Goal: Task Accomplishment & Management: Complete application form

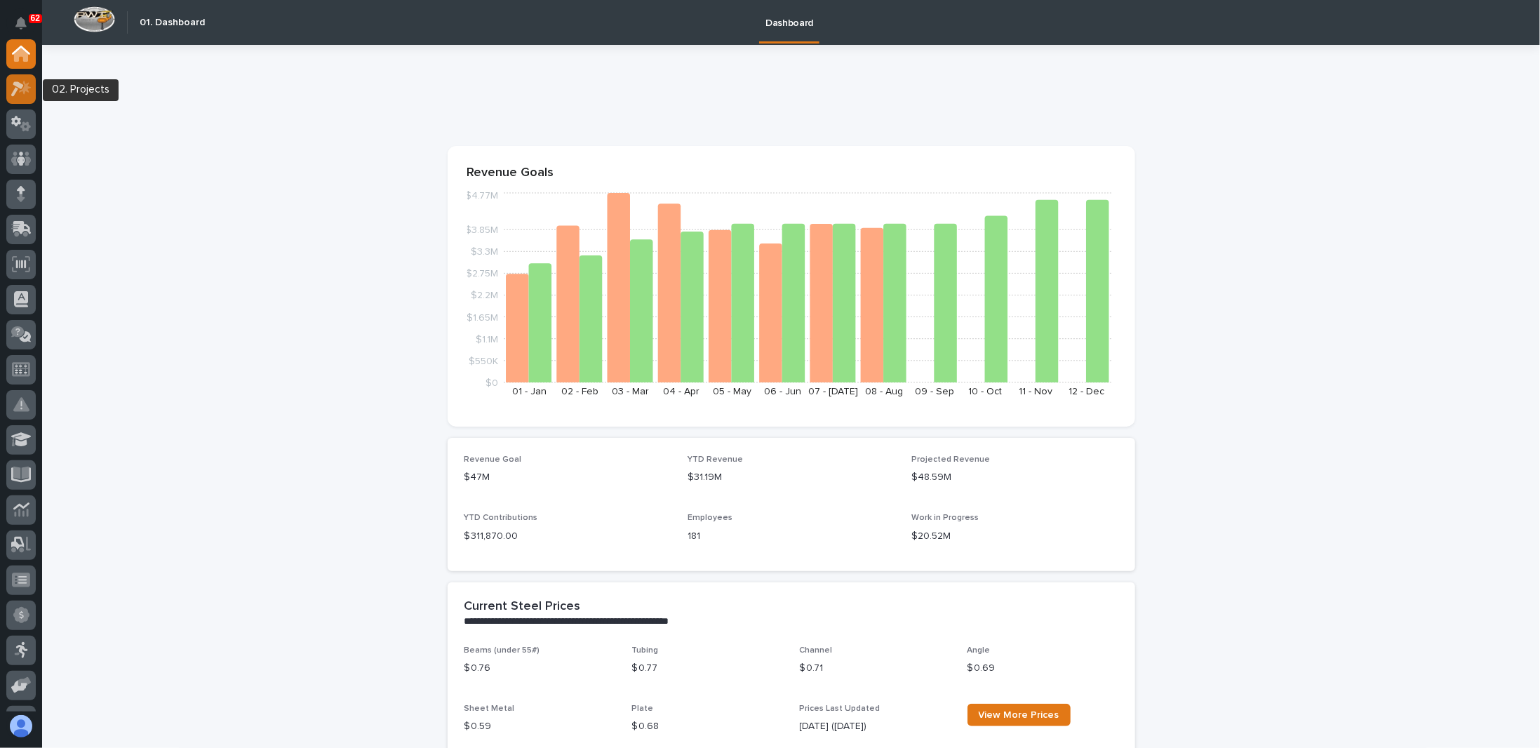
click at [23, 93] on icon at bounding box center [25, 87] width 12 height 14
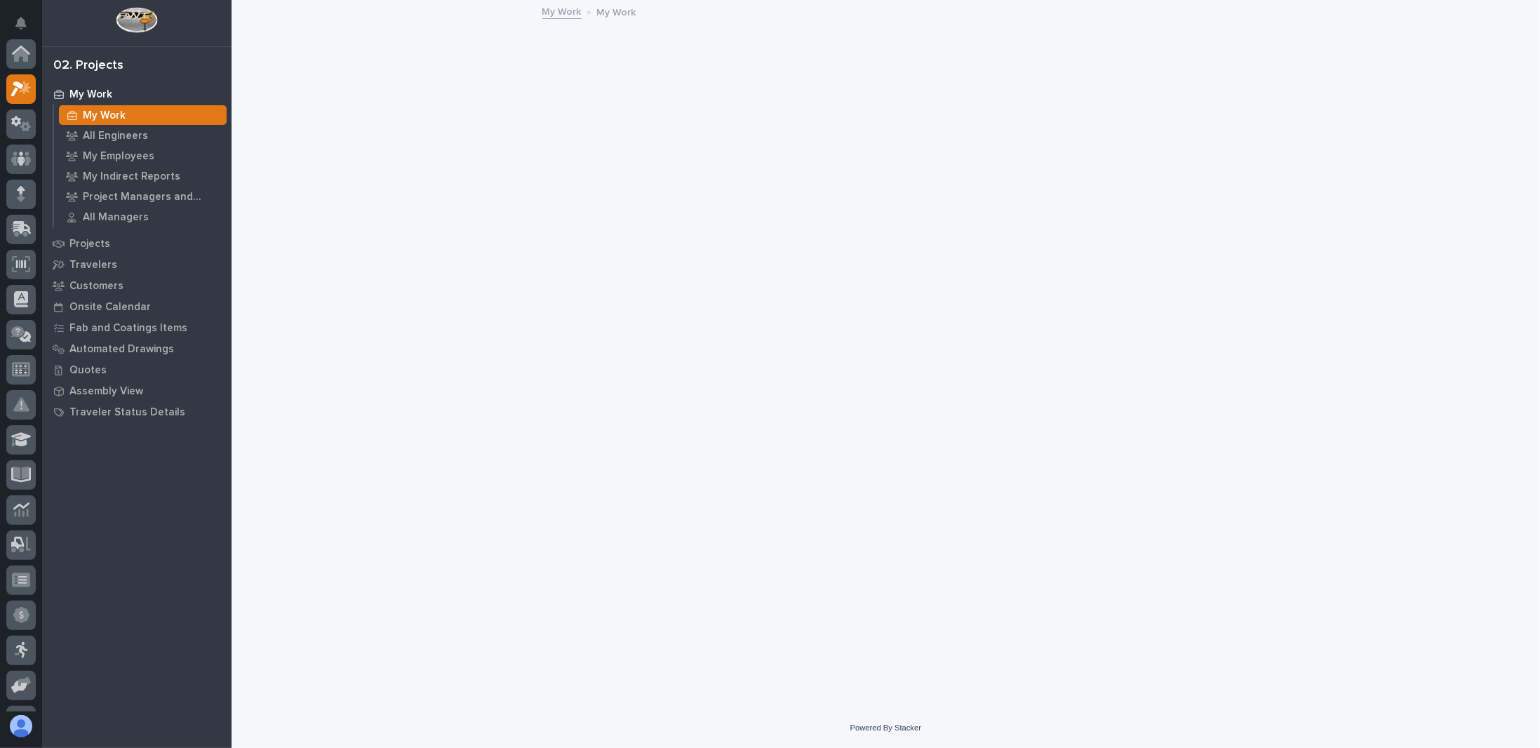
scroll to position [35, 0]
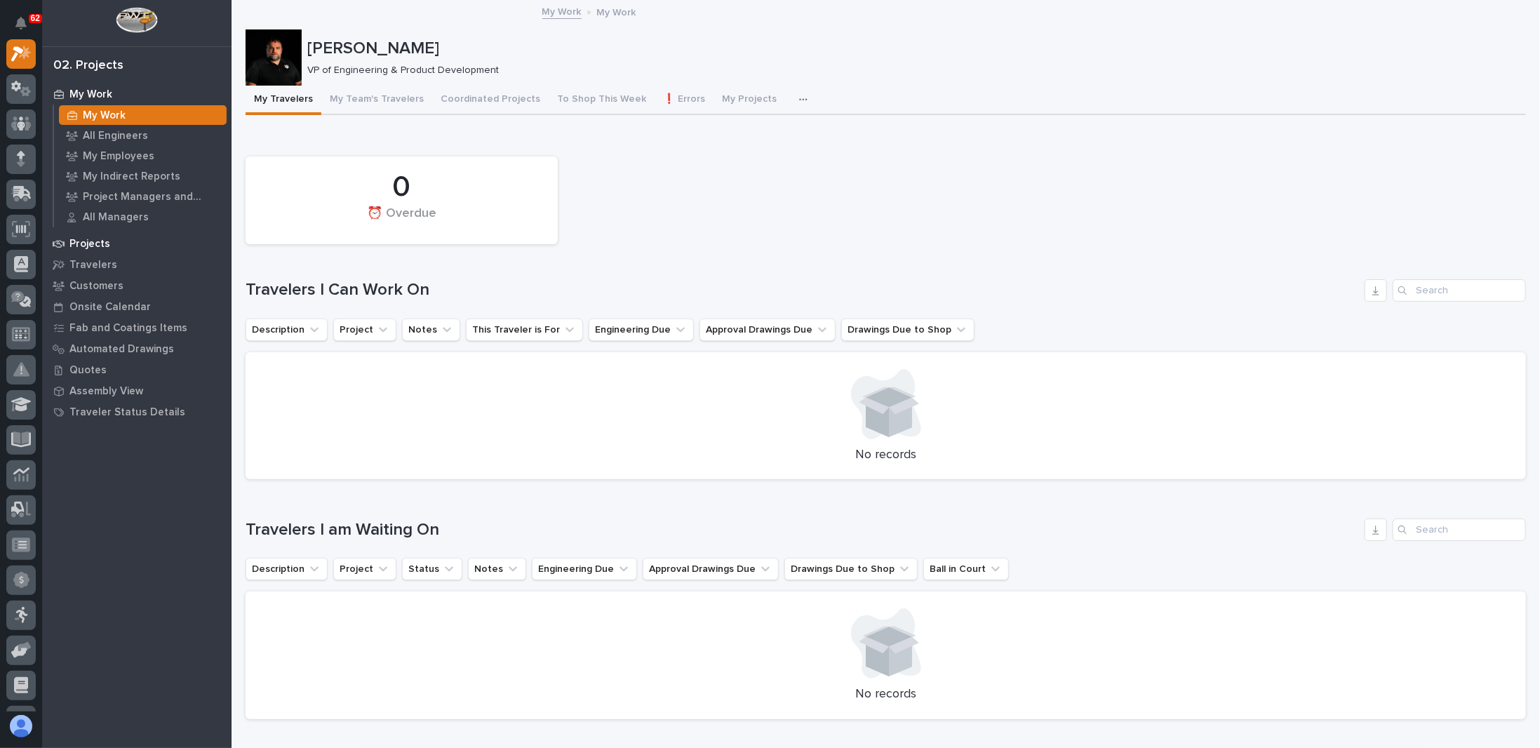
click at [95, 241] on p "Projects" at bounding box center [89, 244] width 41 height 13
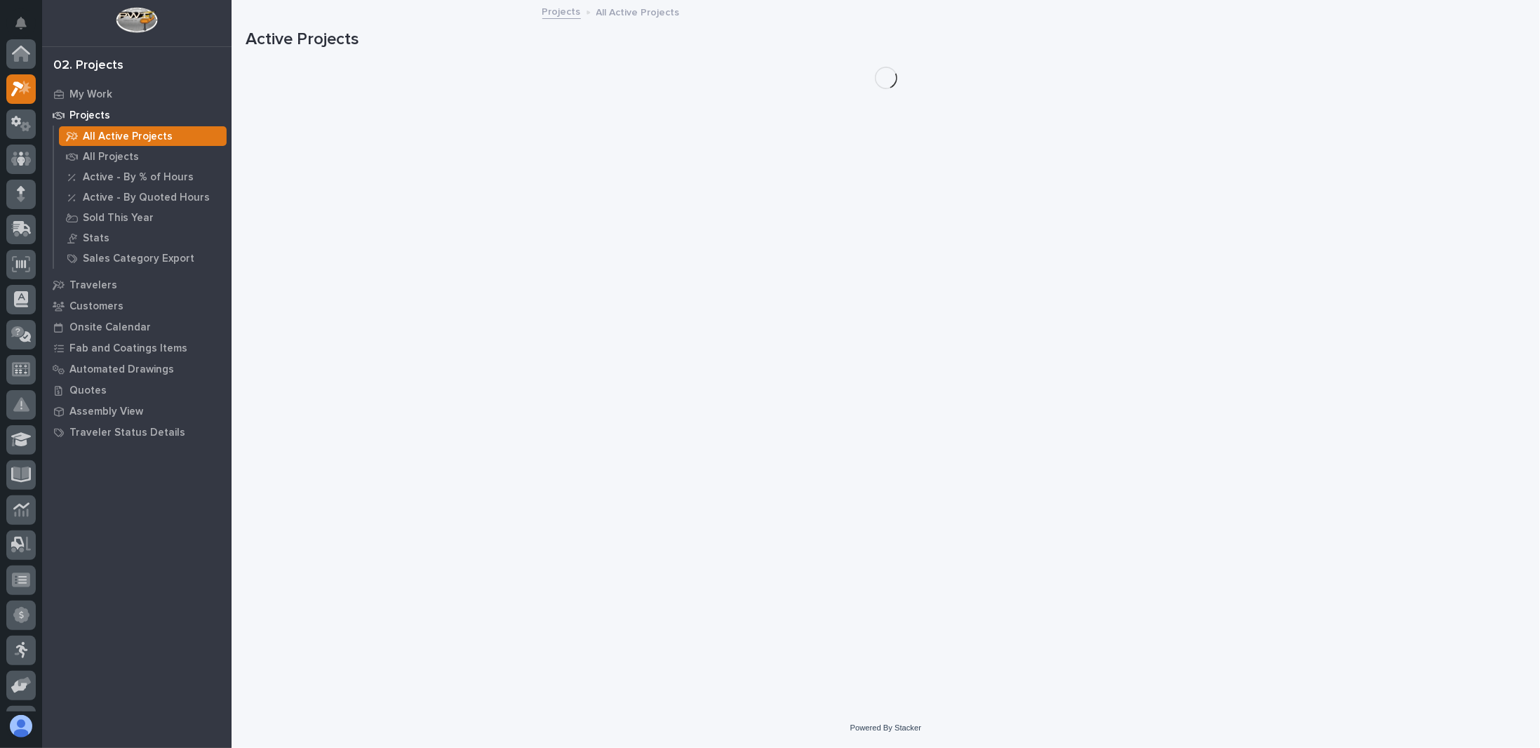
scroll to position [35, 0]
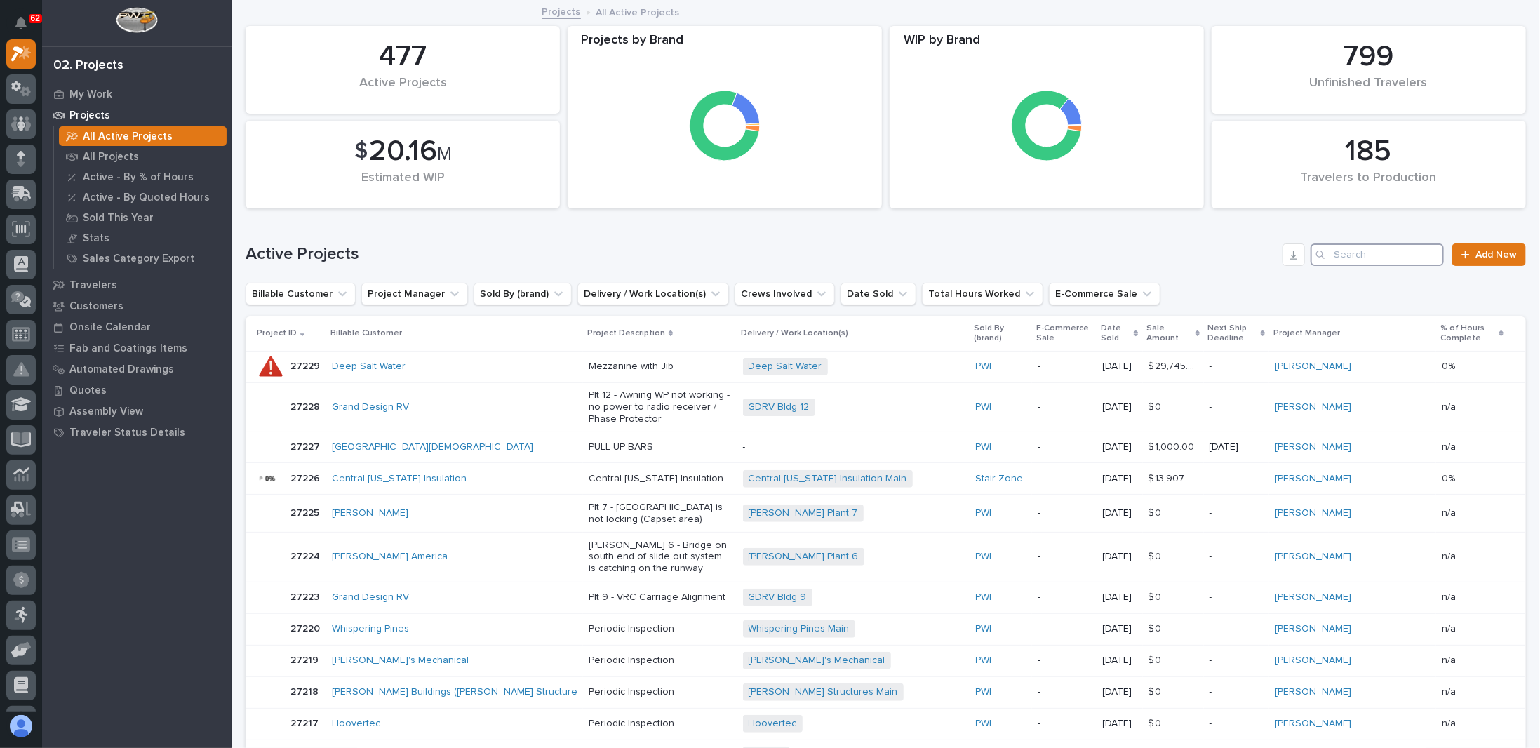
click at [1386, 251] on input "Search" at bounding box center [1377, 254] width 133 height 22
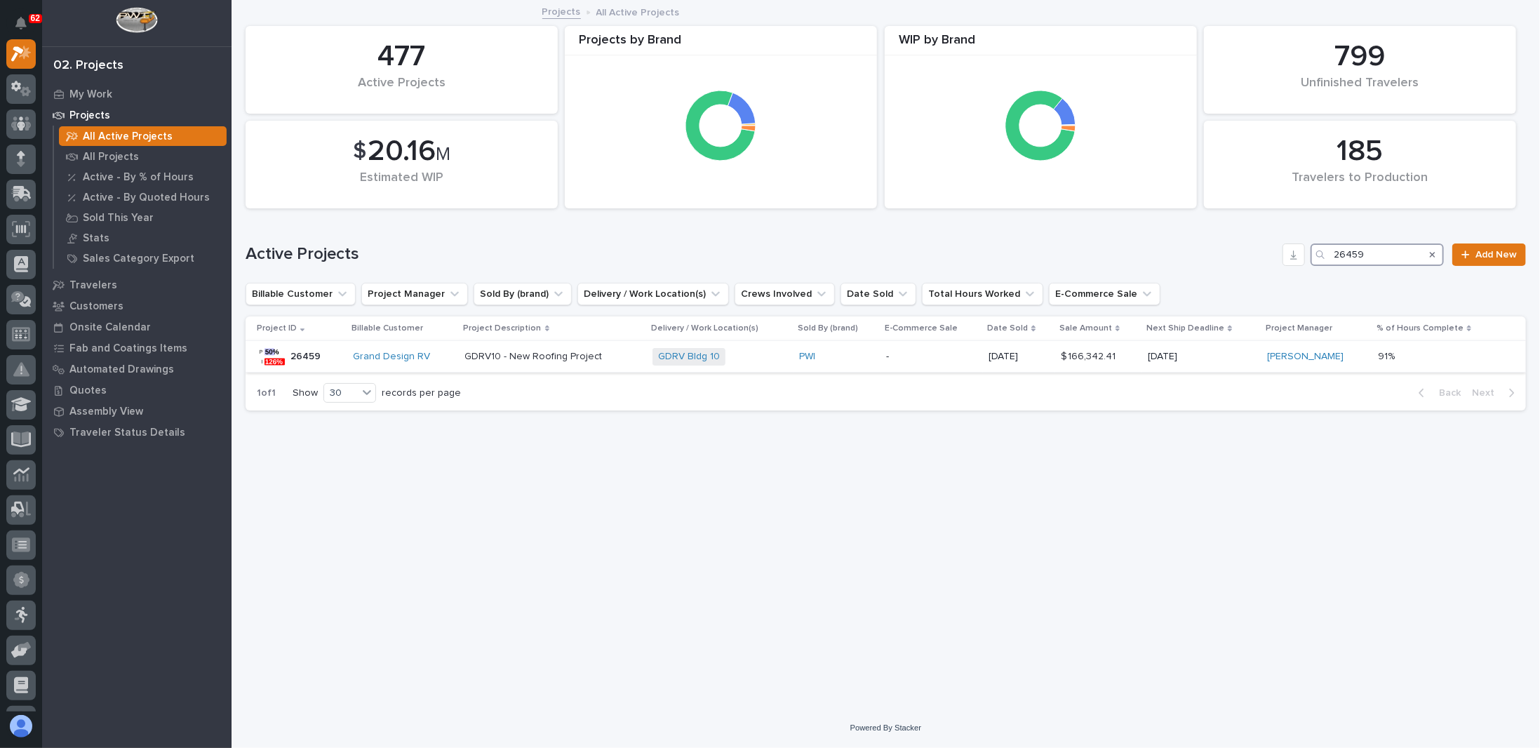
type input "26459"
click at [763, 359] on div "GDRV Bldg 10 + 0" at bounding box center [720, 357] width 135 height 18
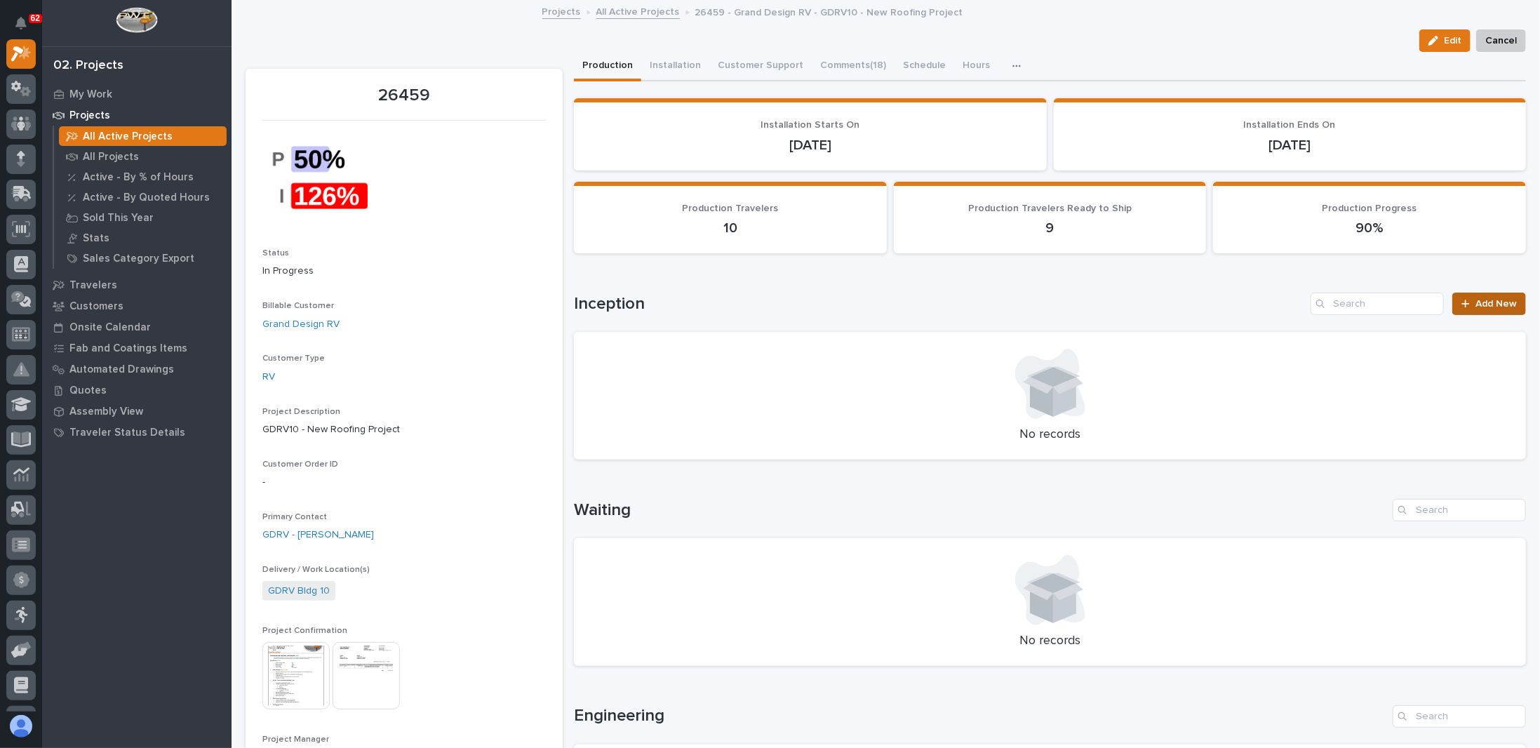
click at [1489, 300] on span "Add New" at bounding box center [1496, 304] width 41 height 10
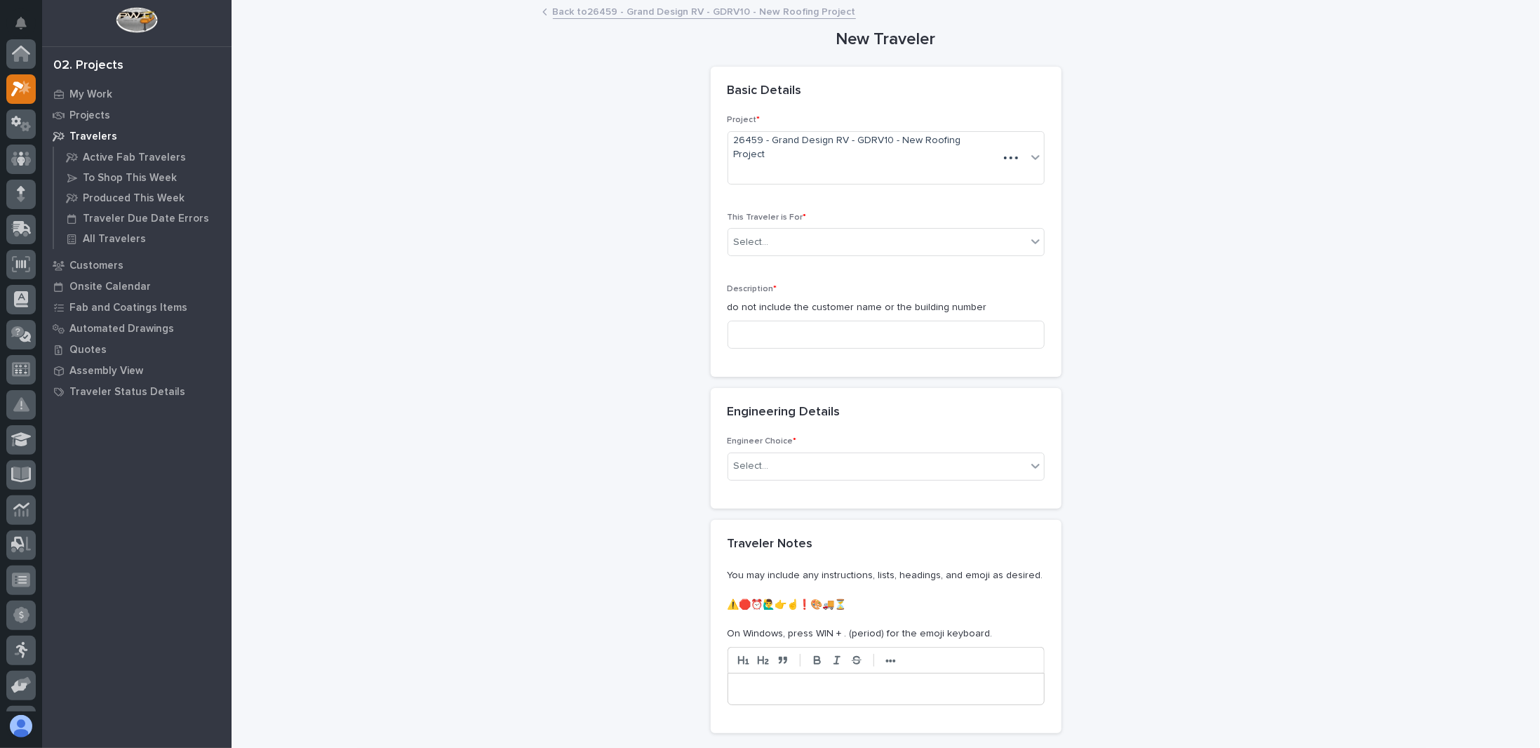
scroll to position [35, 0]
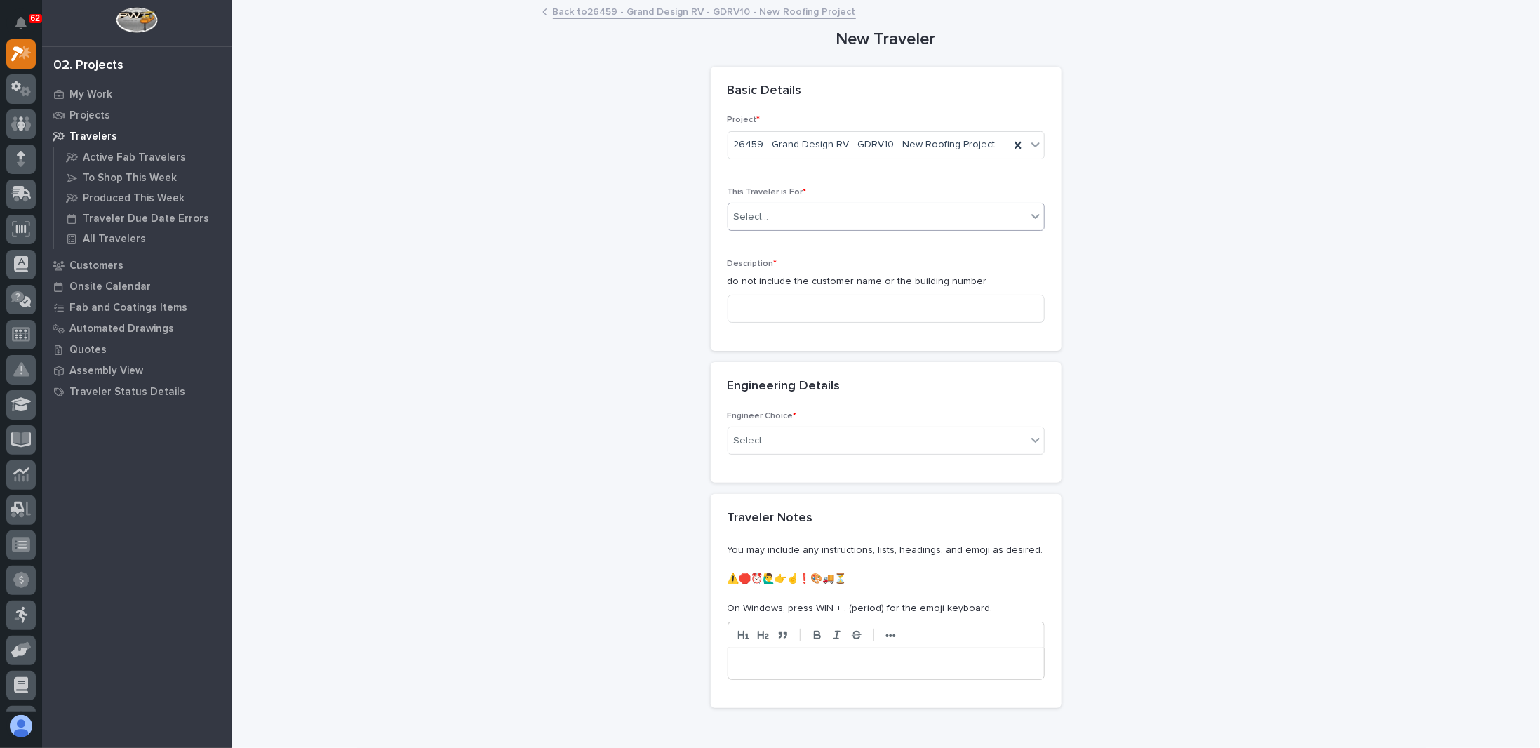
click at [824, 210] on div "Select..." at bounding box center [877, 217] width 298 height 23
click at [769, 239] on span "Production" at bounding box center [755, 241] width 54 height 15
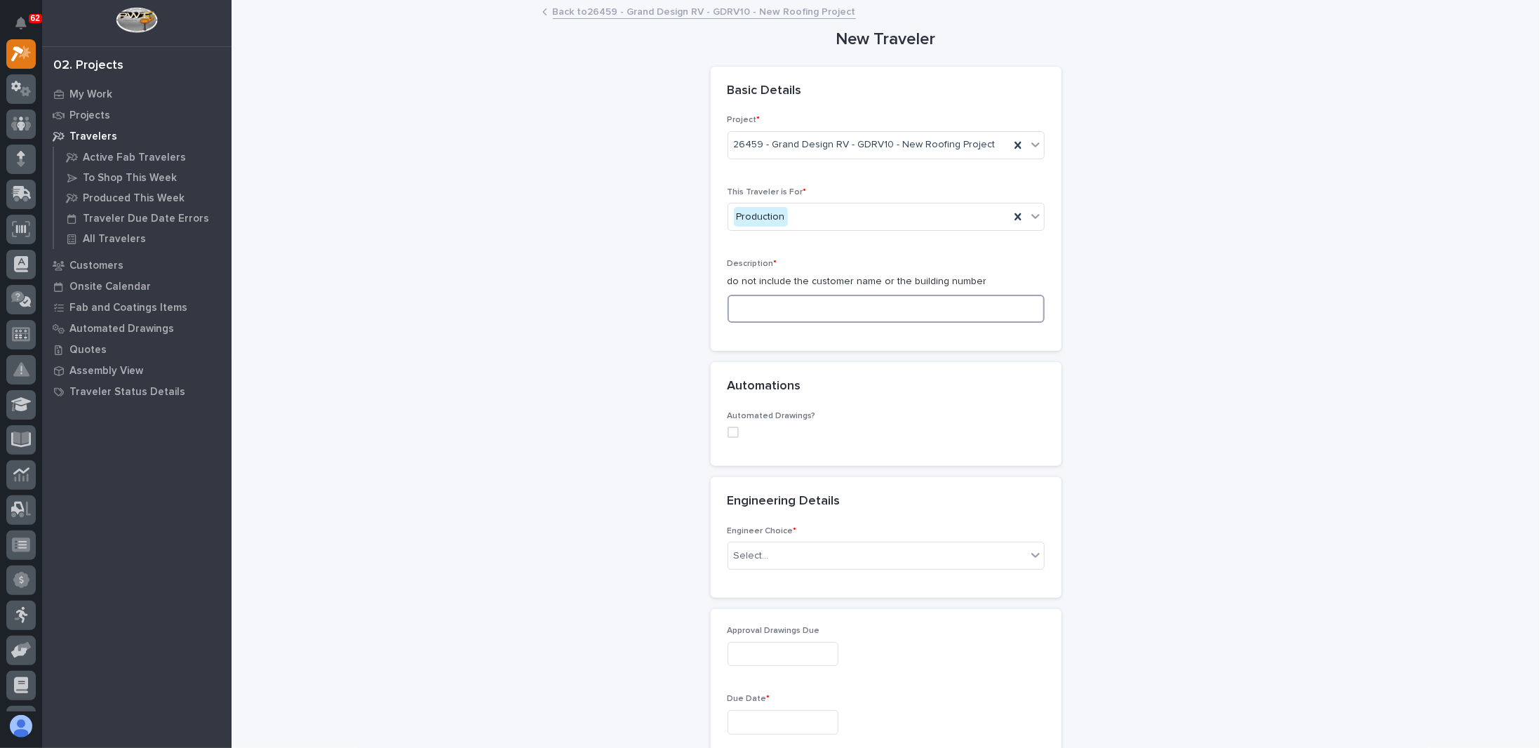
click at [767, 303] on input at bounding box center [886, 309] width 317 height 28
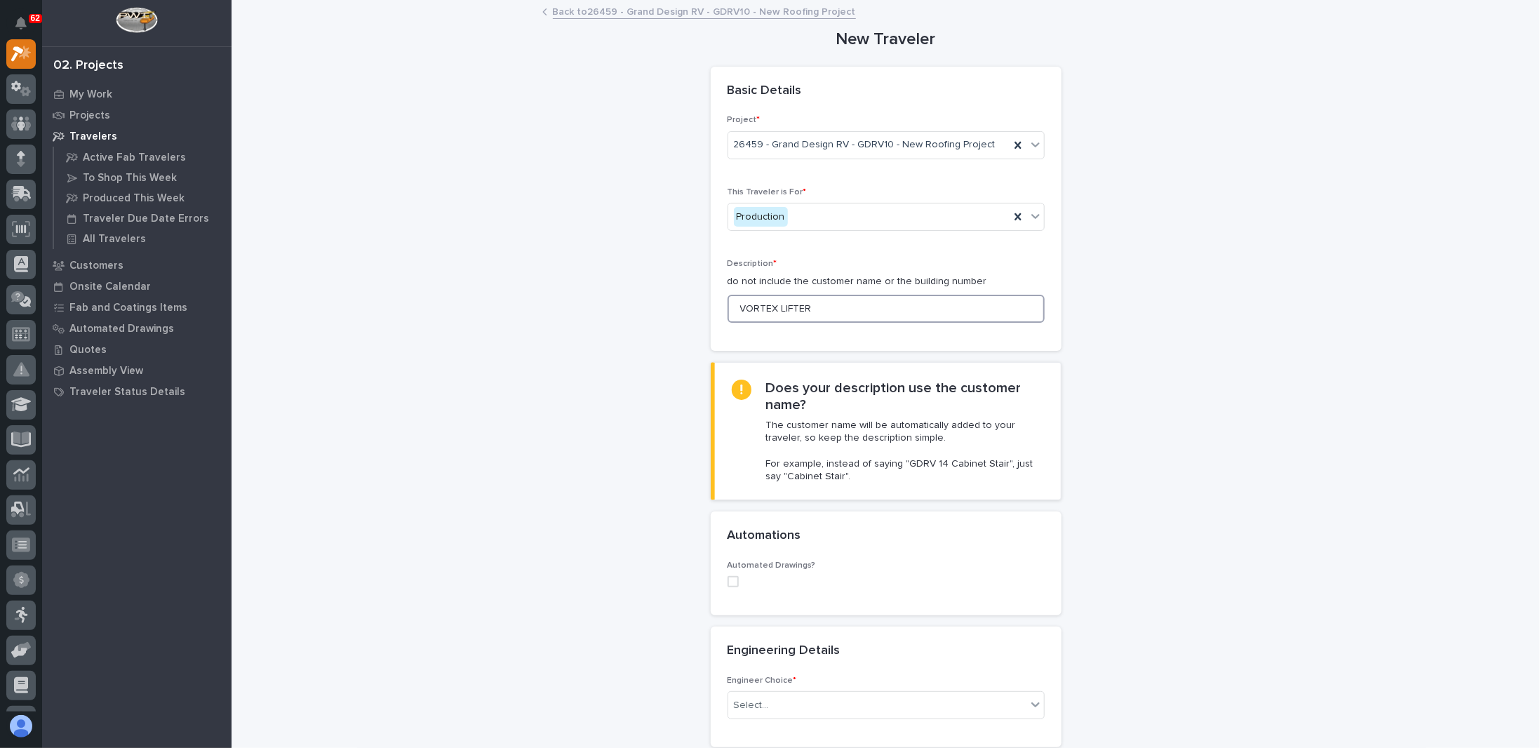
click at [774, 312] on input "VORTEX LIFTER" at bounding box center [886, 309] width 317 height 28
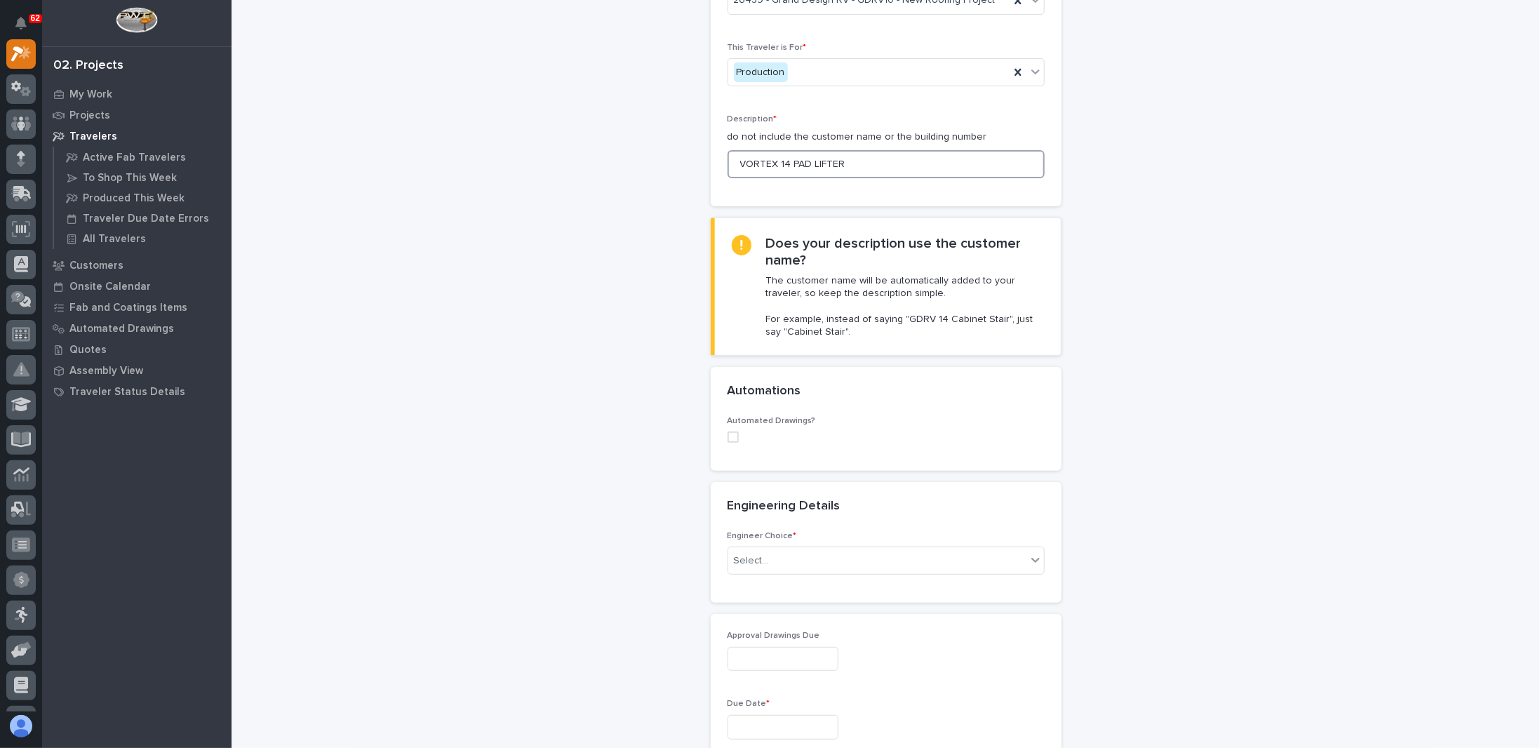
scroll to position [281, 0]
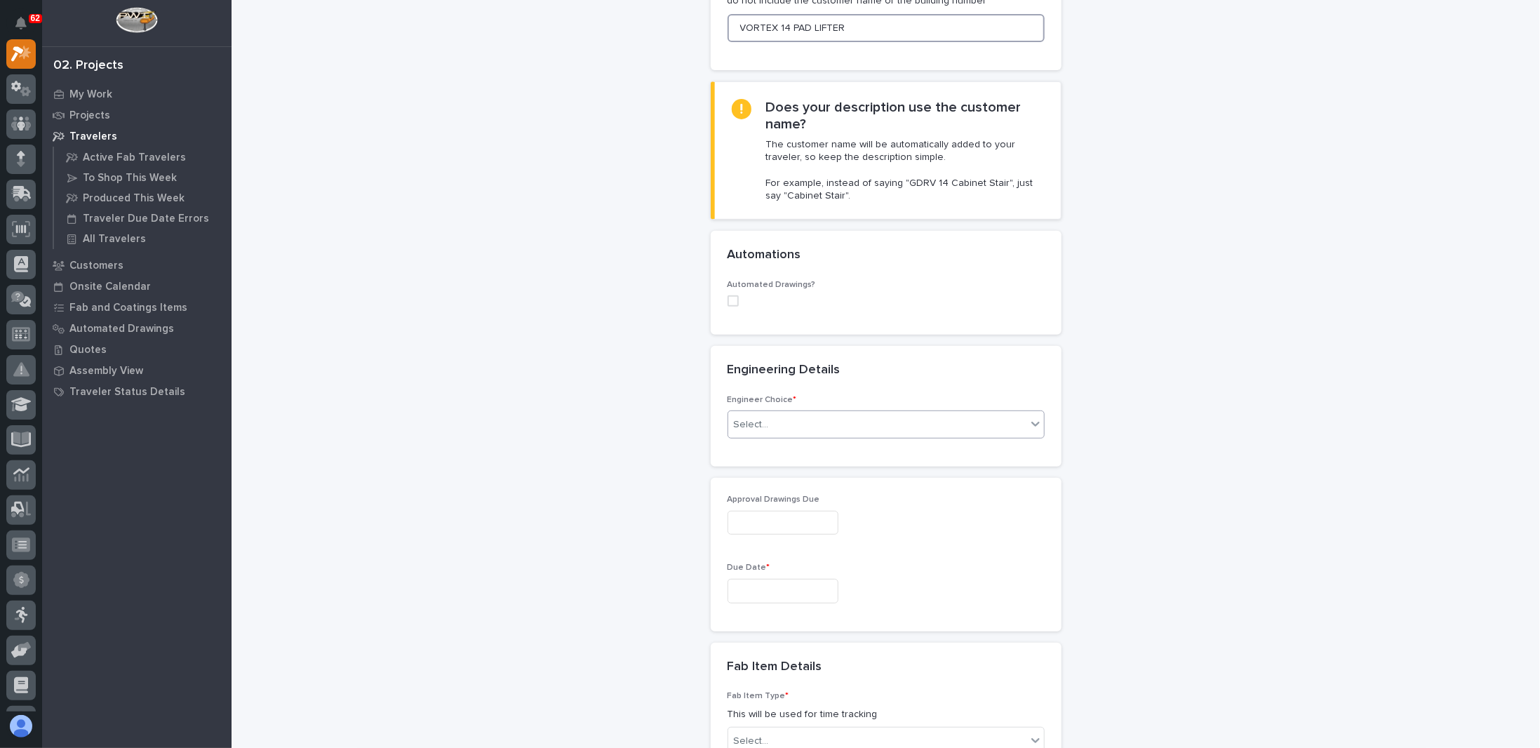
type input "VORTEX 14 PAD LIFTER"
click at [775, 422] on div "Select..." at bounding box center [877, 424] width 298 height 23
click at [770, 500] on div "I know who will draw this" at bounding box center [881, 498] width 316 height 25
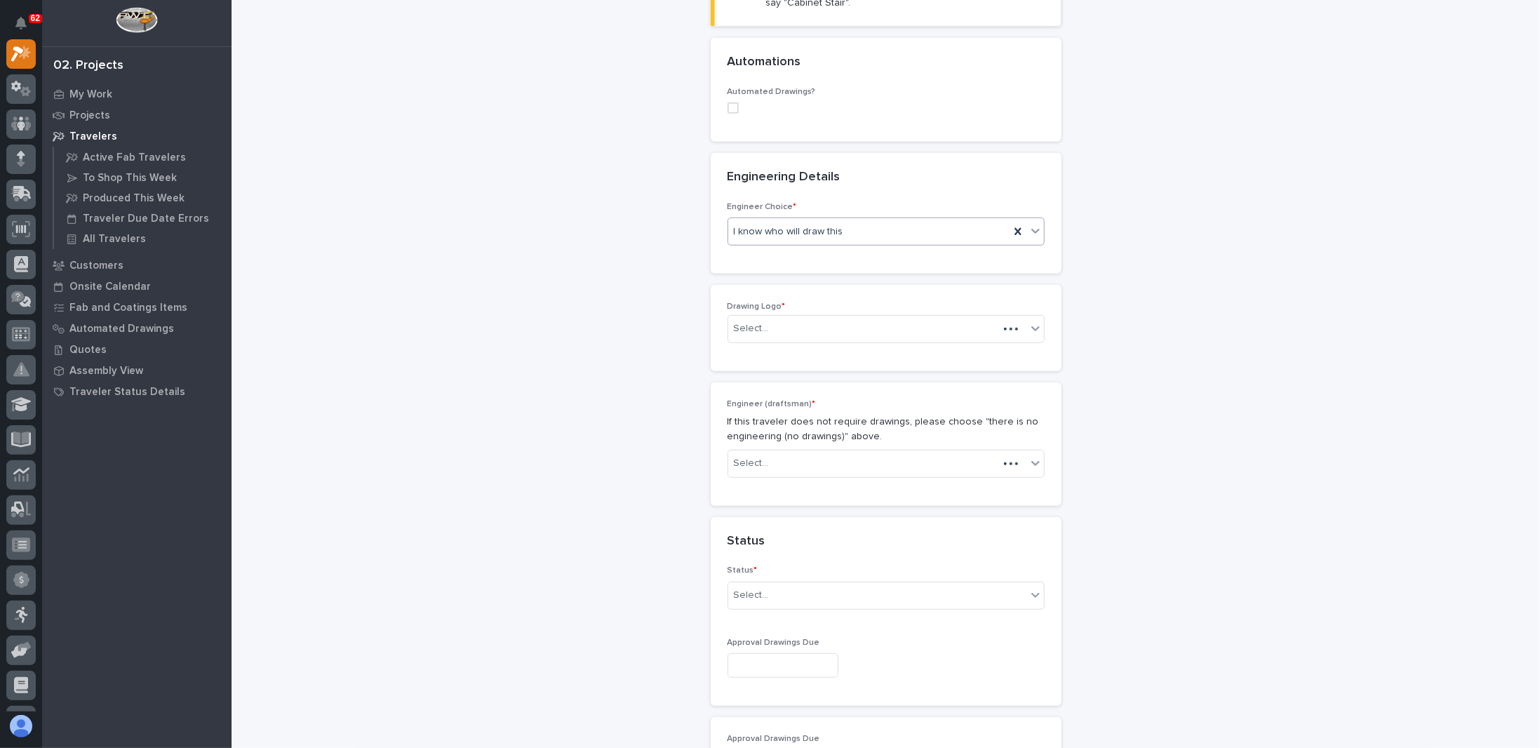
scroll to position [495, 0]
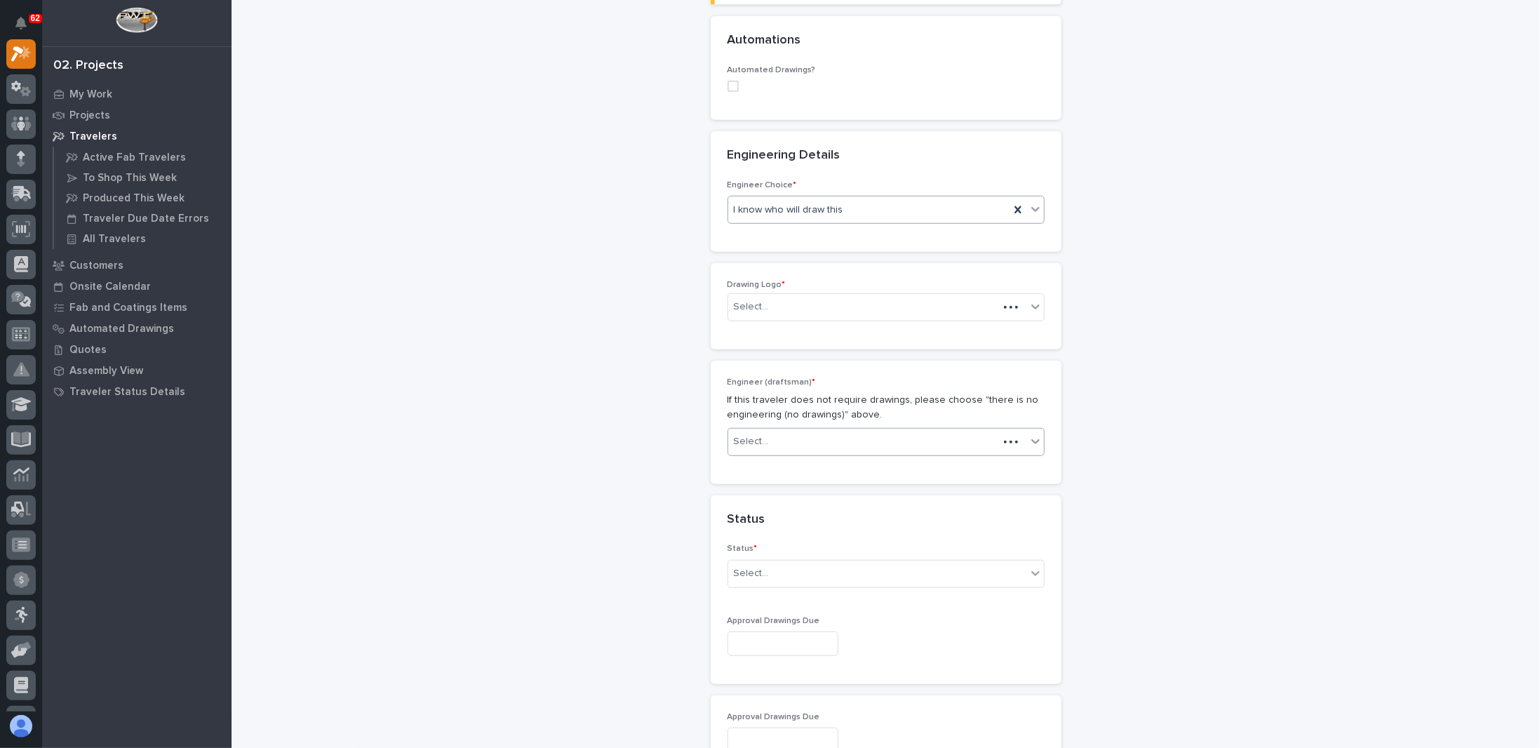
click at [792, 434] on div "Select..." at bounding box center [863, 441] width 270 height 23
type input "****"
click at [782, 457] on div "[PERSON_NAME]" at bounding box center [881, 465] width 316 height 25
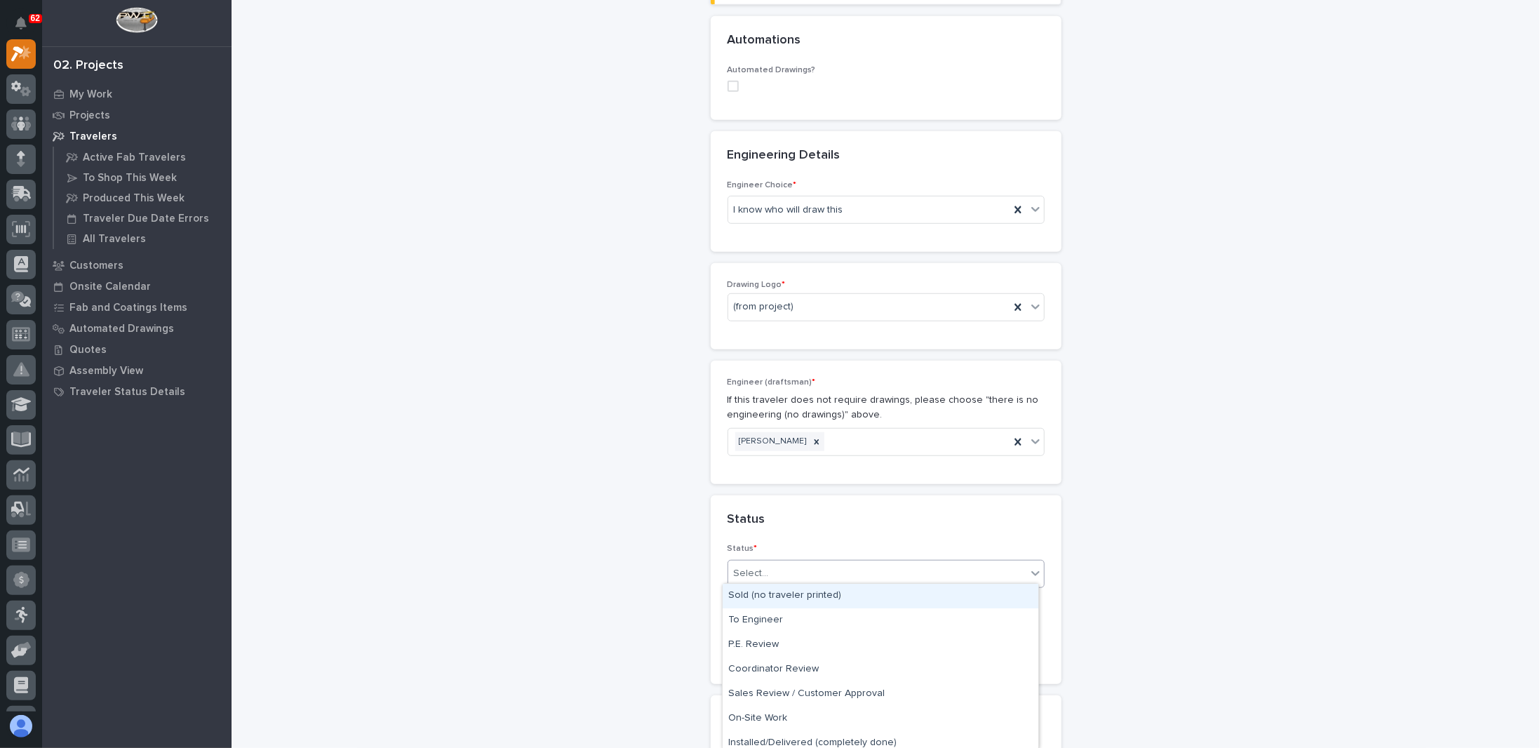
click at [755, 566] on div "Select..." at bounding box center [751, 573] width 35 height 15
click at [775, 667] on div "Coordinator Review" at bounding box center [881, 669] width 316 height 25
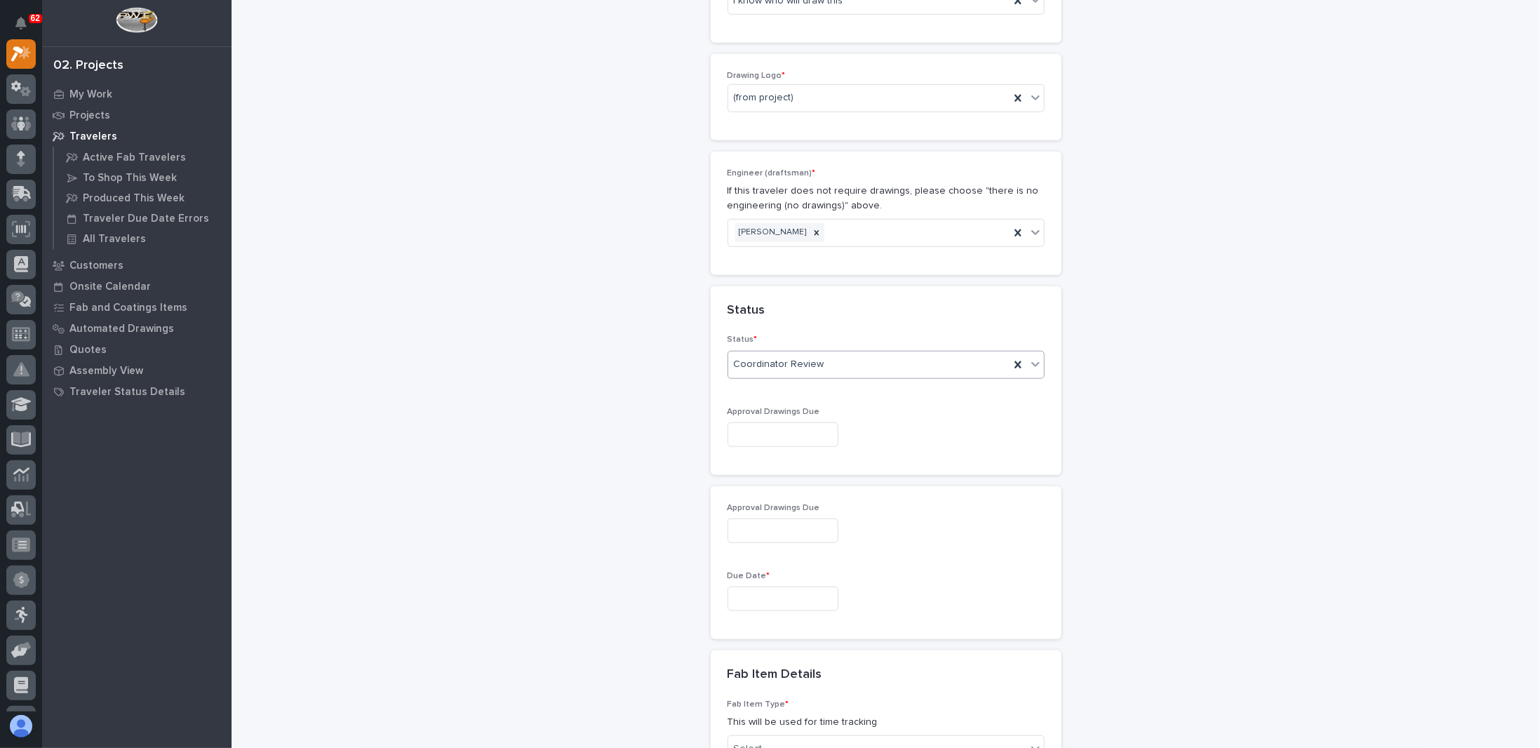
scroll to position [706, 0]
click at [761, 429] on input "text" at bounding box center [783, 433] width 111 height 25
click at [745, 316] on div "16" at bounding box center [746, 314] width 19 height 19
type input "**********"
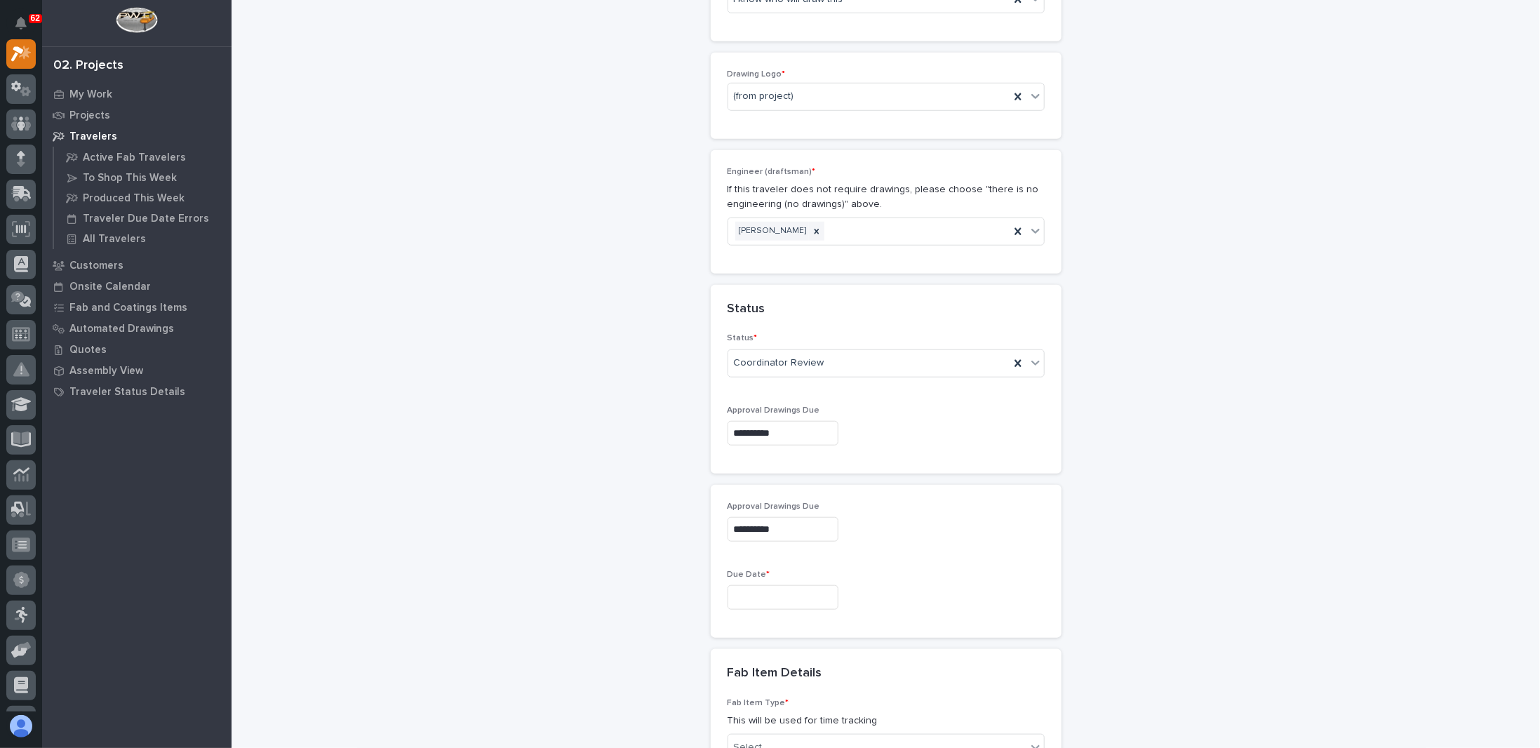
click at [756, 589] on input "text" at bounding box center [783, 597] width 111 height 25
click at [792, 500] on div "25" at bounding box center [791, 499] width 19 height 19
type input "**********"
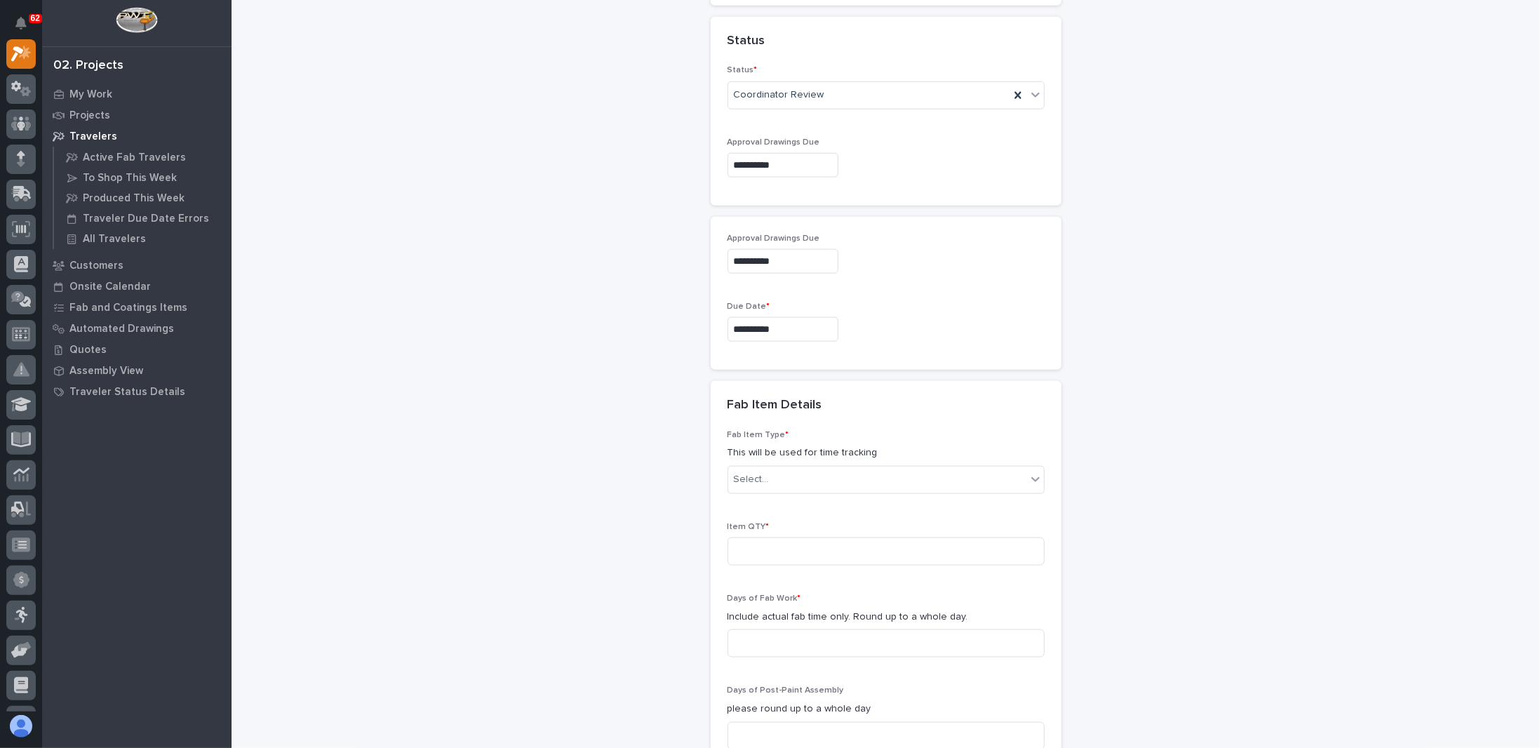
scroll to position [987, 0]
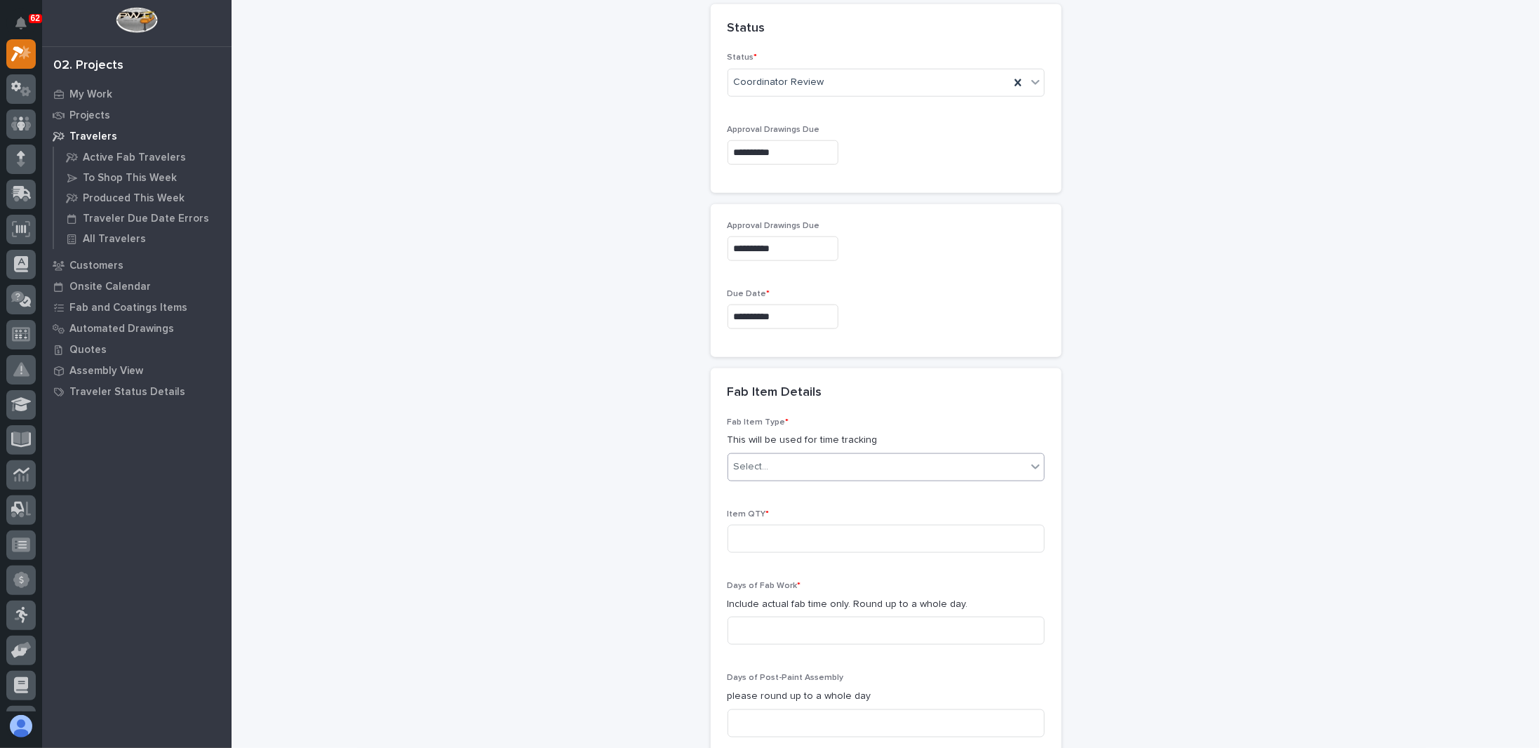
click at [767, 462] on div "Select..." at bounding box center [877, 466] width 298 height 23
type input "*"
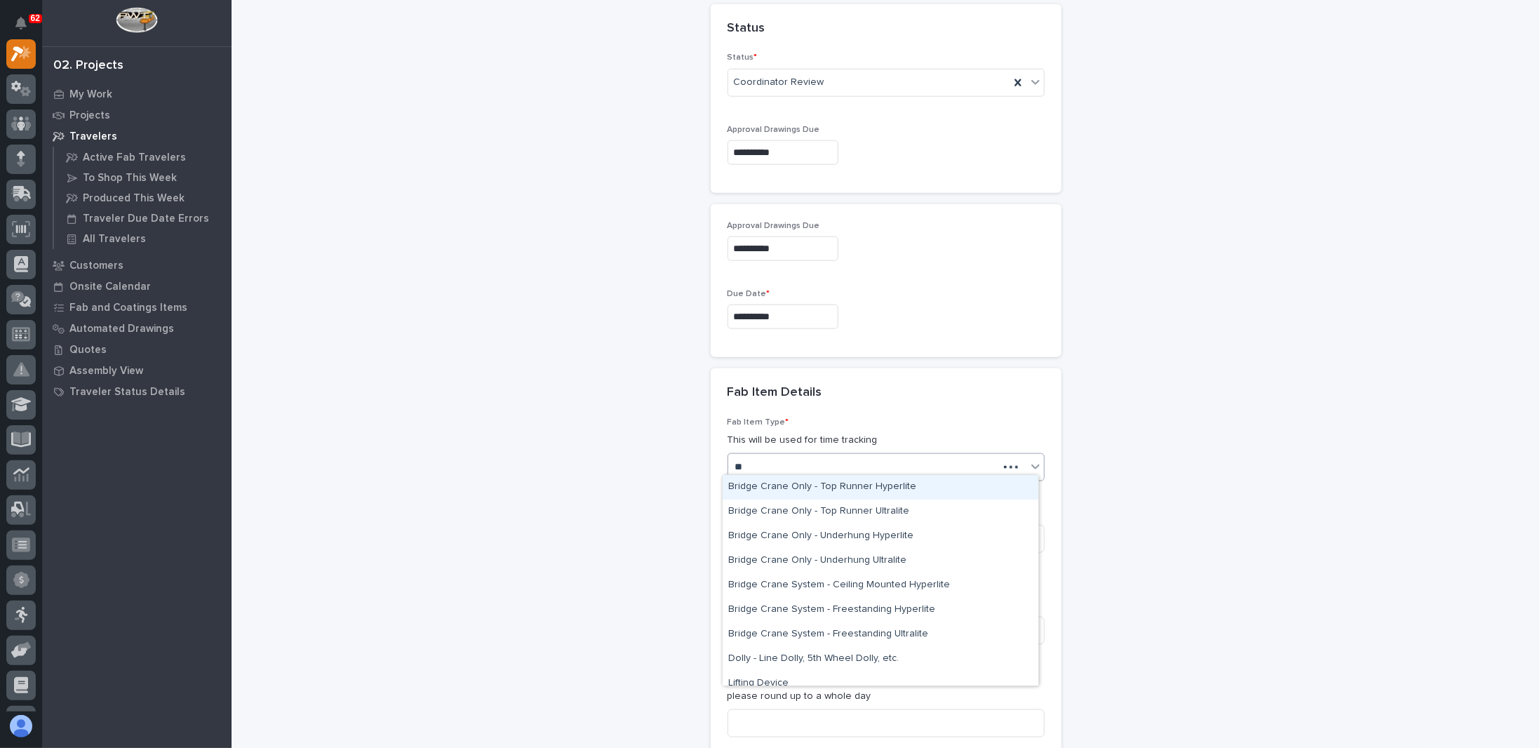
type input "***"
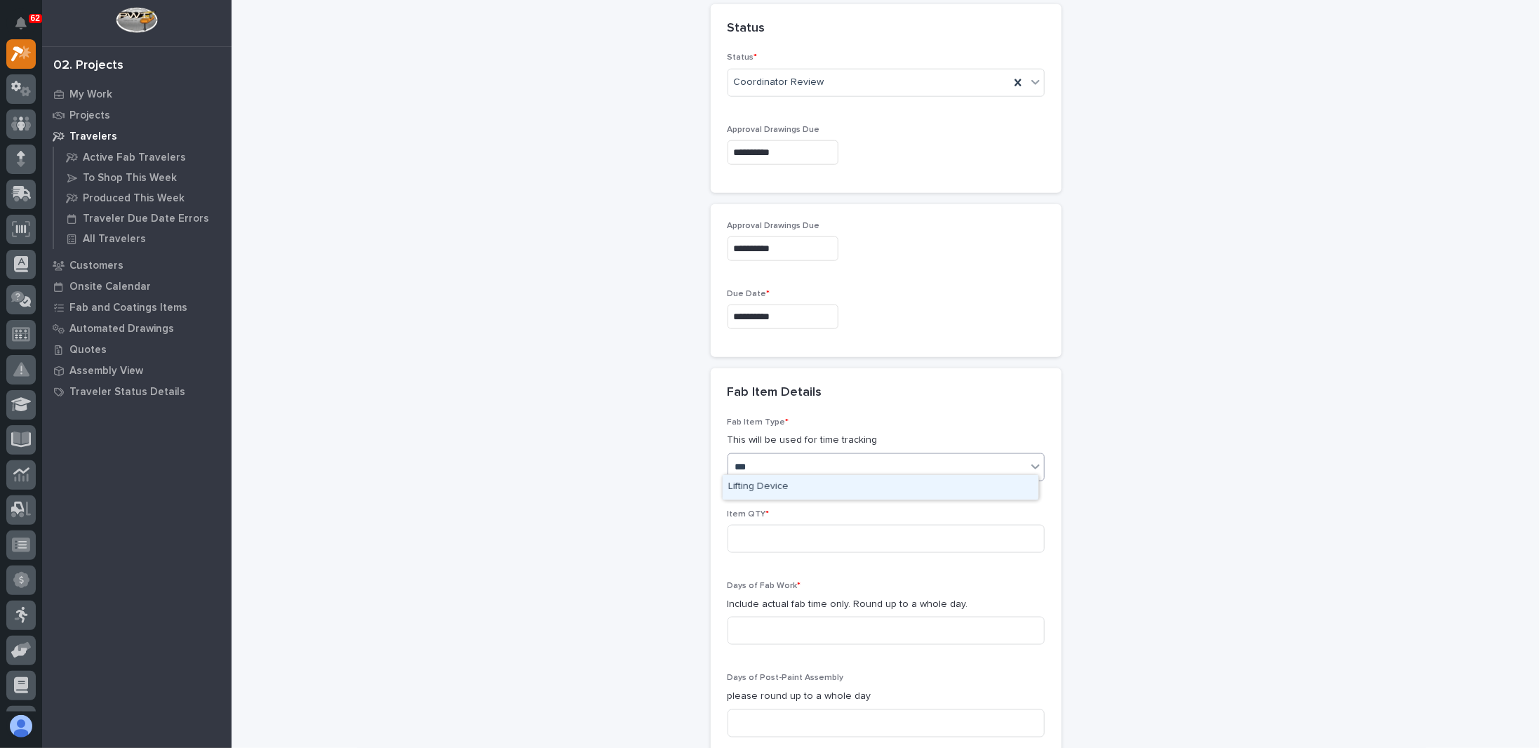
click at [760, 486] on div "Lifting Device" at bounding box center [881, 487] width 316 height 25
click at [740, 535] on input at bounding box center [886, 539] width 317 height 28
type input "1"
click at [787, 622] on input at bounding box center [886, 631] width 317 height 28
type input "4"
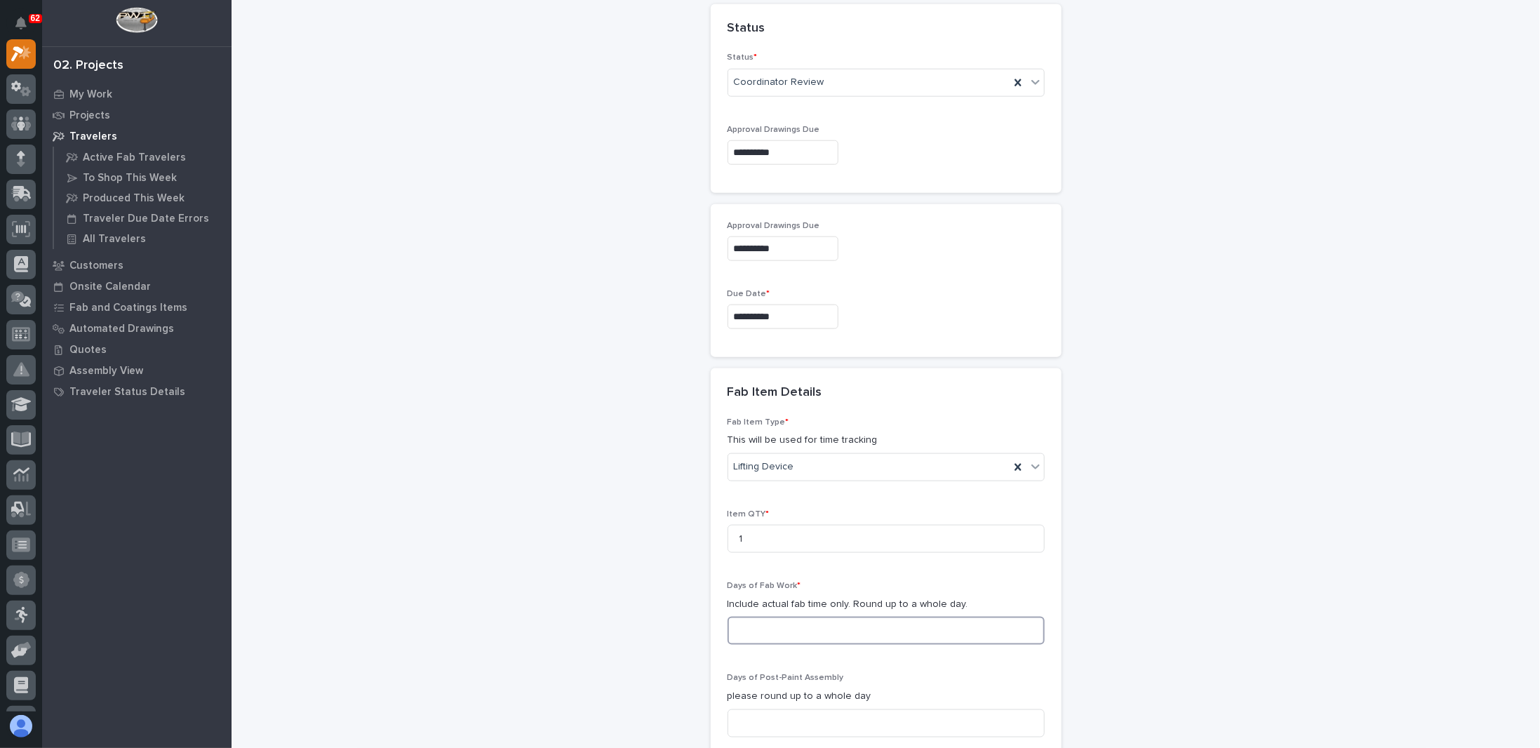
type input "3"
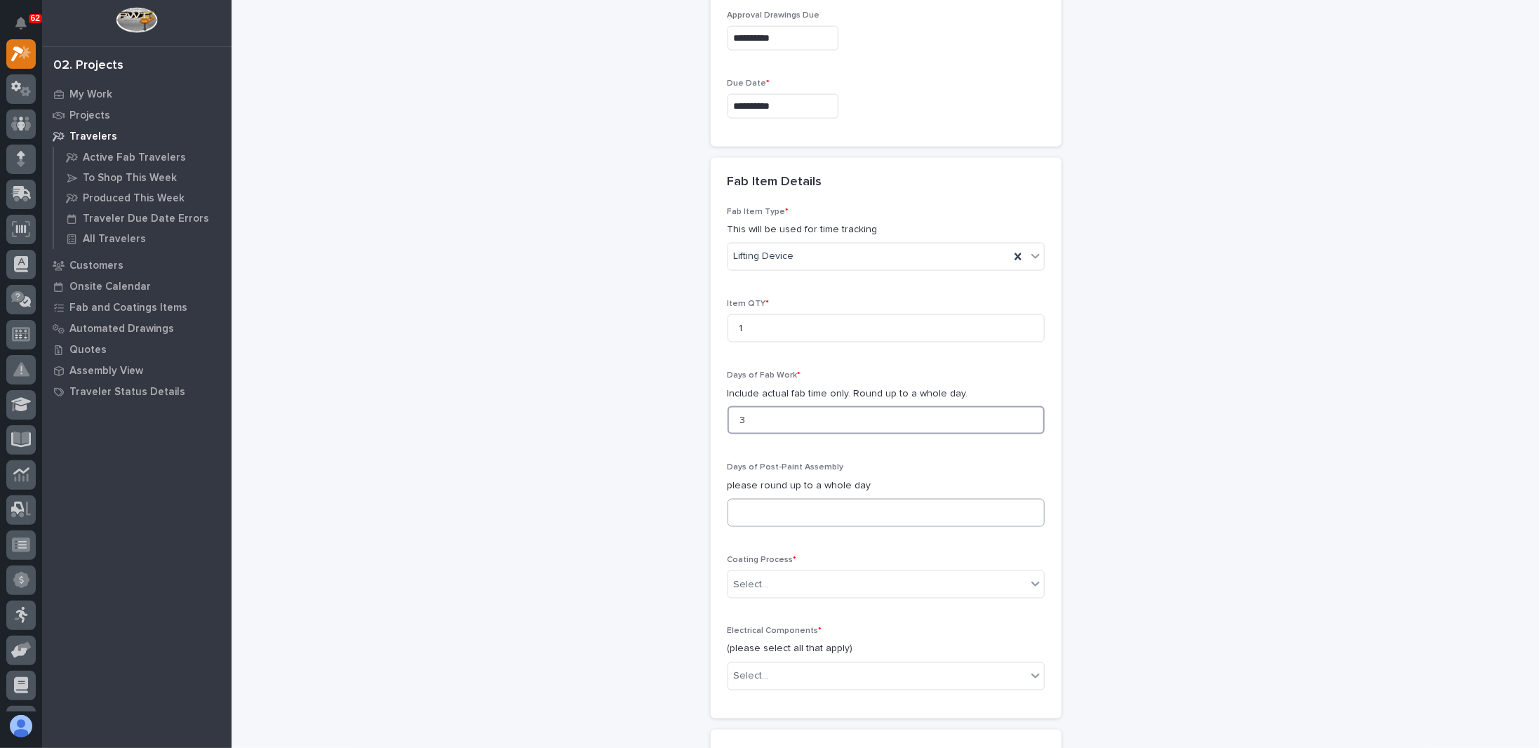
type input "3"
click at [793, 505] on input at bounding box center [886, 513] width 317 height 28
type input "3"
click at [792, 562] on div "Coating Process * Select..." at bounding box center [886, 582] width 317 height 55
click at [793, 573] on div "Select..." at bounding box center [877, 584] width 298 height 23
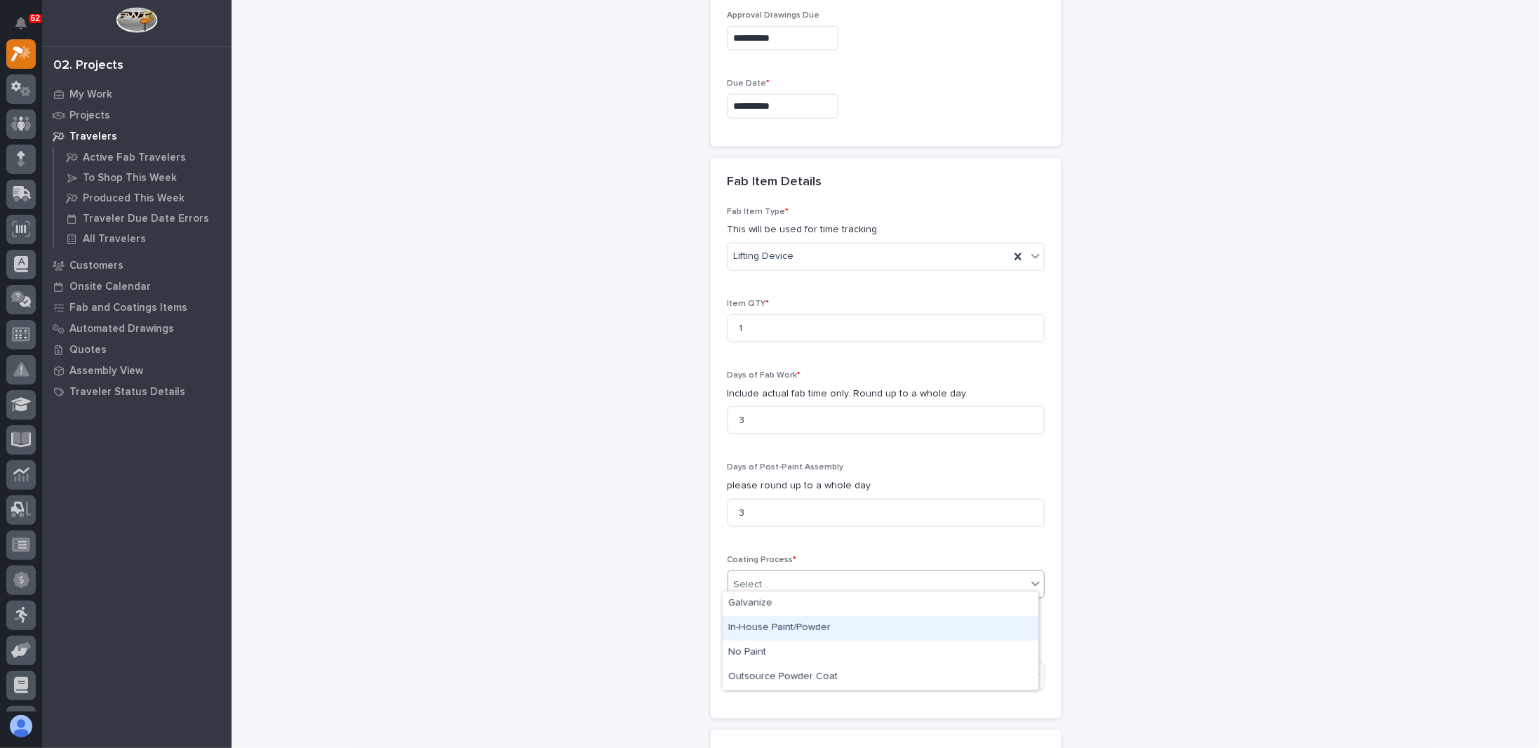
click at [771, 625] on div "In-House Paint/Powder" at bounding box center [881, 628] width 316 height 25
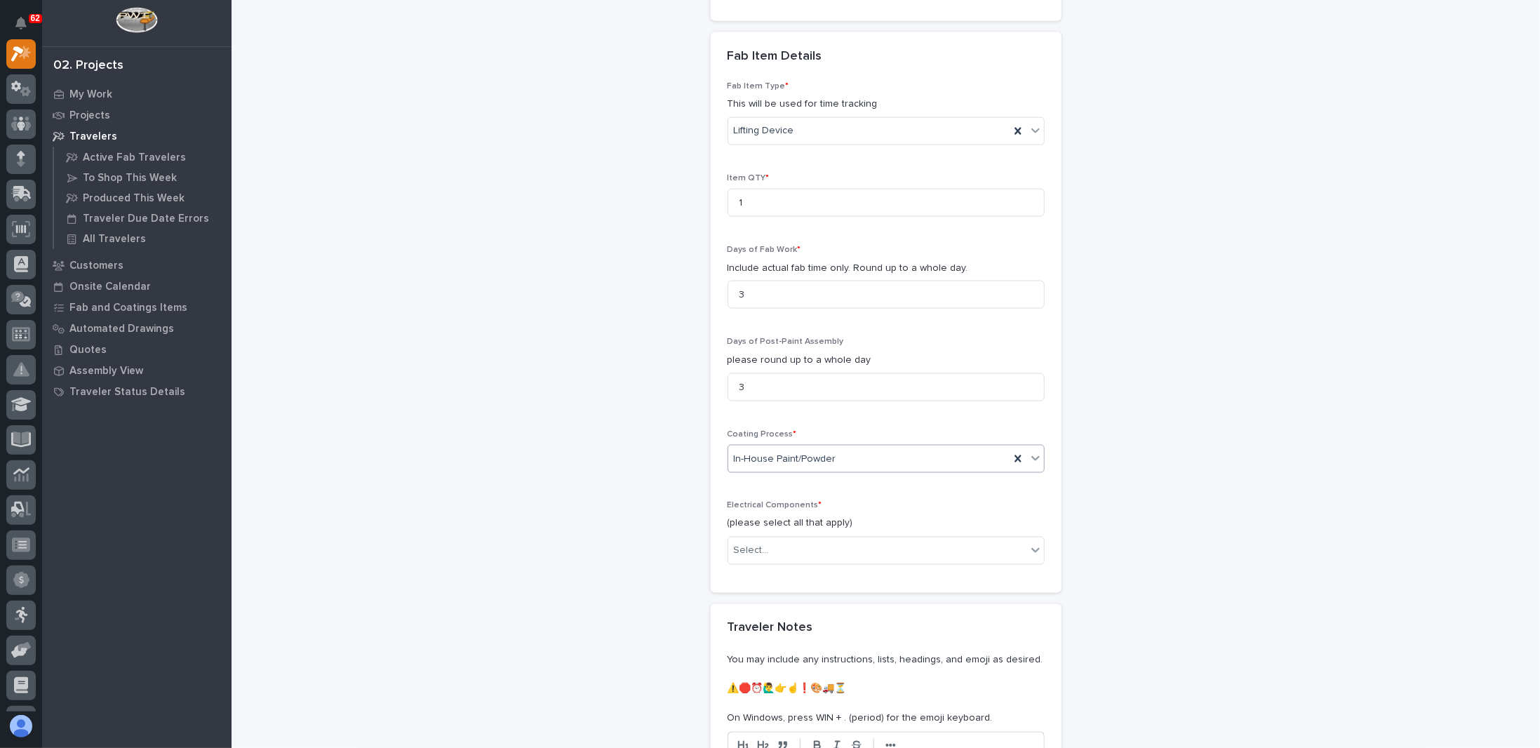
scroll to position [1478, 0]
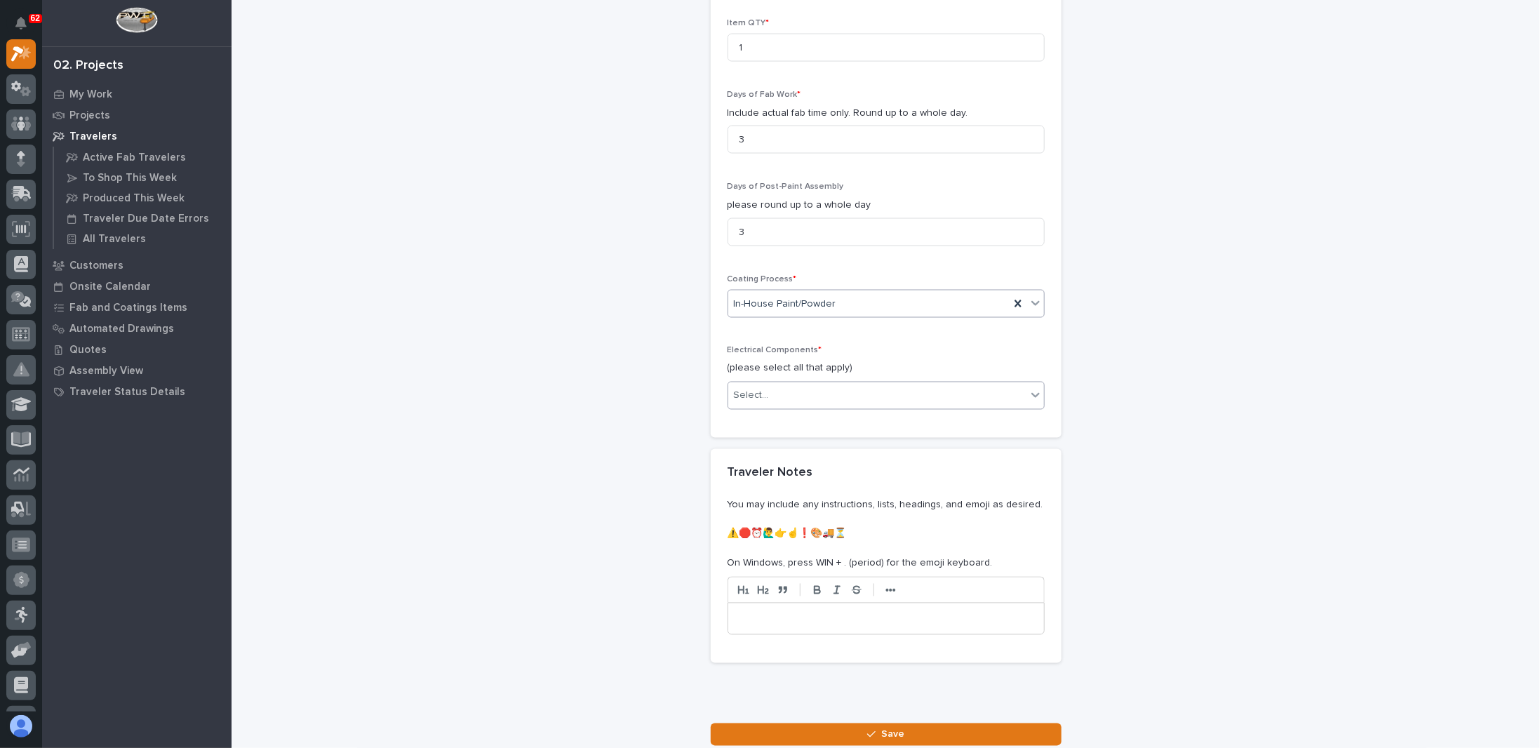
click at [791, 389] on div "Select..." at bounding box center [877, 396] width 298 height 23
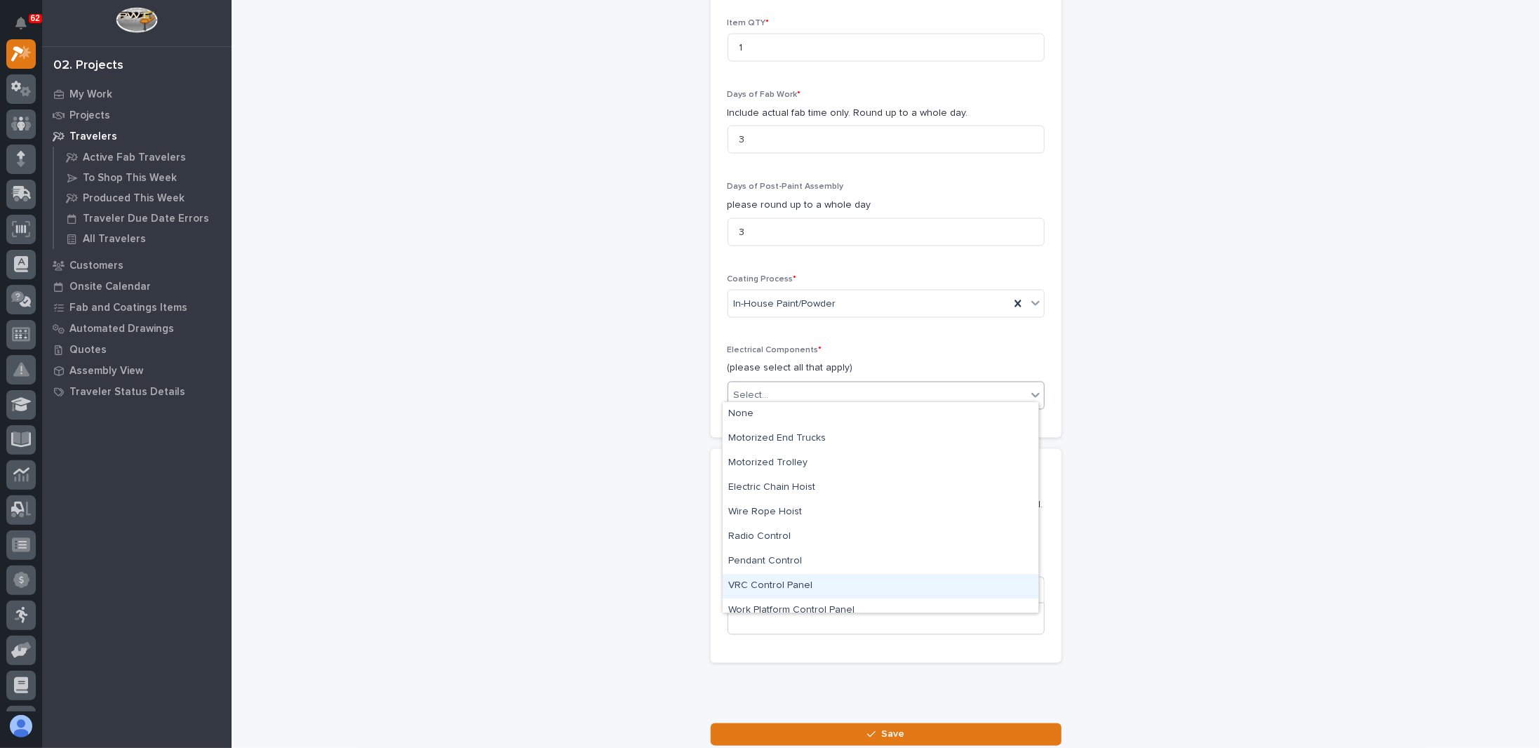
scroll to position [35, 0]
click at [787, 598] on div "Specialty/Custom Control Panel" at bounding box center [881, 600] width 316 height 25
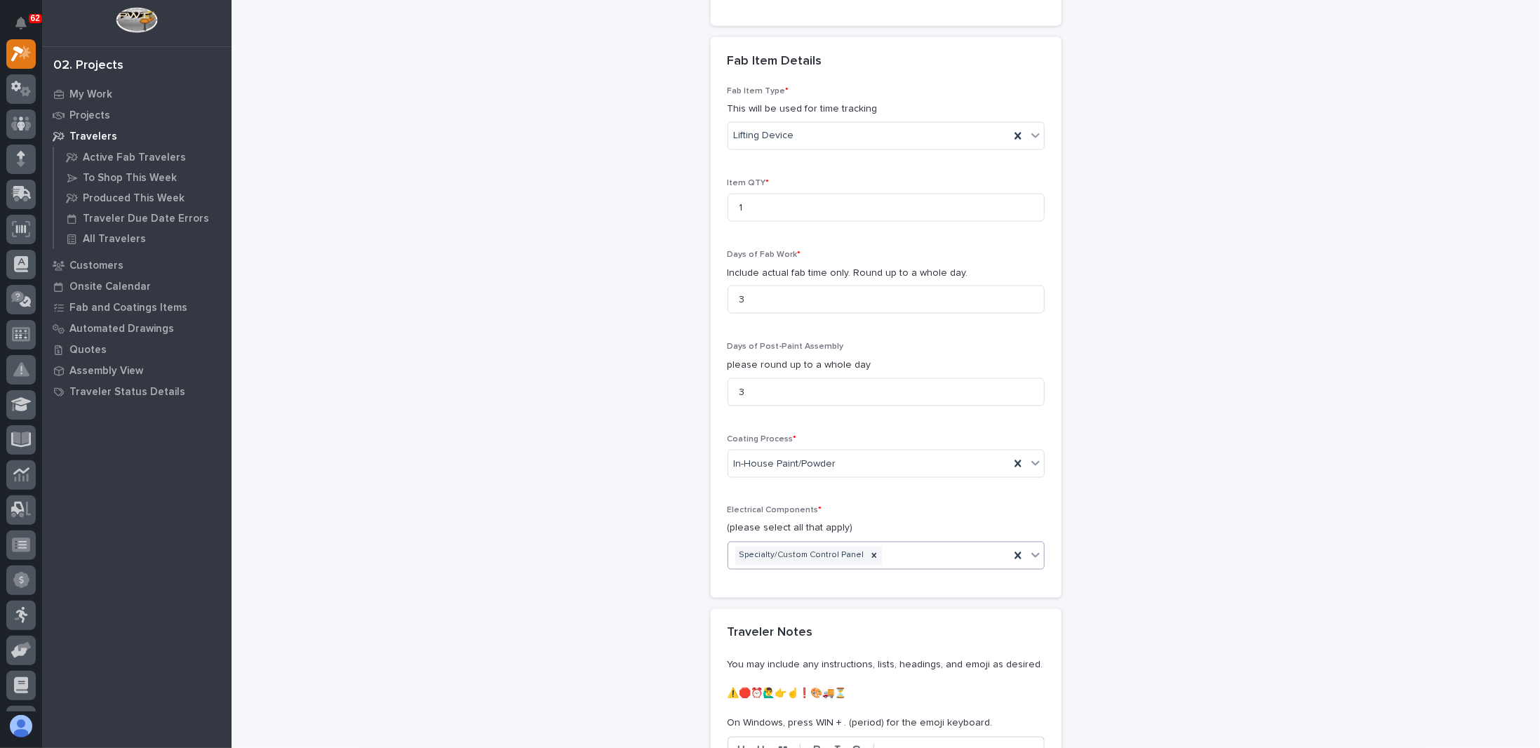
scroll to position [1576, 0]
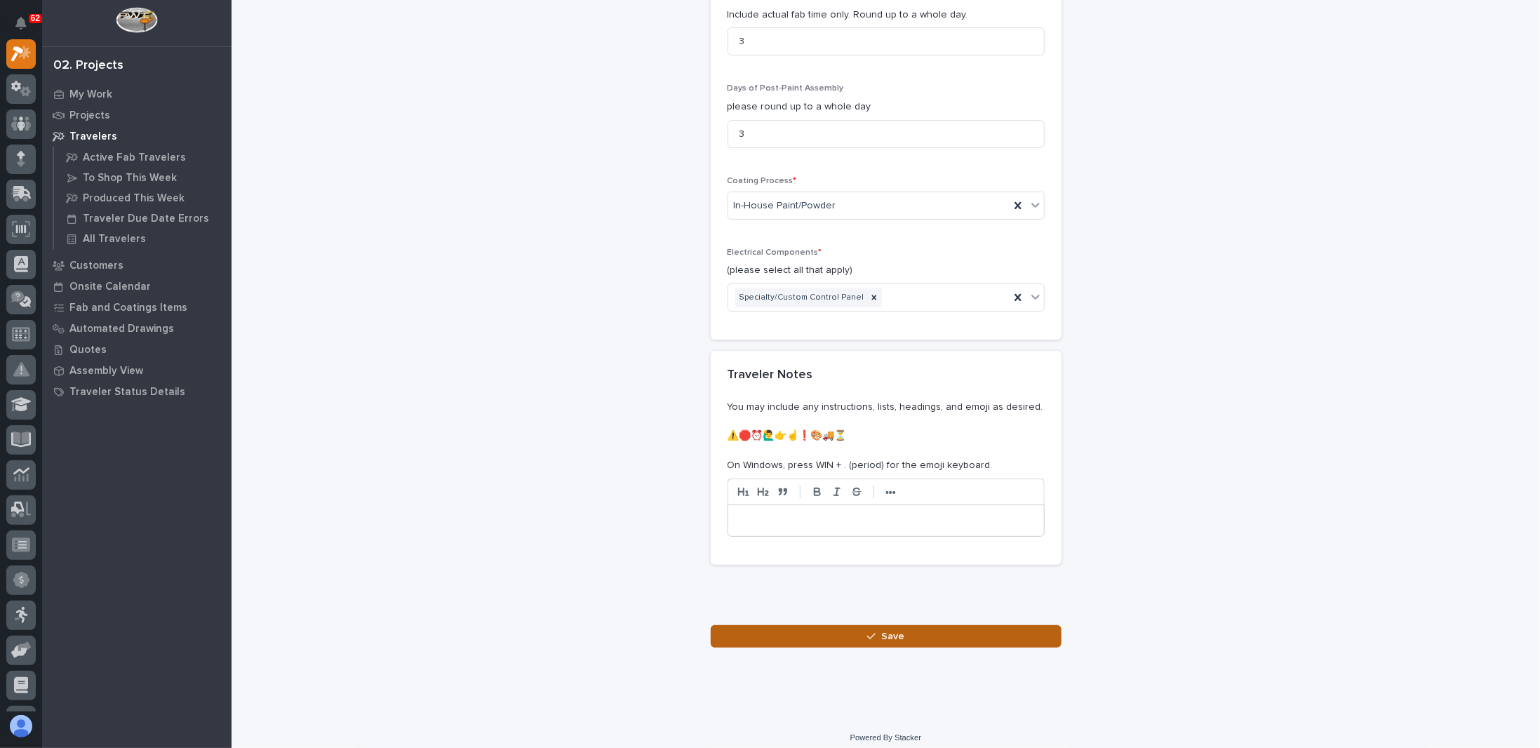
click at [855, 625] on button "Save" at bounding box center [886, 636] width 351 height 22
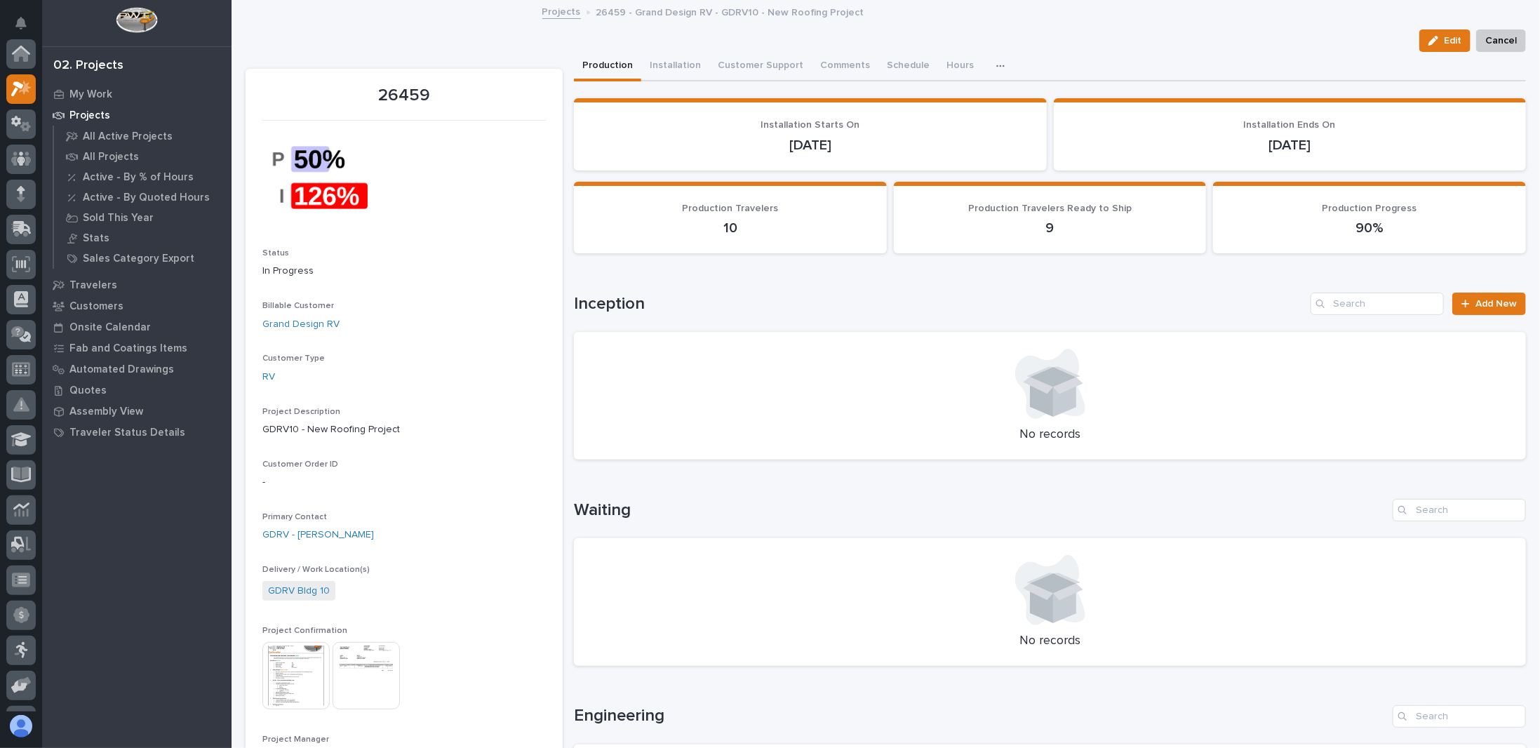
scroll to position [35, 0]
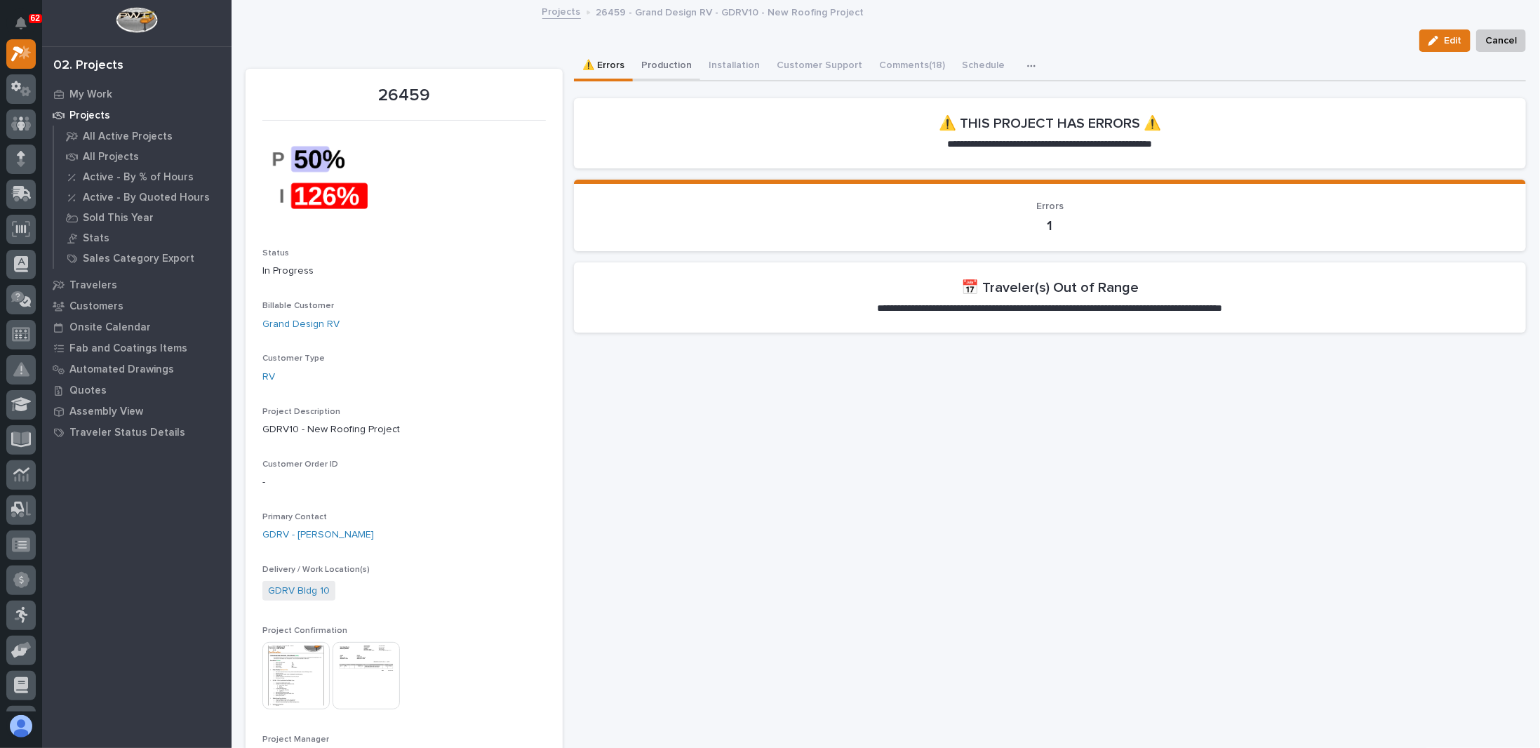
click at [677, 69] on button "Production" at bounding box center [666, 66] width 67 height 29
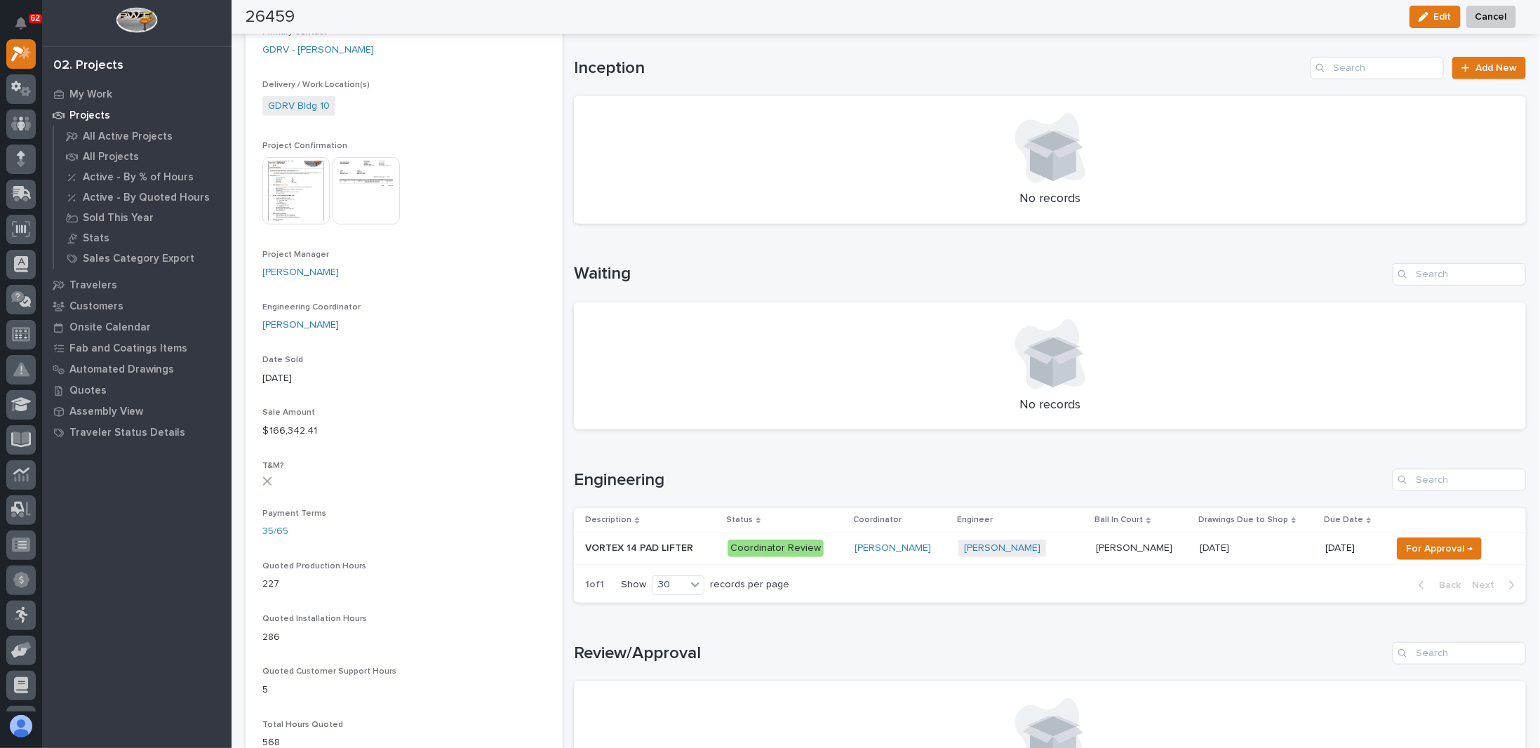
scroll to position [555, 0]
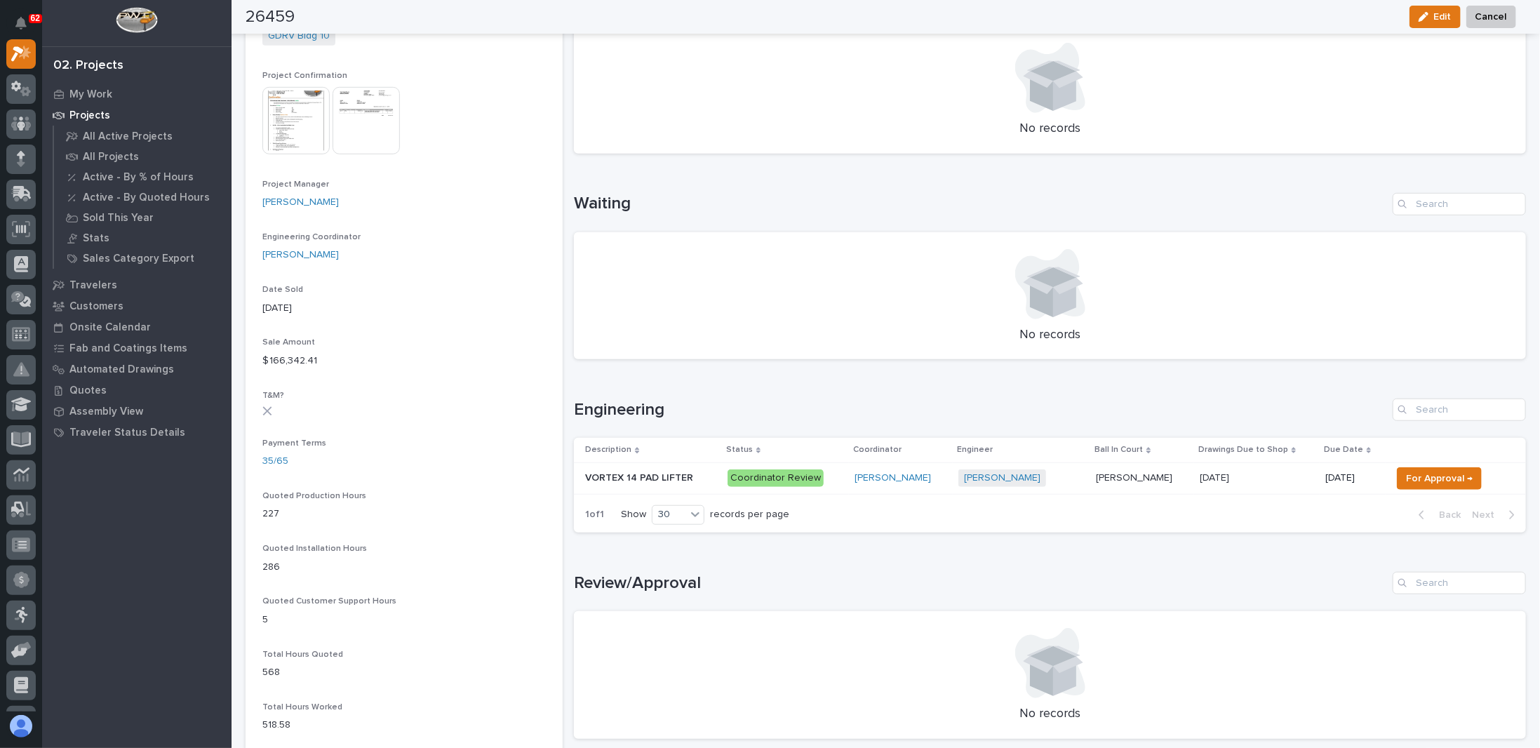
click at [1096, 478] on p "[PERSON_NAME]" at bounding box center [1135, 476] width 79 height 15
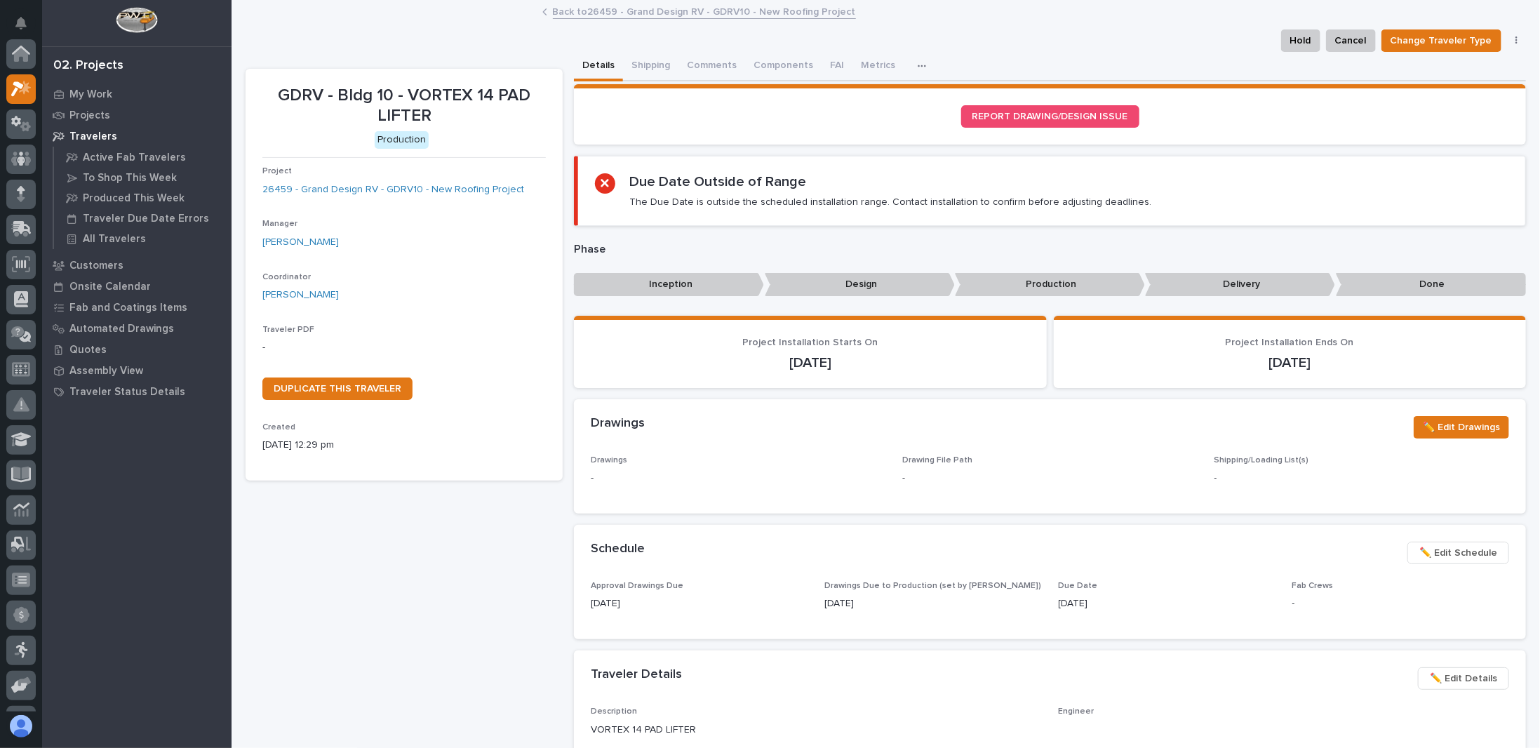
scroll to position [35, 0]
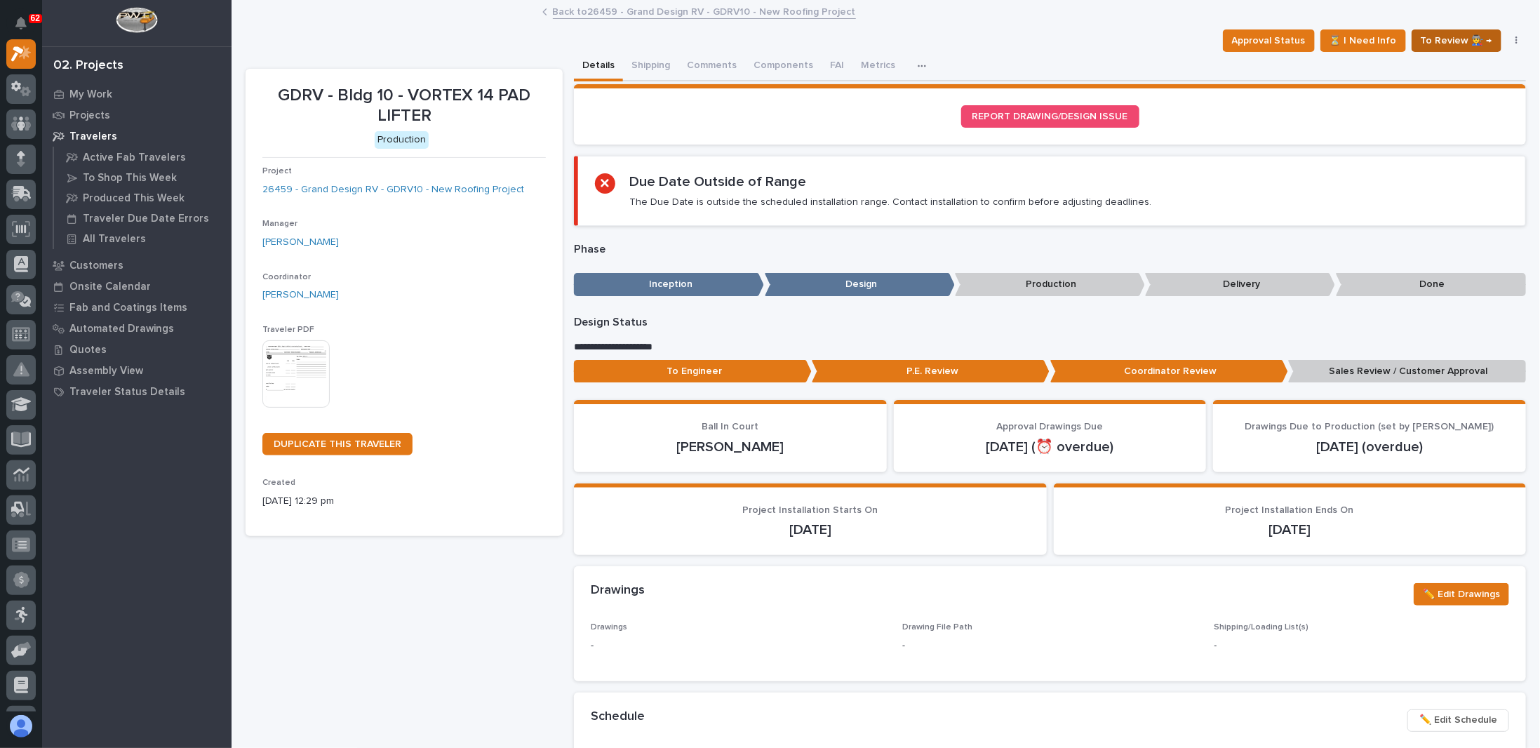
click at [1431, 41] on span "To Review 👨‍🏭 →" at bounding box center [1457, 40] width 72 height 17
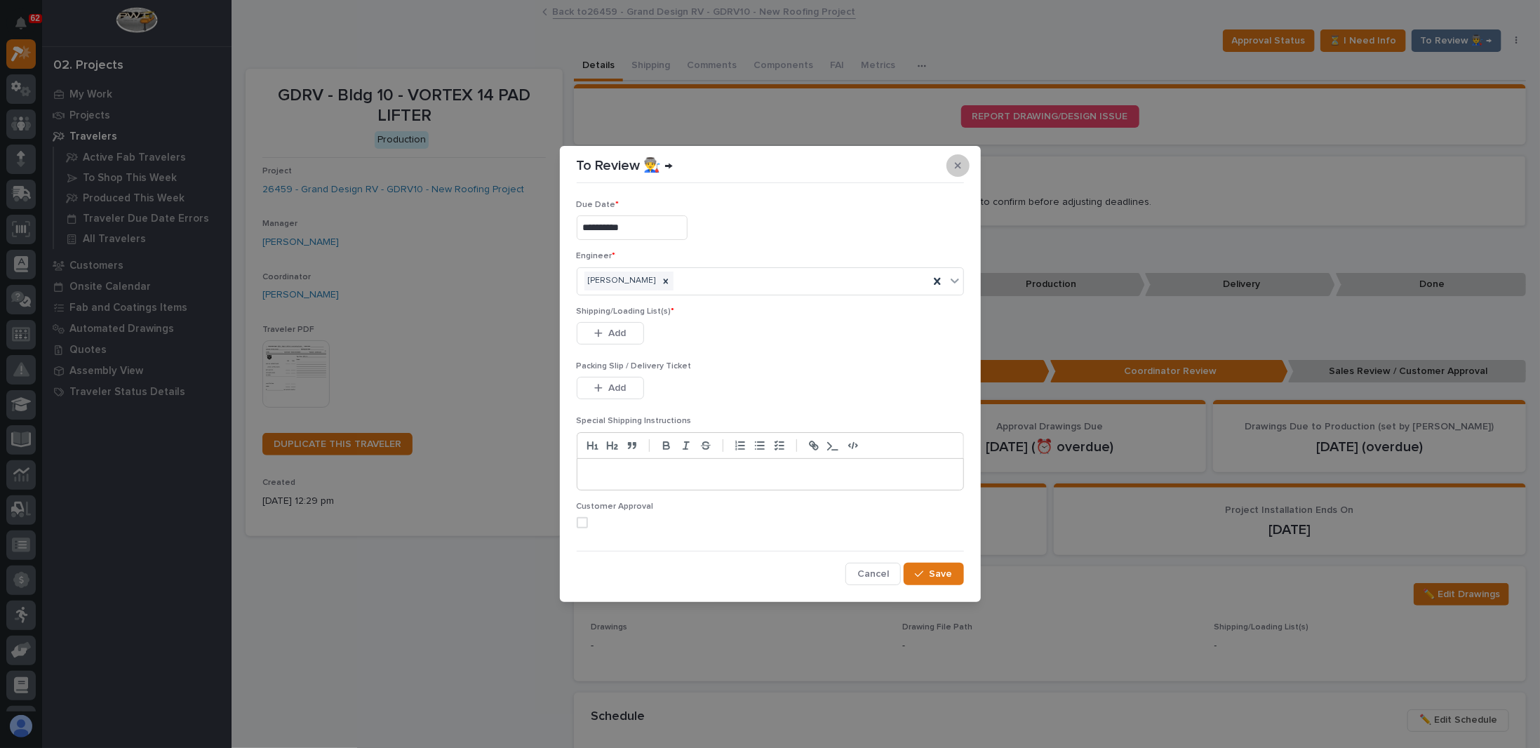
click at [957, 166] on icon "button" at bounding box center [958, 166] width 6 height 6
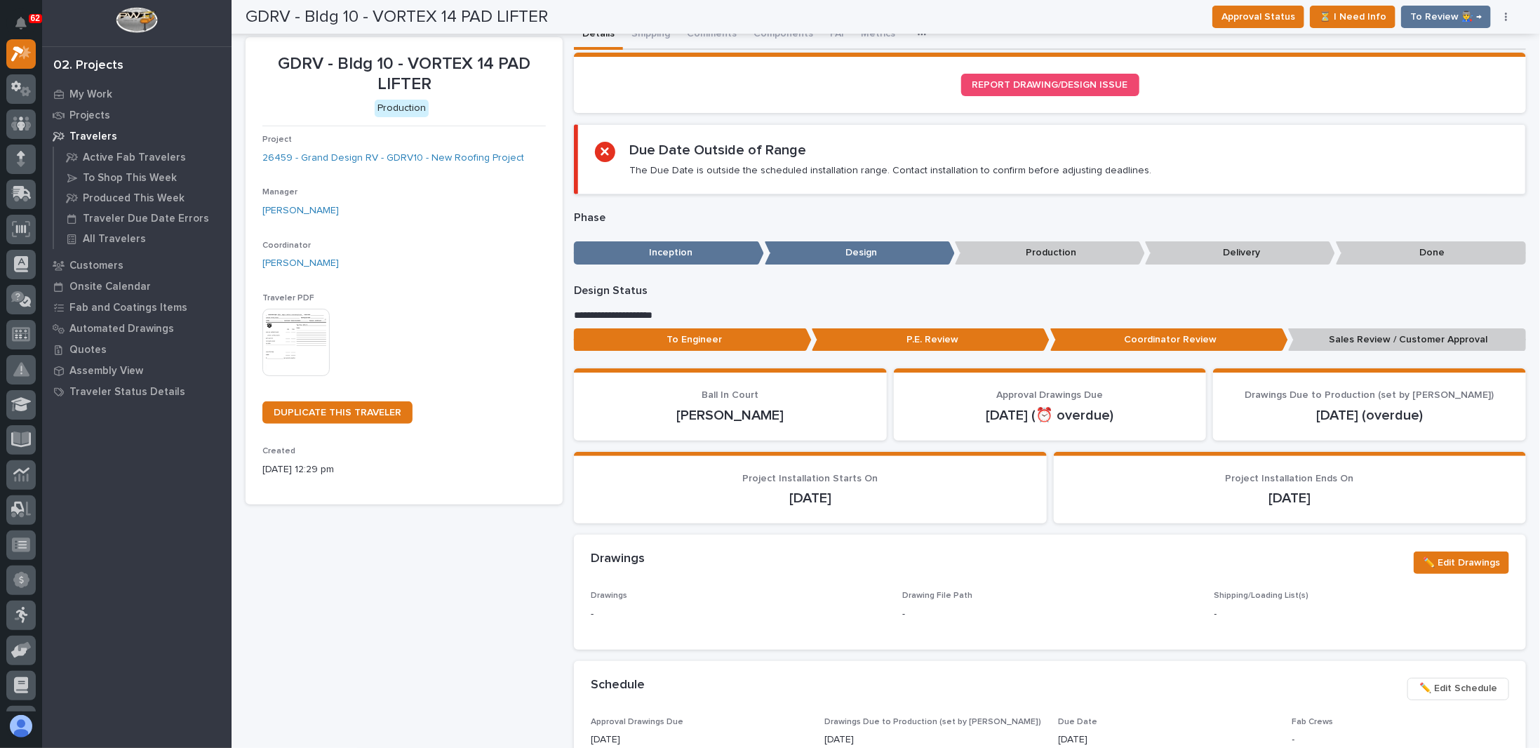
scroll to position [0, 0]
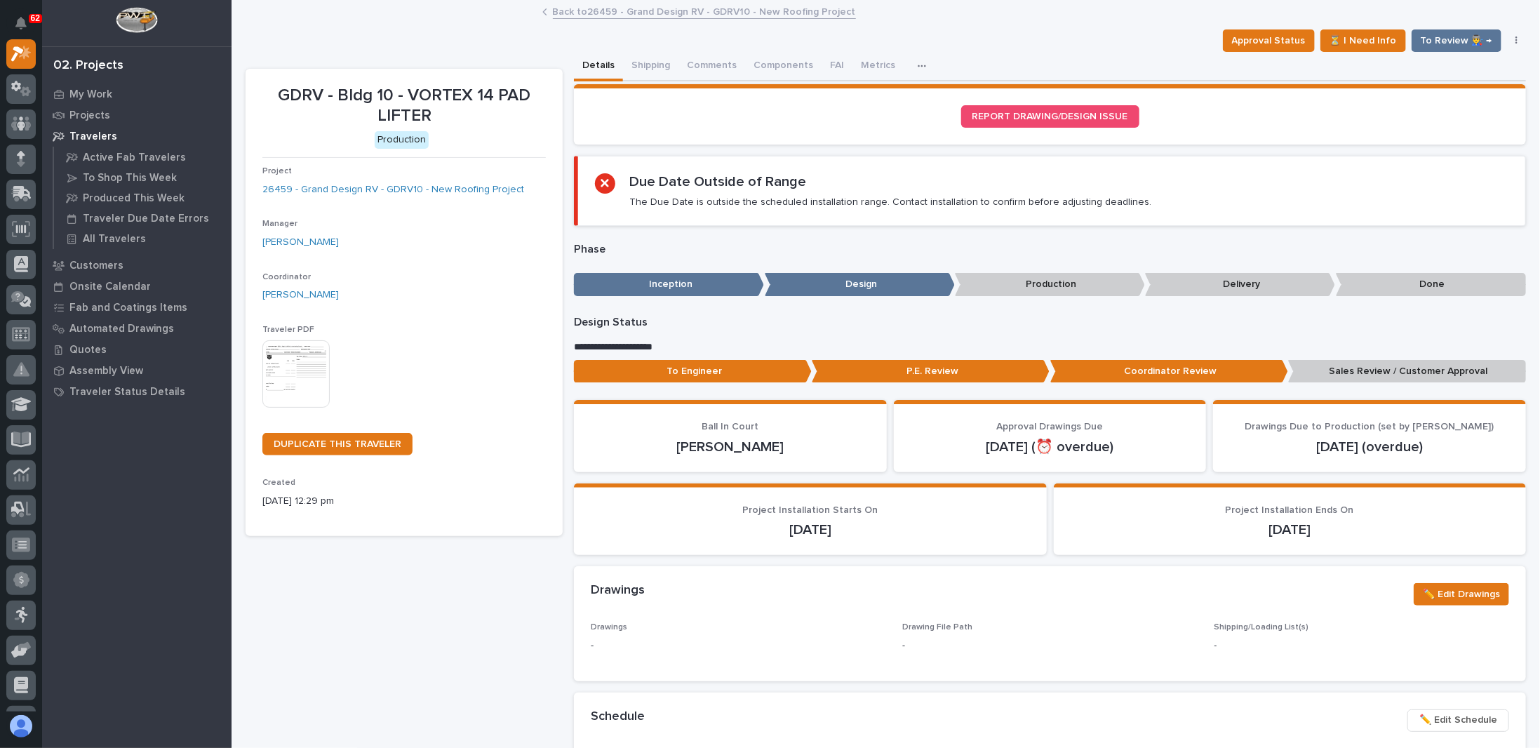
click at [315, 373] on img at bounding box center [295, 373] width 67 height 67
click at [699, 67] on button "Comments" at bounding box center [712, 66] width 67 height 29
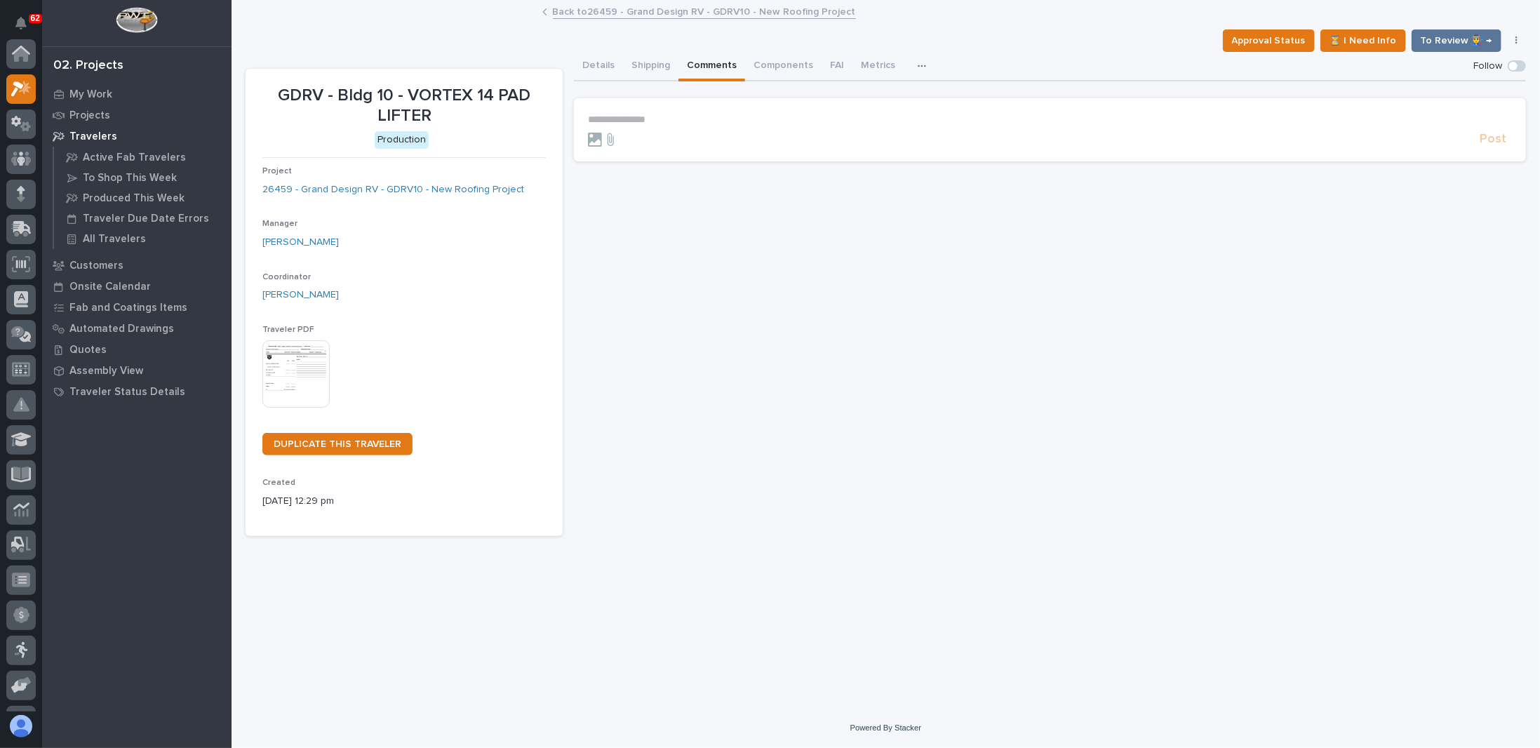
scroll to position [35, 0]
click at [688, 121] on p "**********" at bounding box center [1050, 120] width 924 height 12
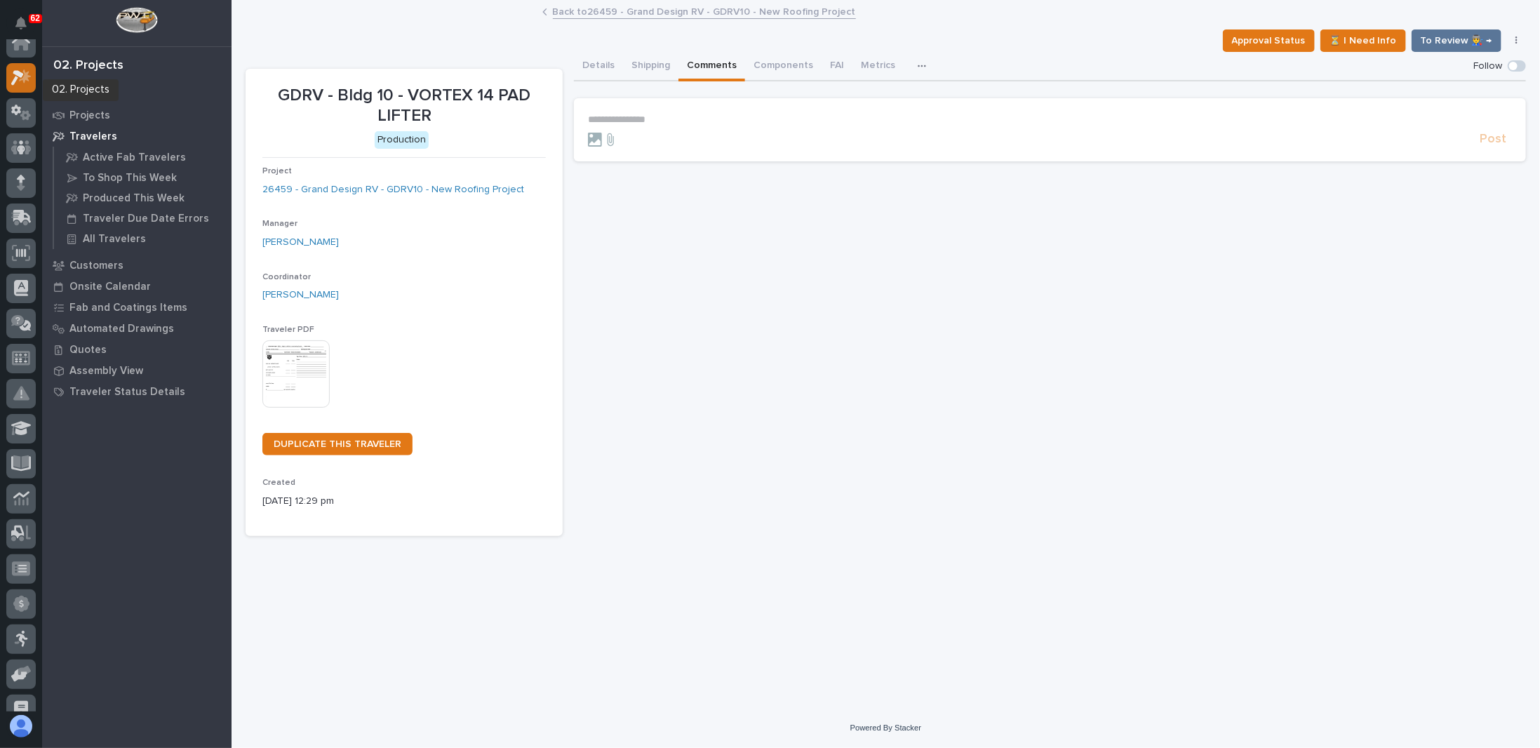
scroll to position [0, 0]
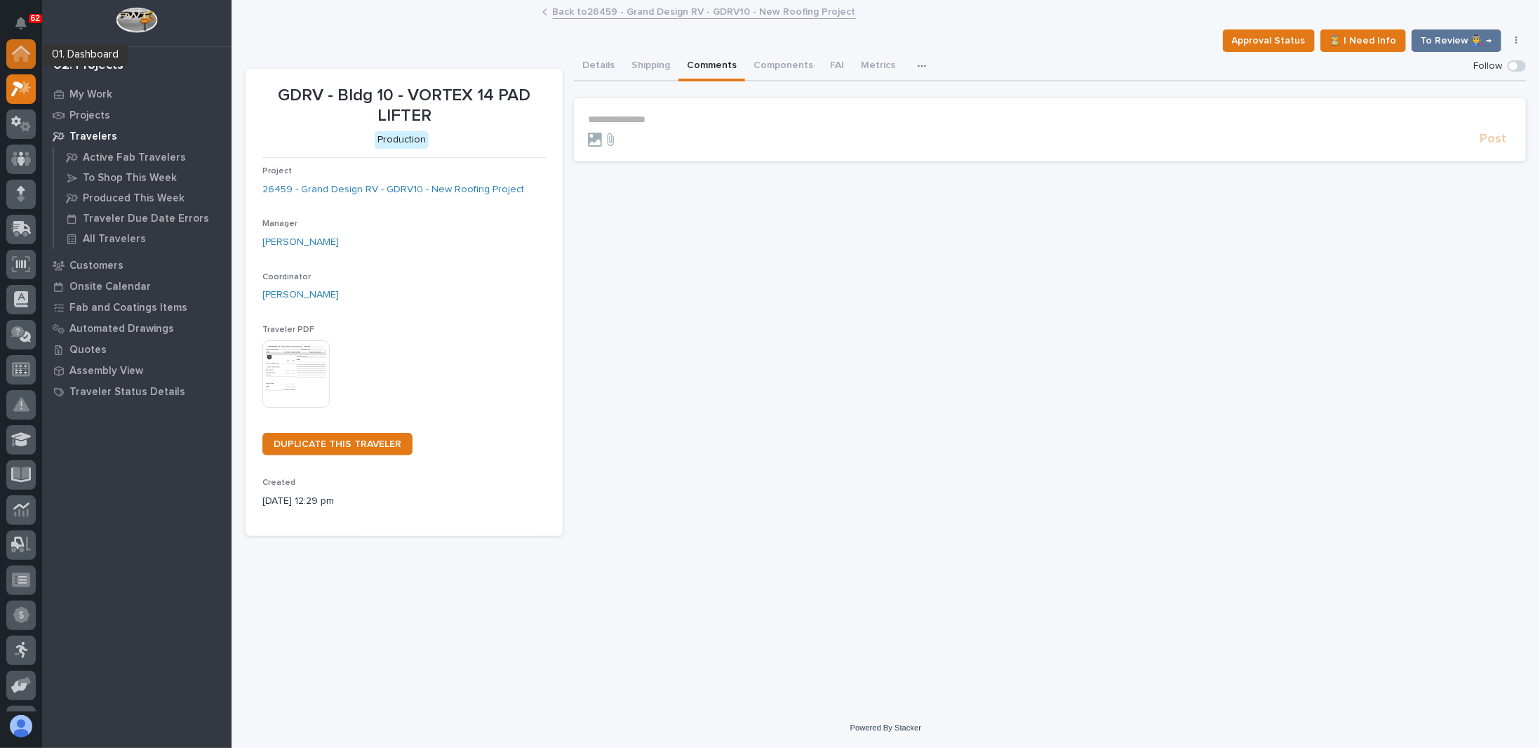
click at [22, 60] on icon at bounding box center [21, 54] width 18 height 16
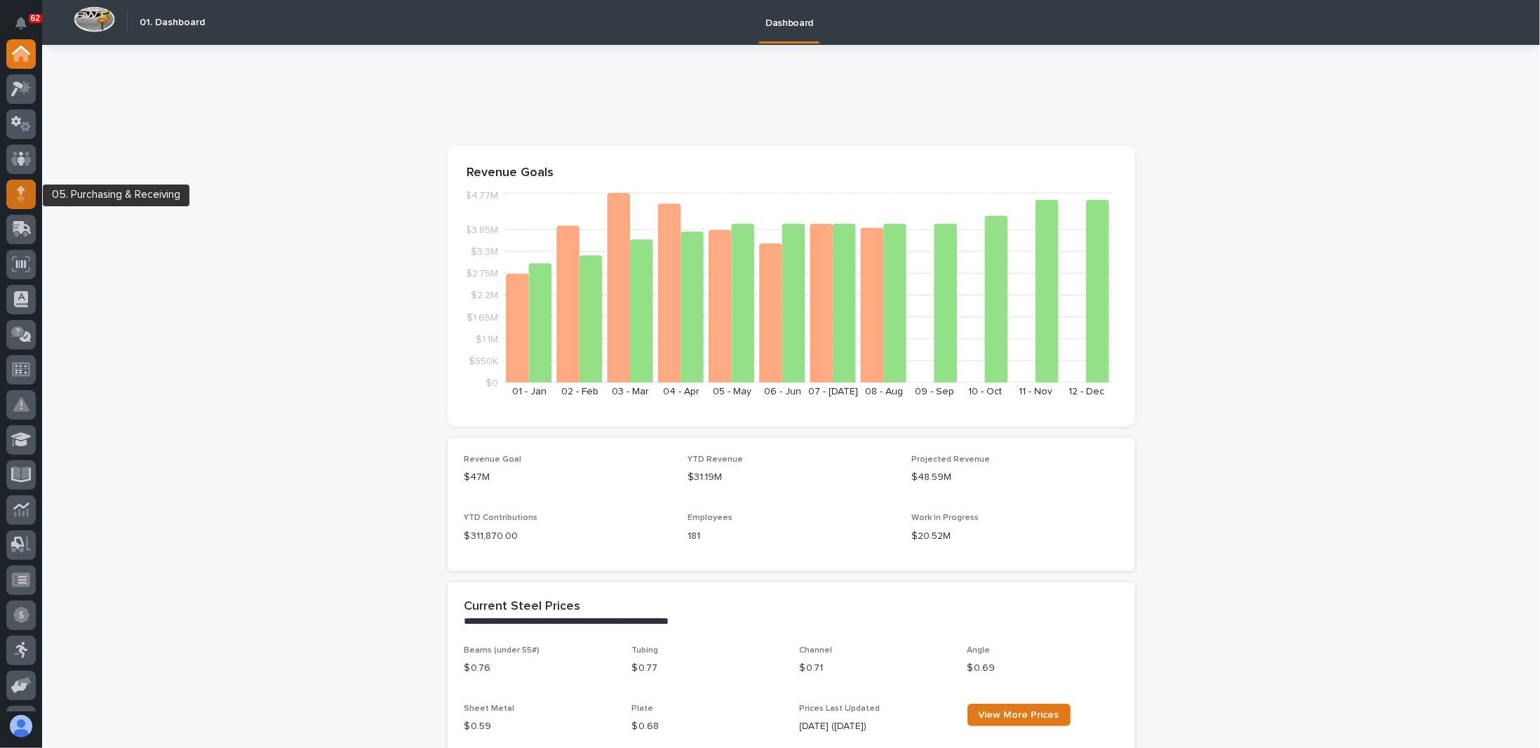
click at [15, 192] on div at bounding box center [20, 194] width 29 height 29
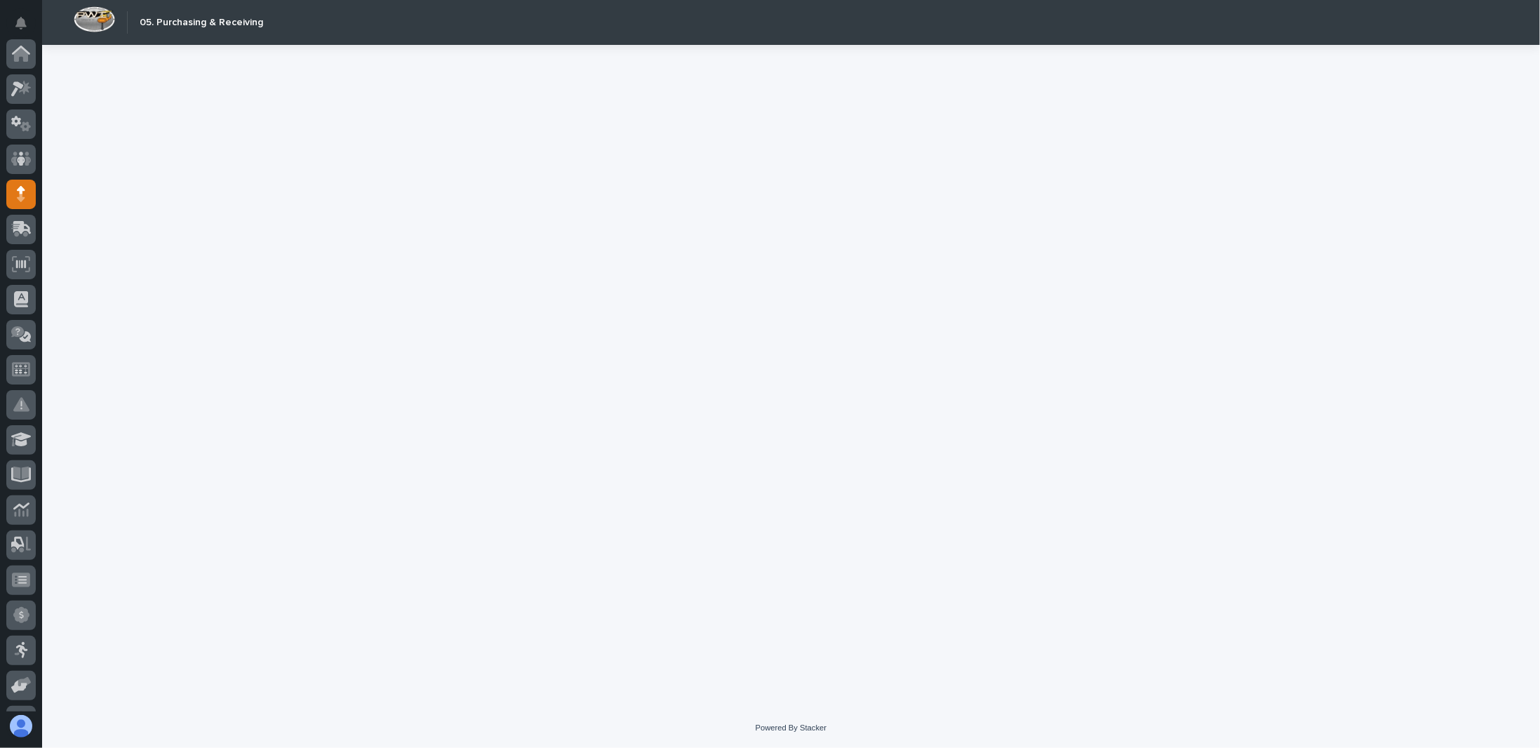
scroll to position [140, 0]
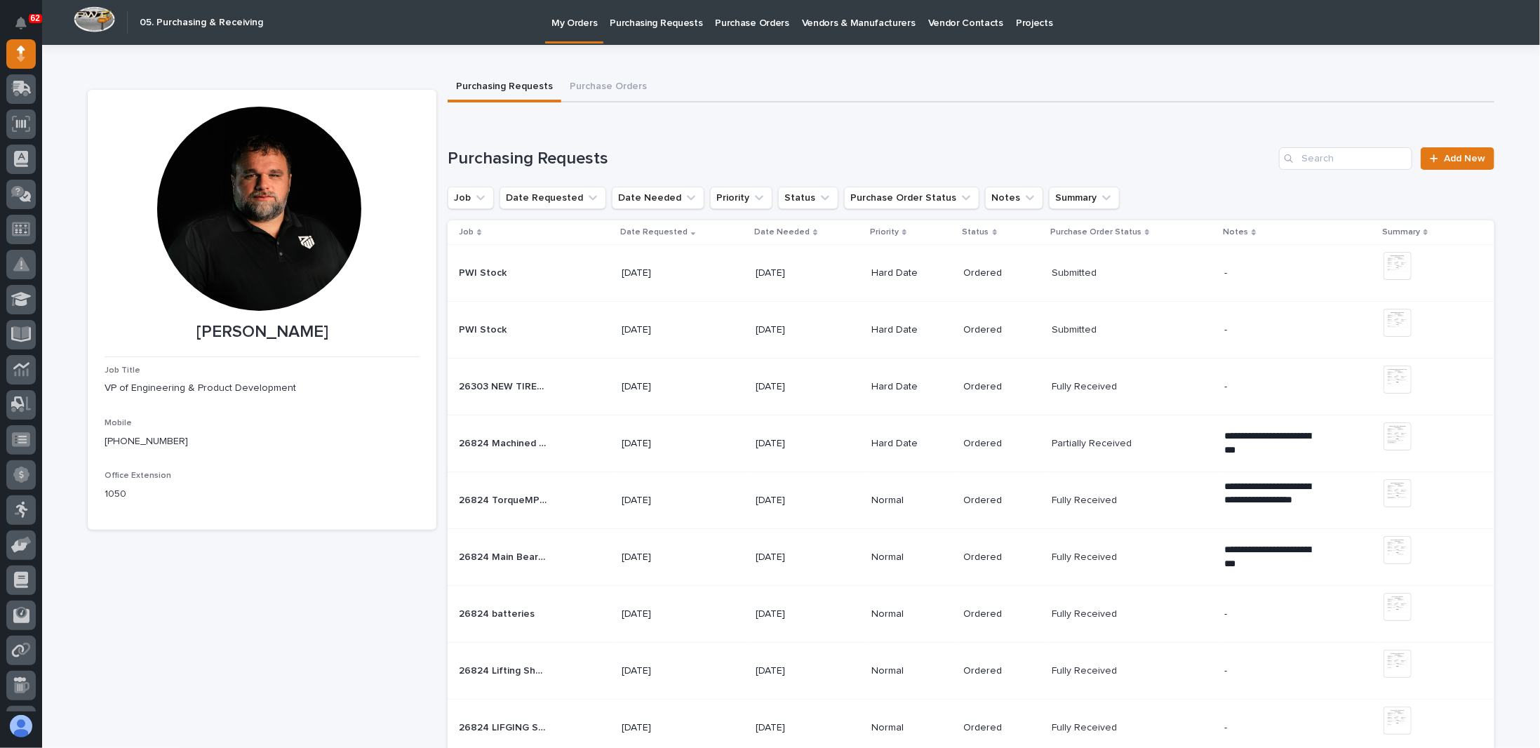
click at [661, 25] on p "Purchasing Requests" at bounding box center [656, 14] width 93 height 29
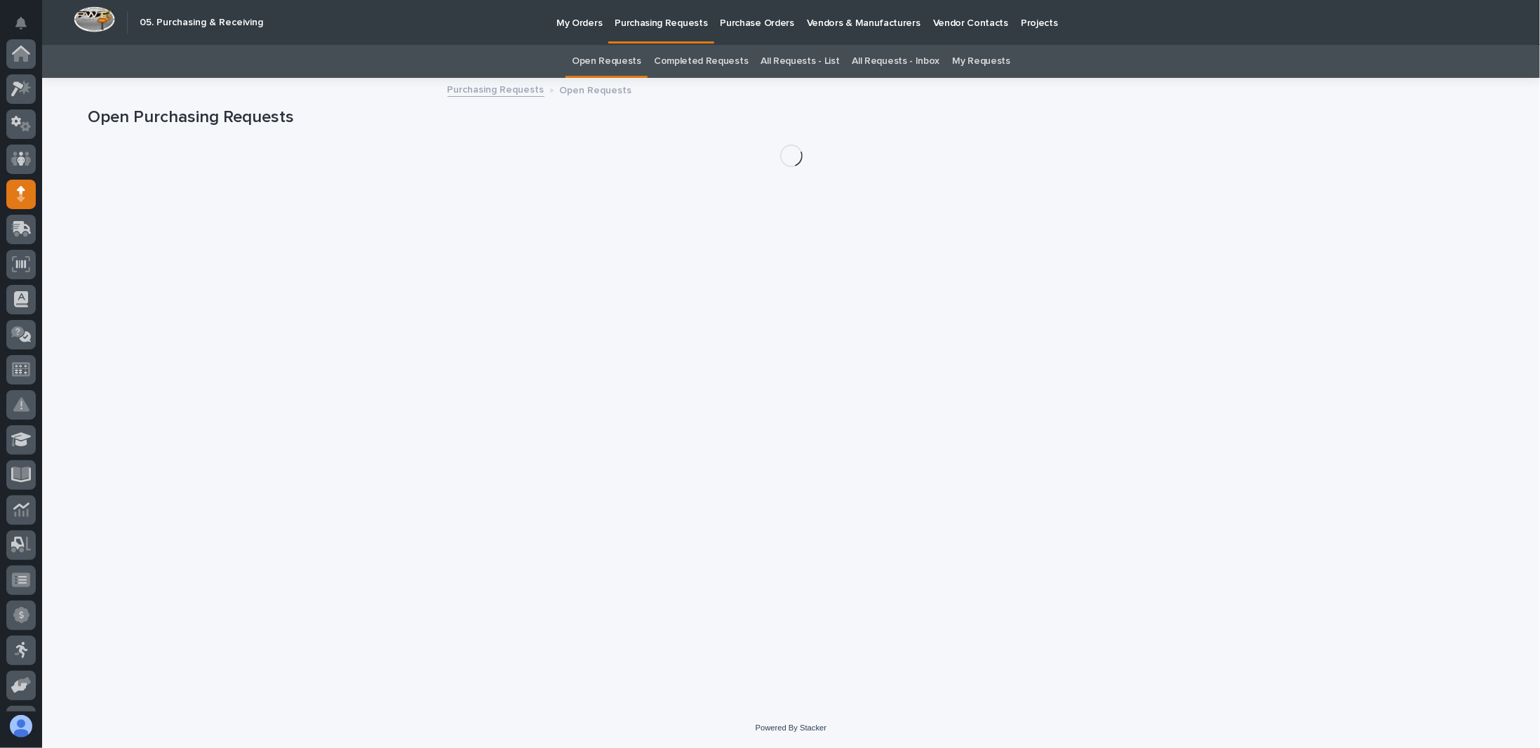
scroll to position [140, 0]
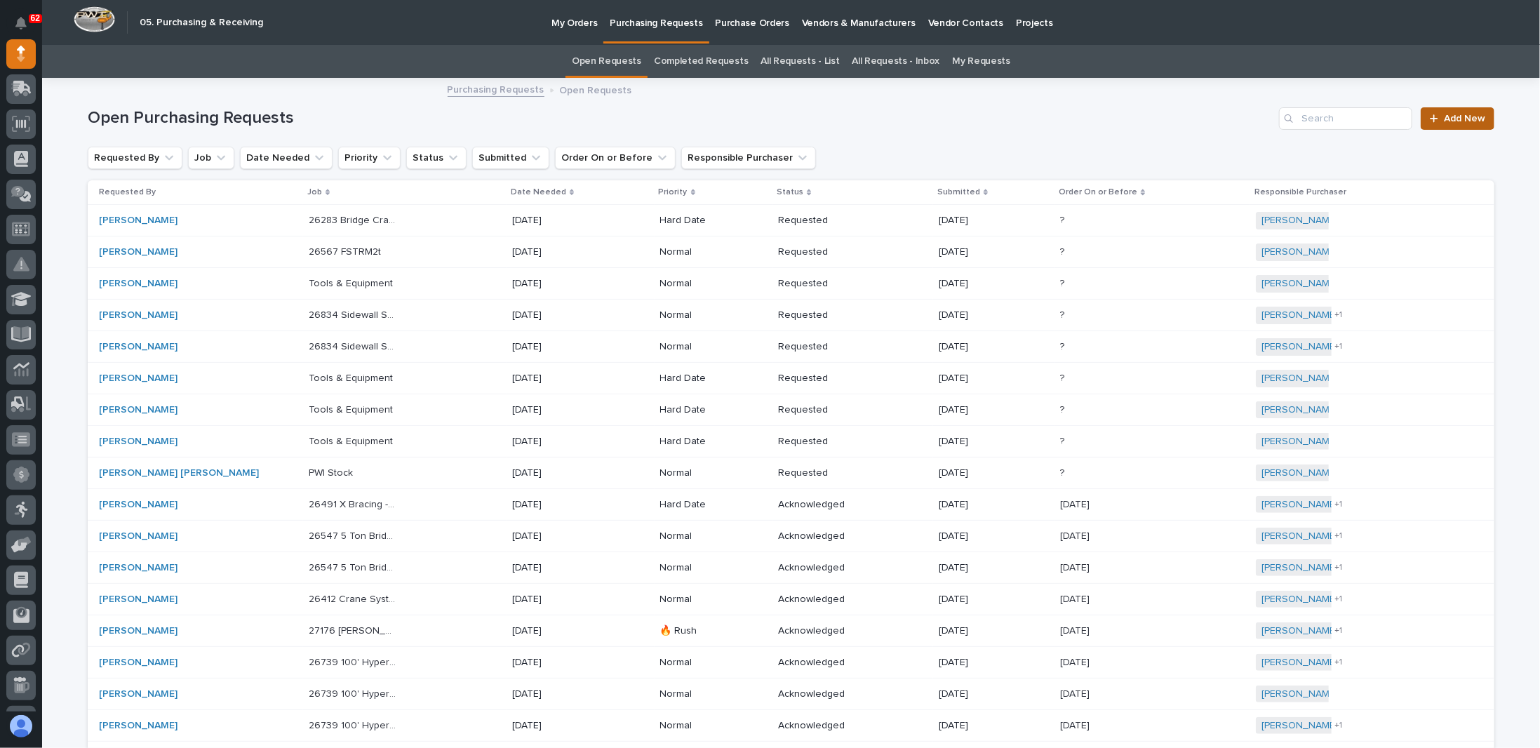
click at [1452, 124] on link "Add New" at bounding box center [1458, 118] width 74 height 22
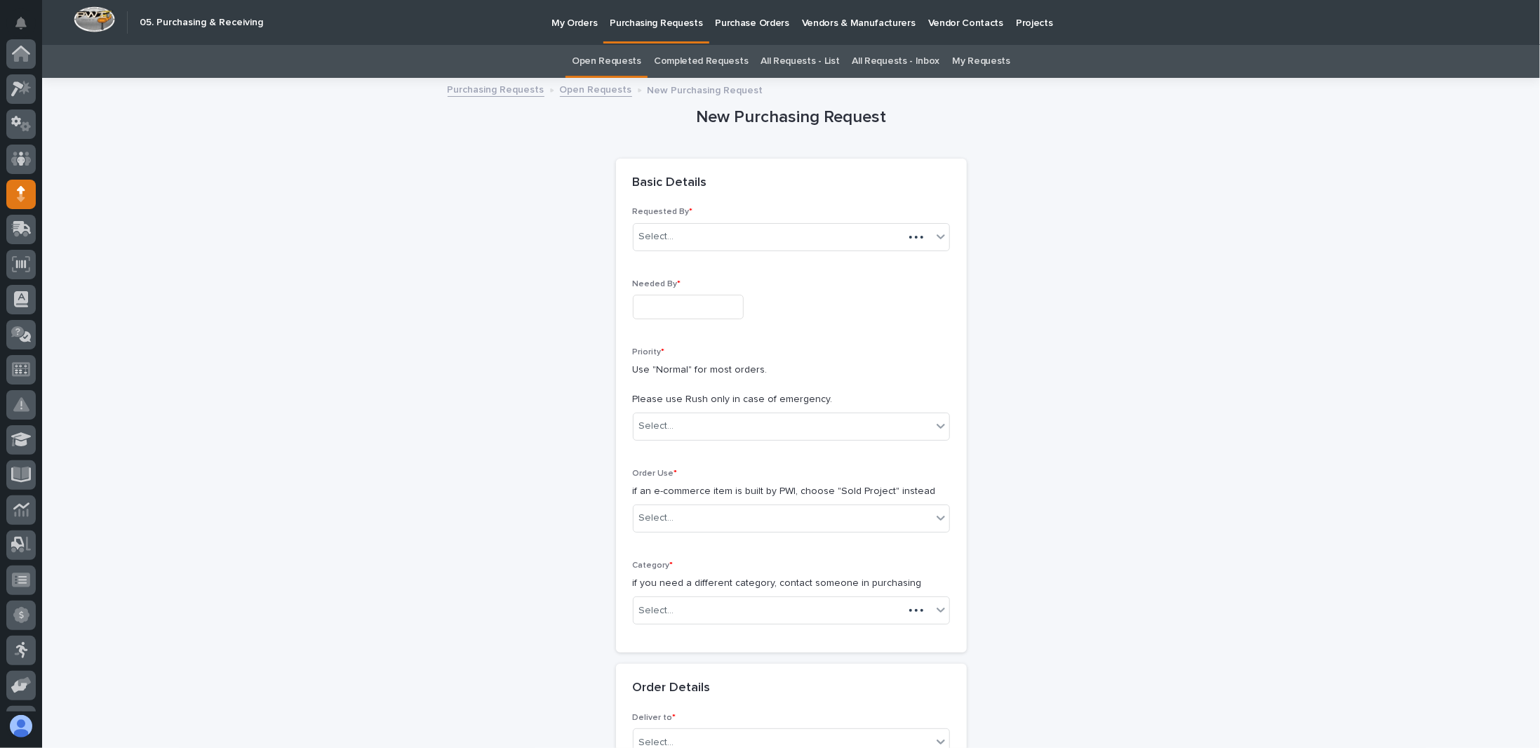
scroll to position [140, 0]
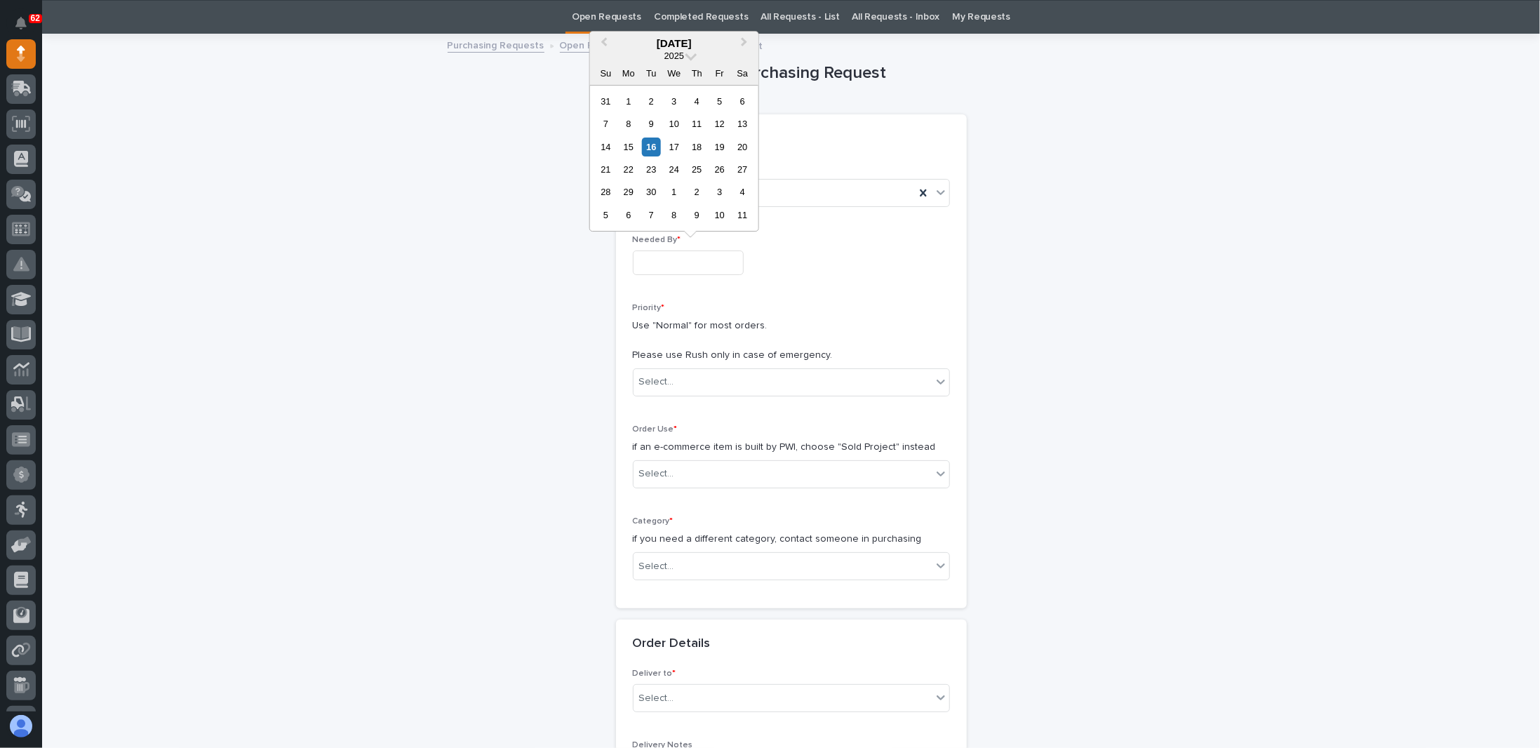
click at [669, 259] on input "text" at bounding box center [688, 262] width 111 height 25
drag, startPoint x: 401, startPoint y: 340, endPoint x: 406, endPoint y: 332, distance: 8.8
click at [403, 336] on div "New Purchasing Request Loading... Saving… Loading... Saving… Loading... Saving……" at bounding box center [791, 750] width 1407 height 1431
click at [689, 252] on input "text" at bounding box center [688, 262] width 111 height 25
click at [719, 147] on div "19" at bounding box center [719, 147] width 19 height 19
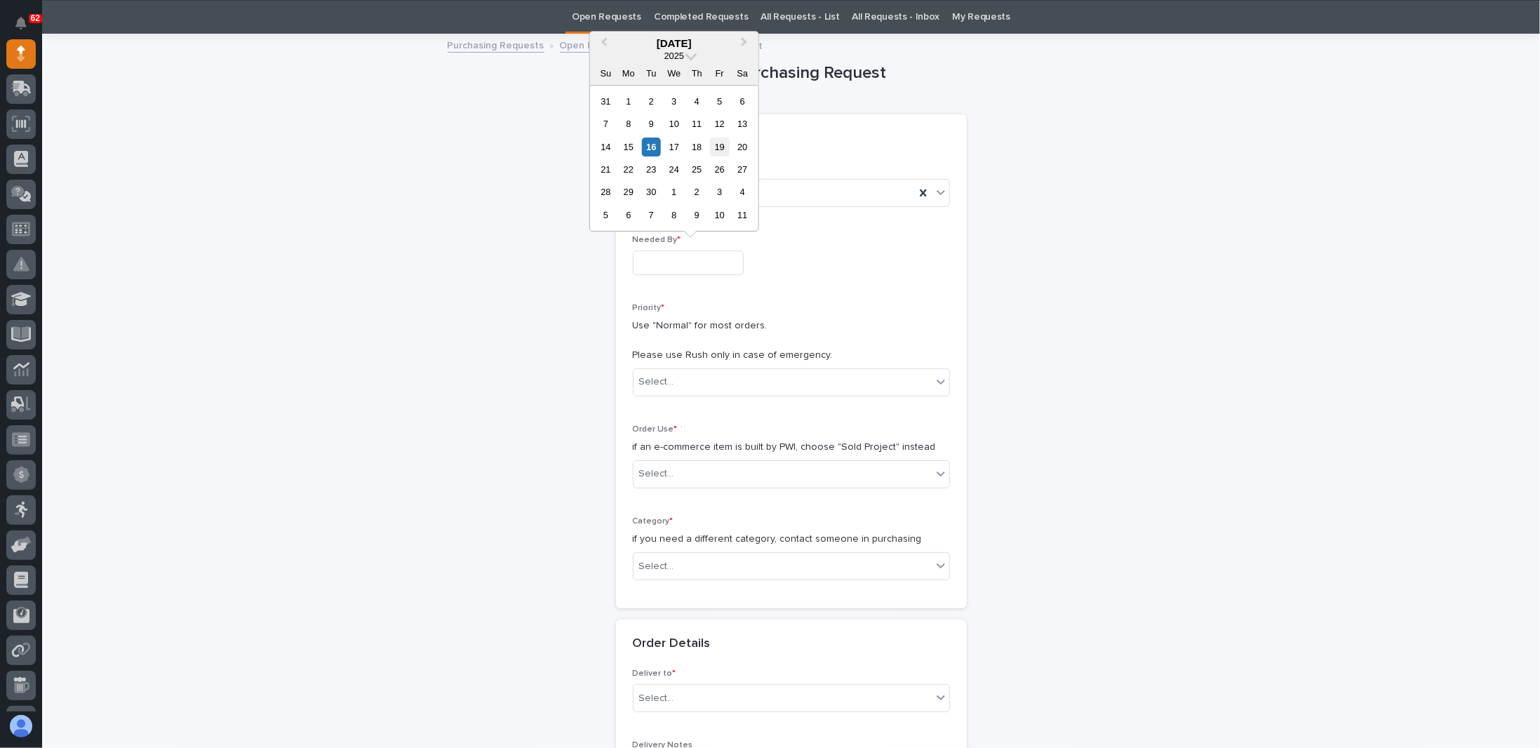
type input "**********"
click at [660, 379] on div "Select..." at bounding box center [656, 382] width 35 height 15
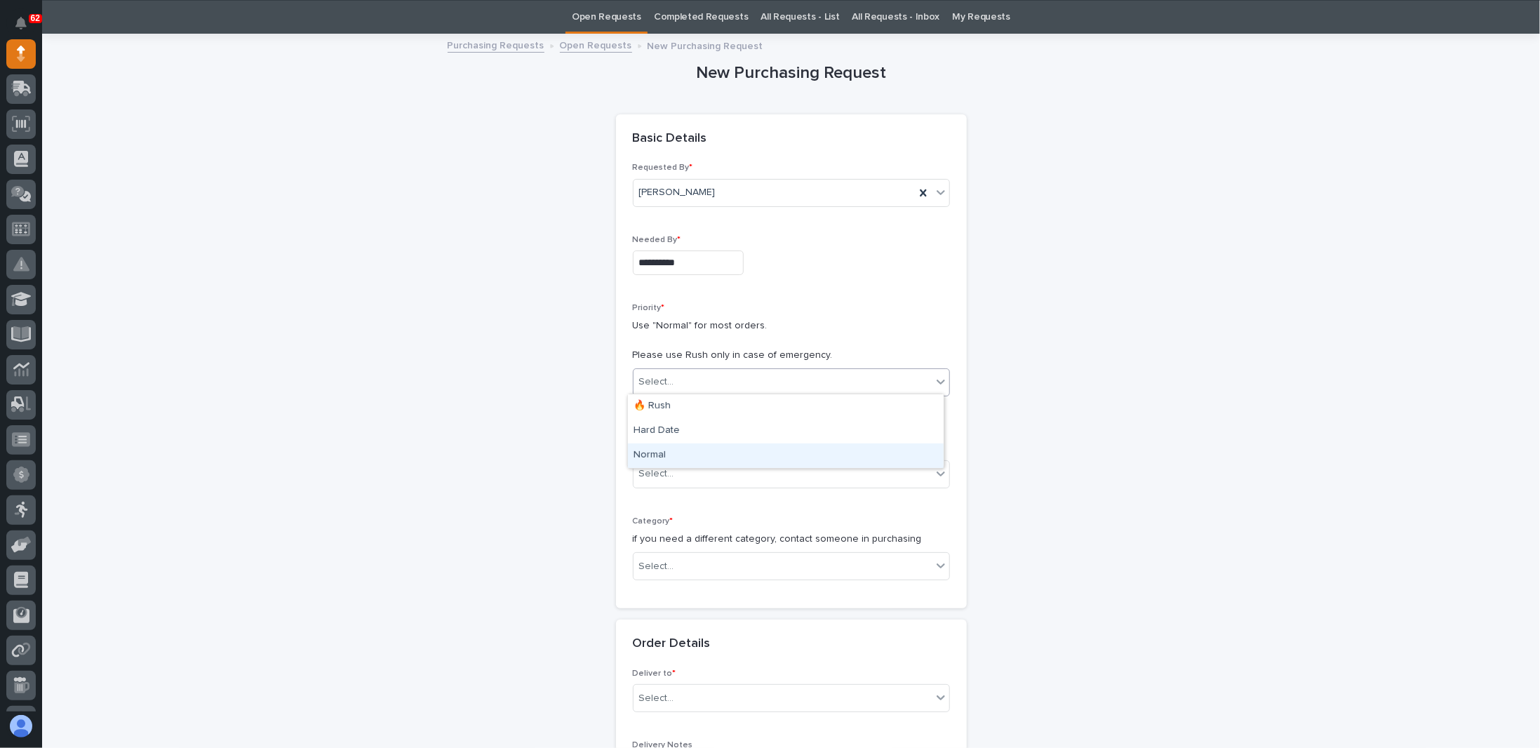
click at [649, 454] on div "Normal" at bounding box center [786, 455] width 316 height 25
click at [658, 470] on div "Select..." at bounding box center [656, 474] width 35 height 15
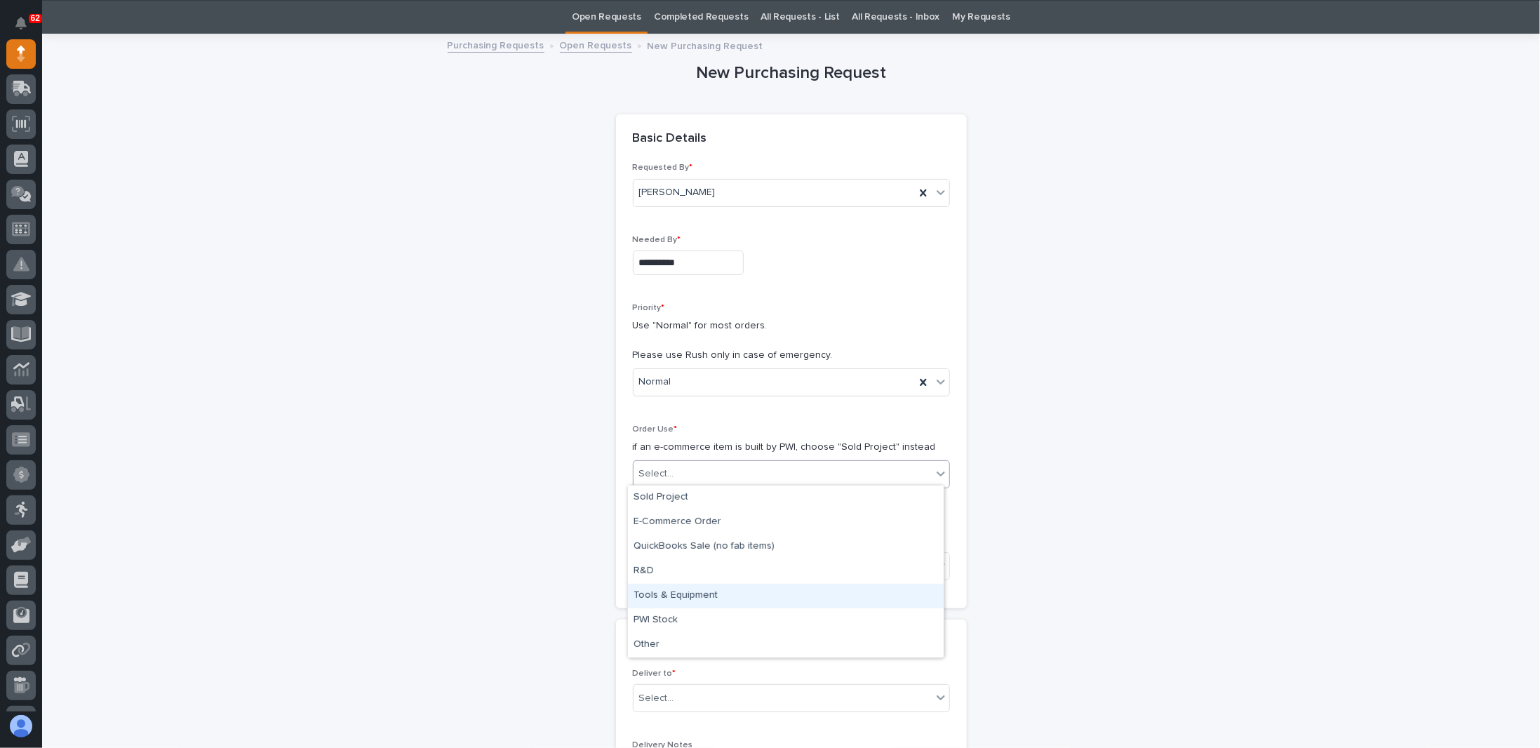
click at [662, 594] on div "Tools & Equipment" at bounding box center [786, 596] width 316 height 25
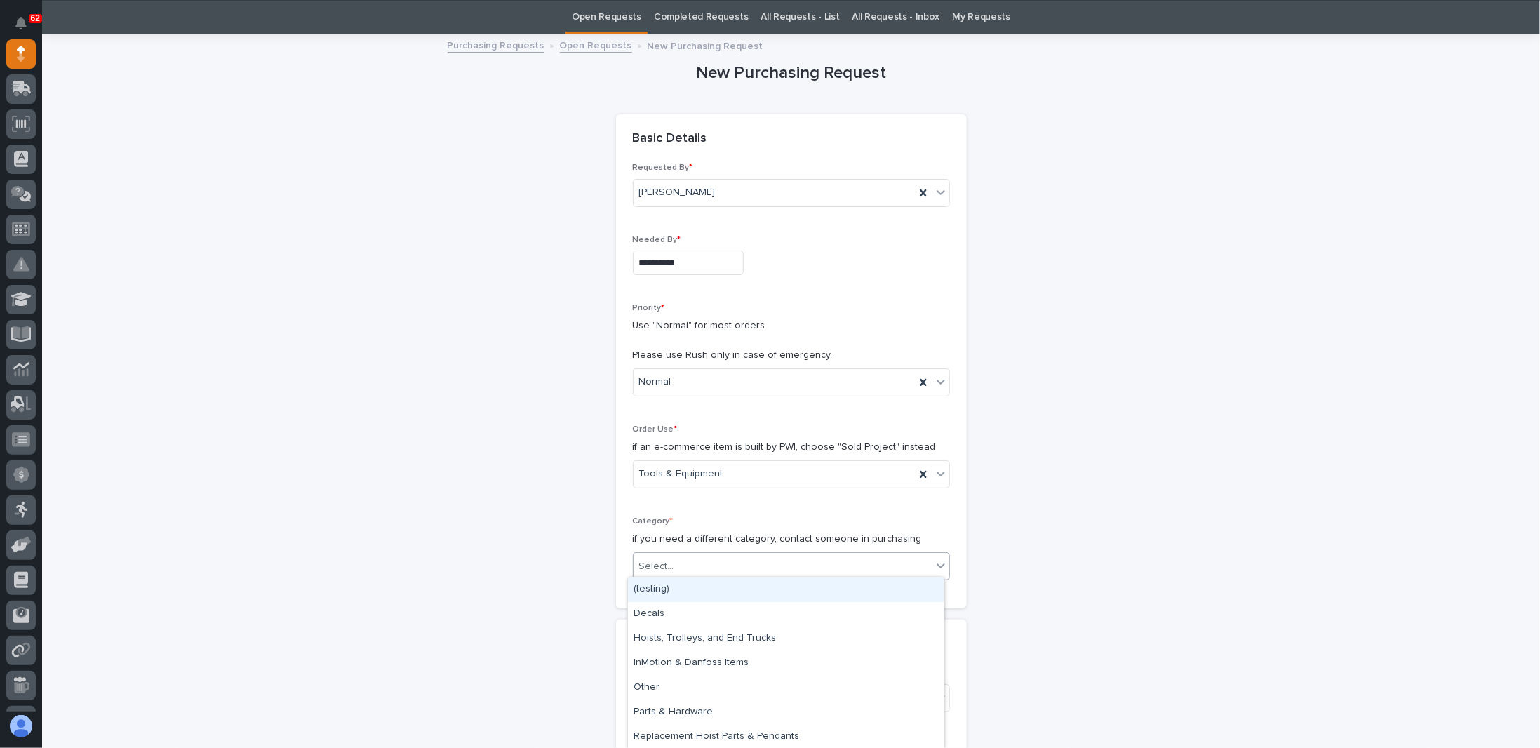
click at [676, 564] on input "text" at bounding box center [676, 567] width 1 height 12
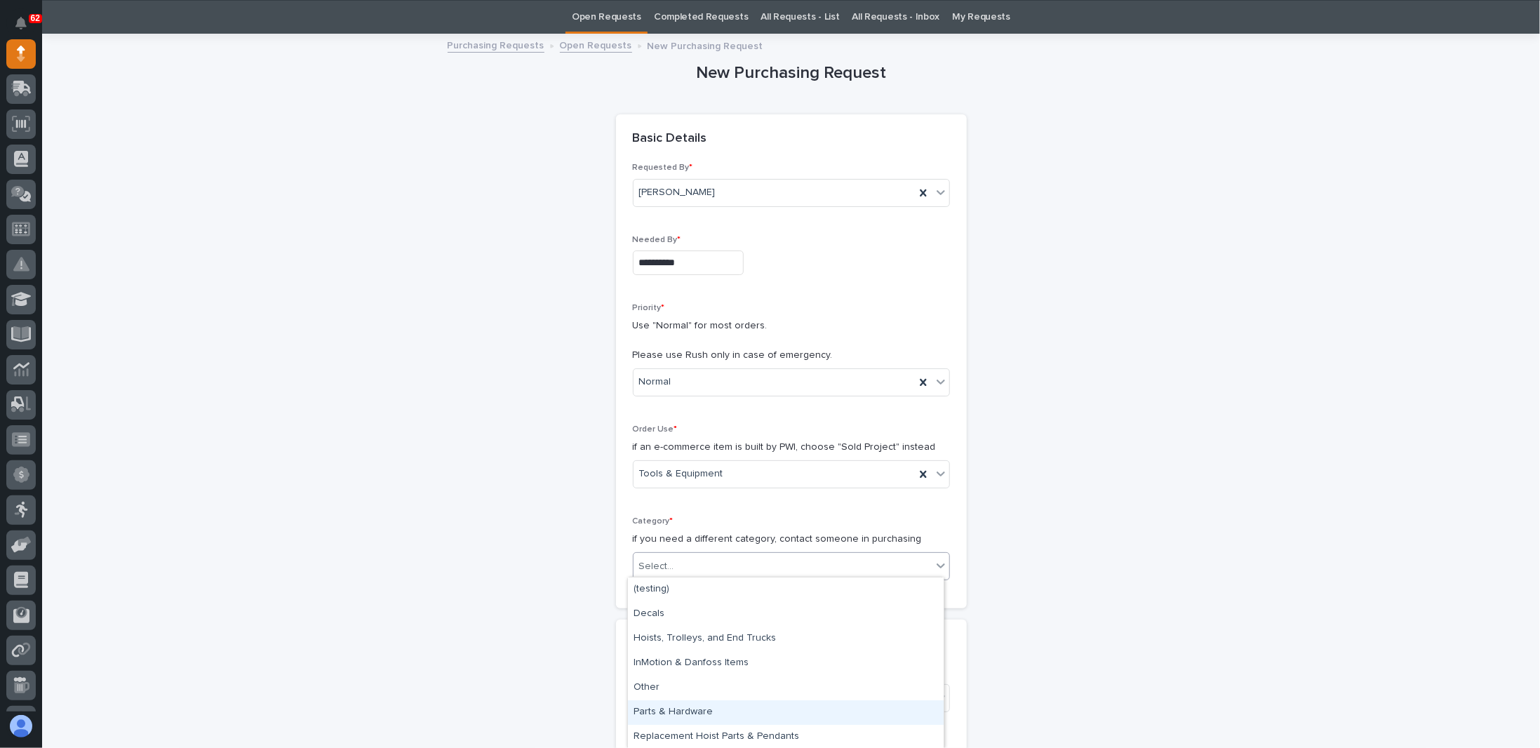
click at [675, 713] on div "Parts & Hardware" at bounding box center [786, 712] width 316 height 25
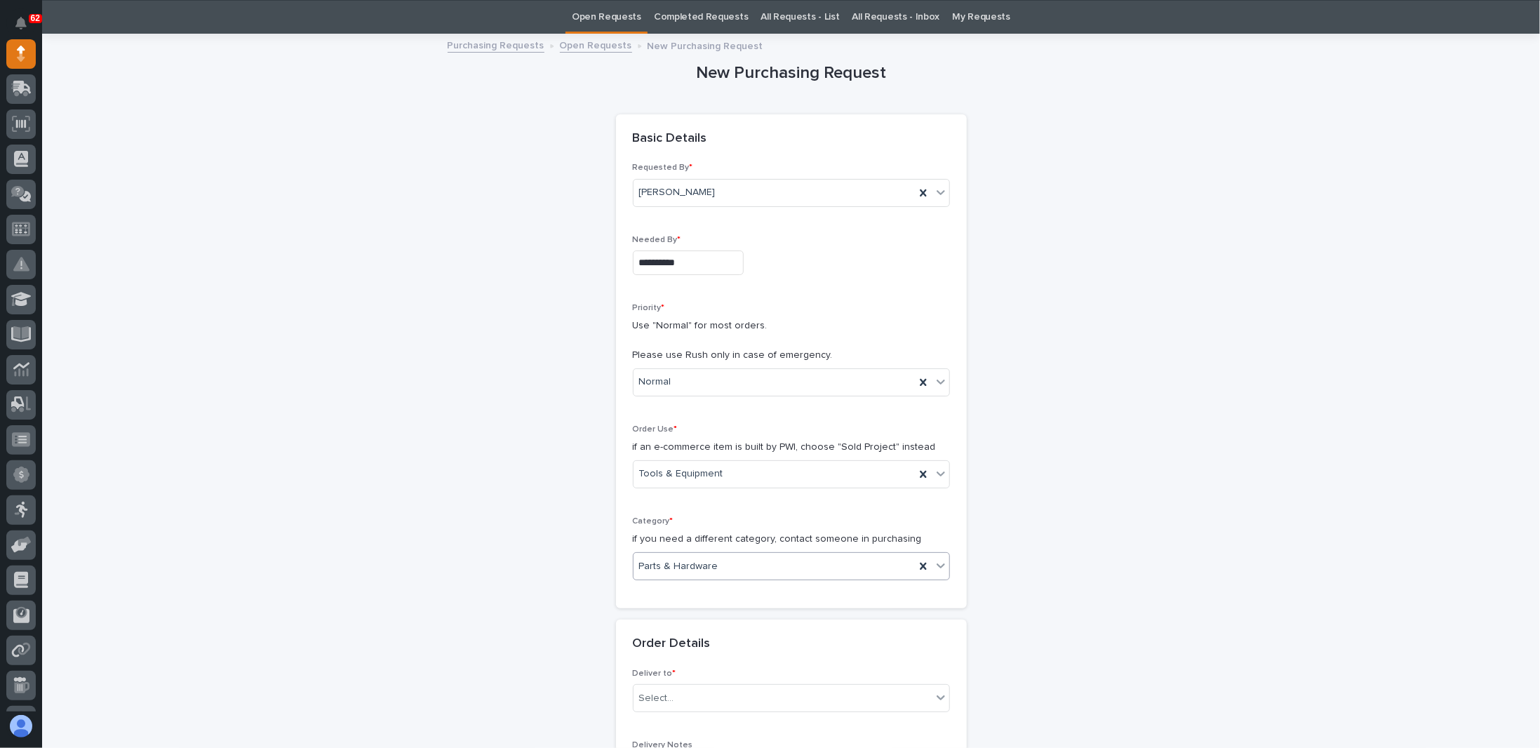
scroll to position [465, 0]
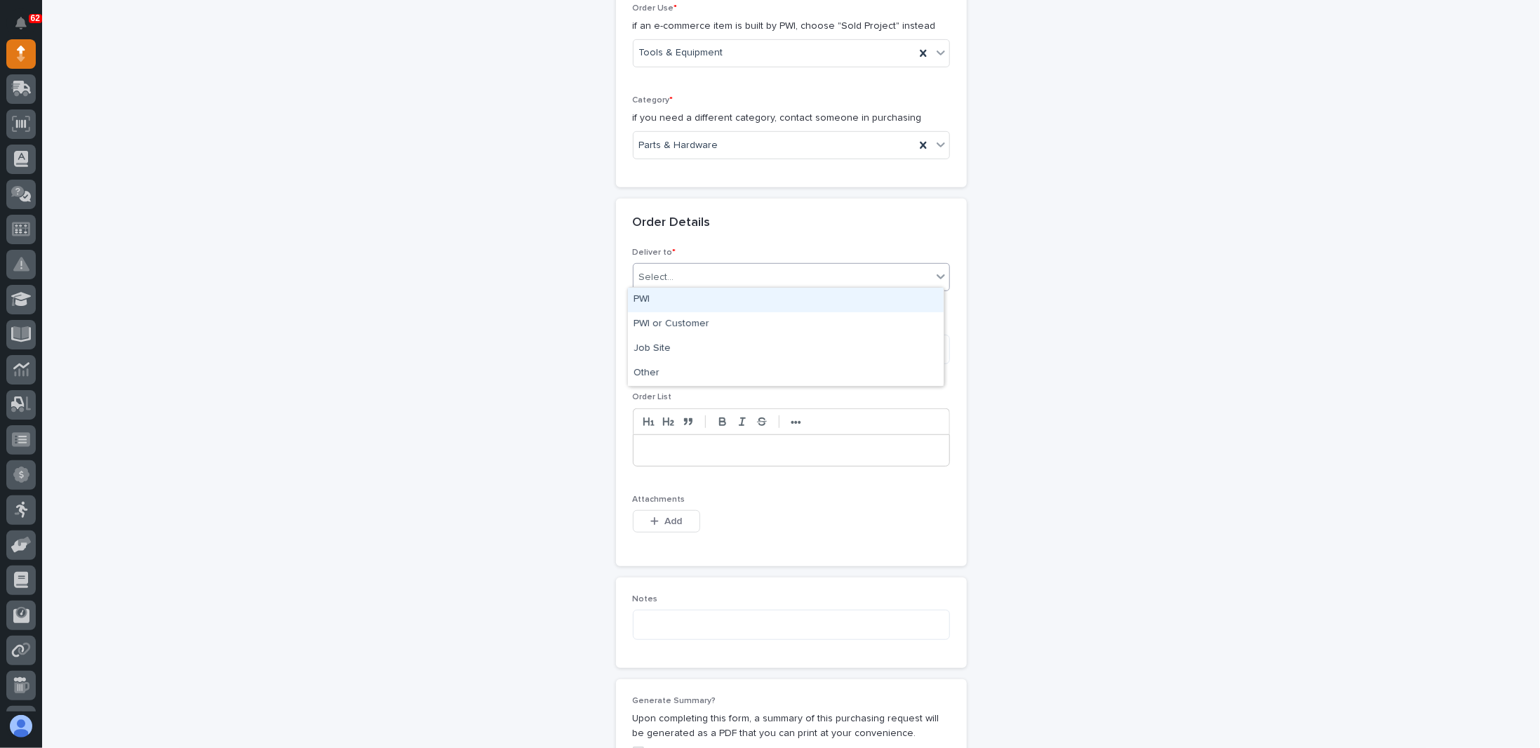
click at [686, 269] on div "Select..." at bounding box center [783, 277] width 298 height 23
click at [655, 300] on div "PWI" at bounding box center [786, 300] width 316 height 25
click at [655, 437] on div at bounding box center [792, 450] width 316 height 31
click at [688, 451] on p at bounding box center [791, 450] width 295 height 14
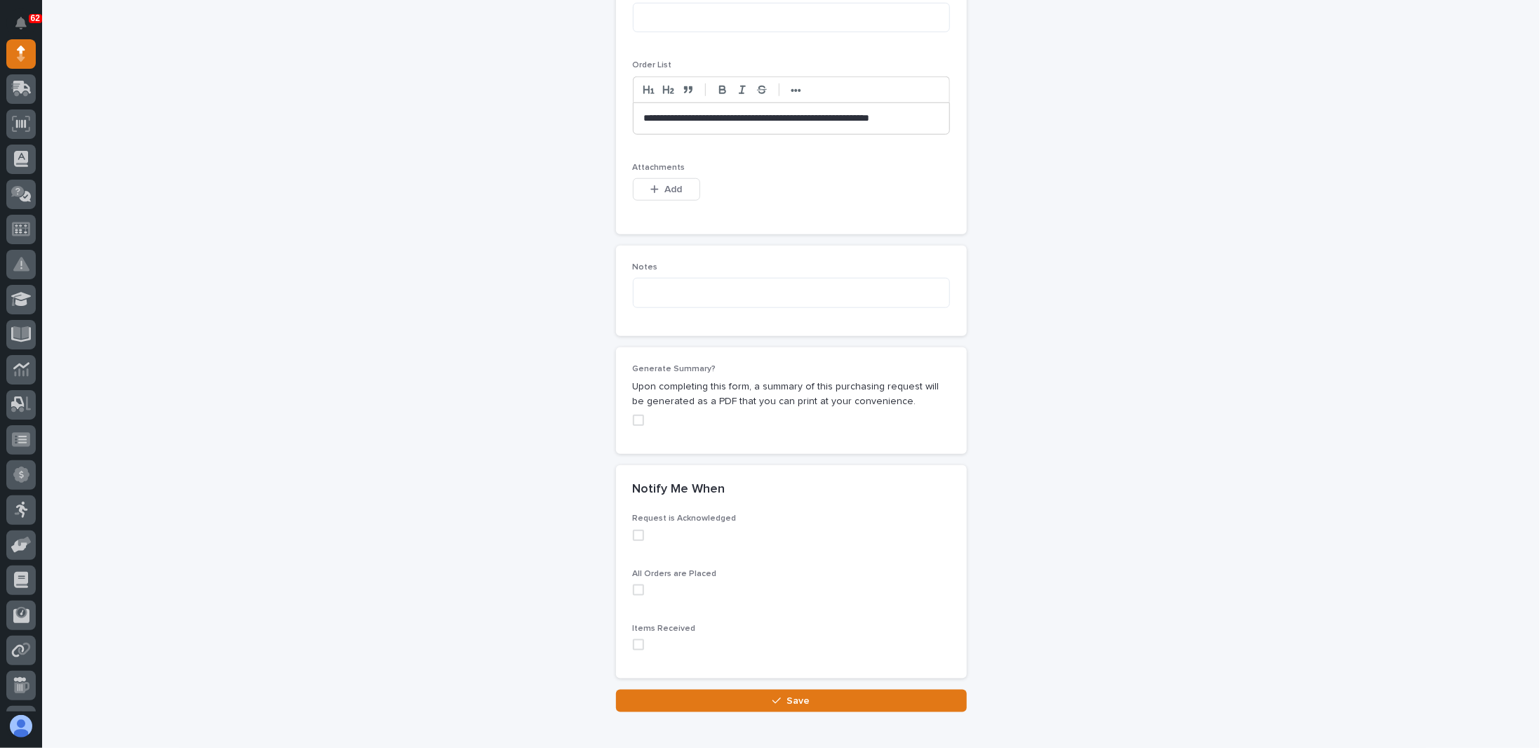
scroll to position [866, 0]
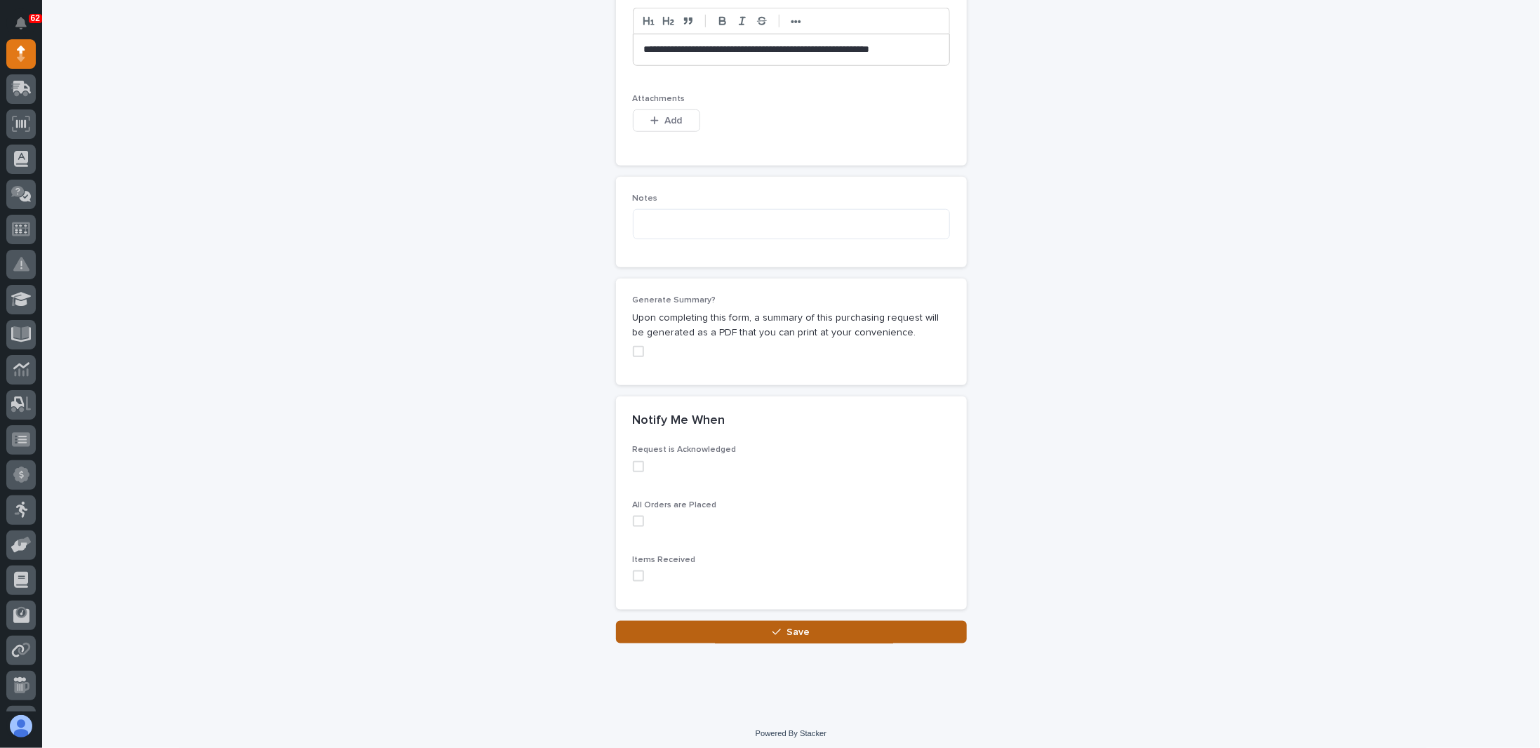
click at [807, 630] on button "Save" at bounding box center [791, 632] width 351 height 22
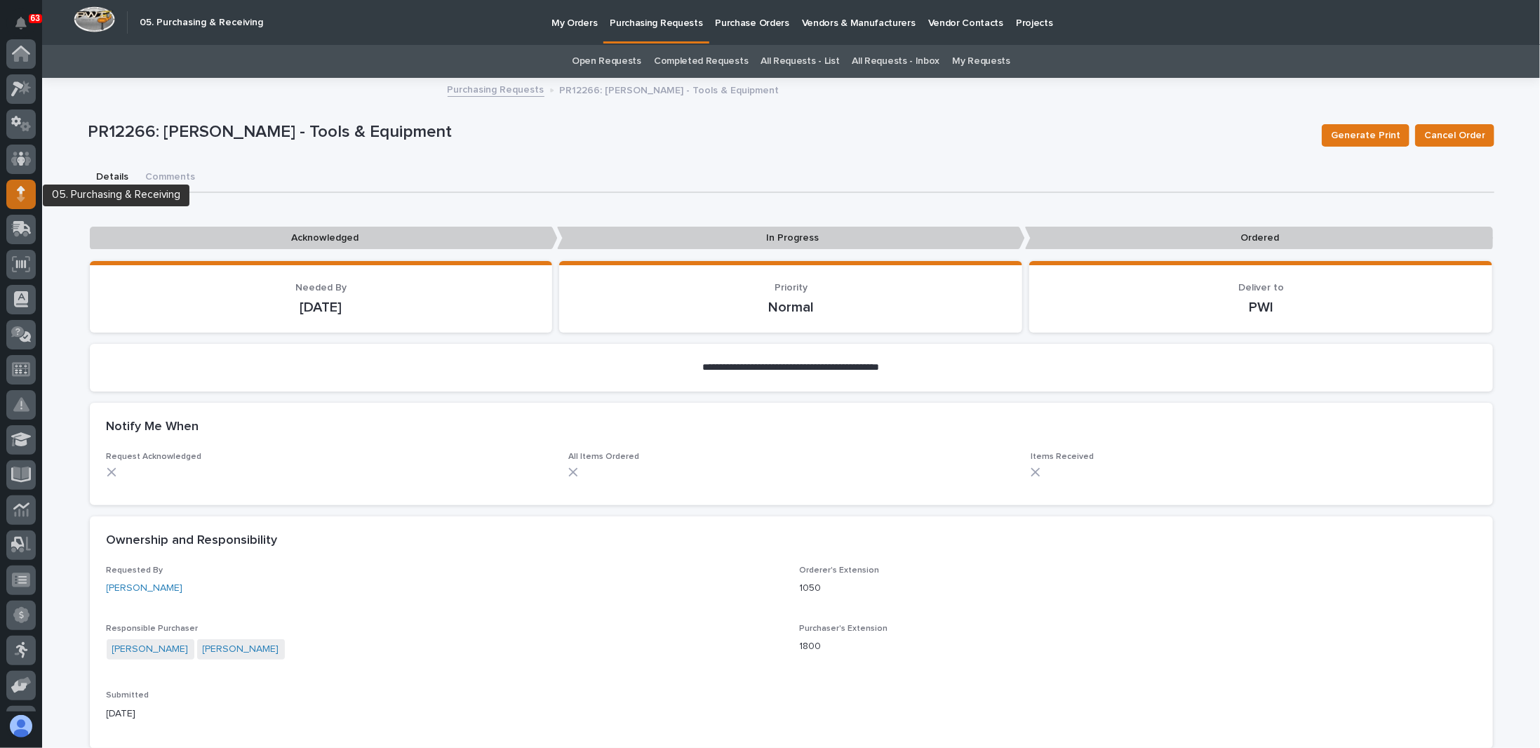
click at [20, 192] on icon at bounding box center [21, 190] width 8 height 8
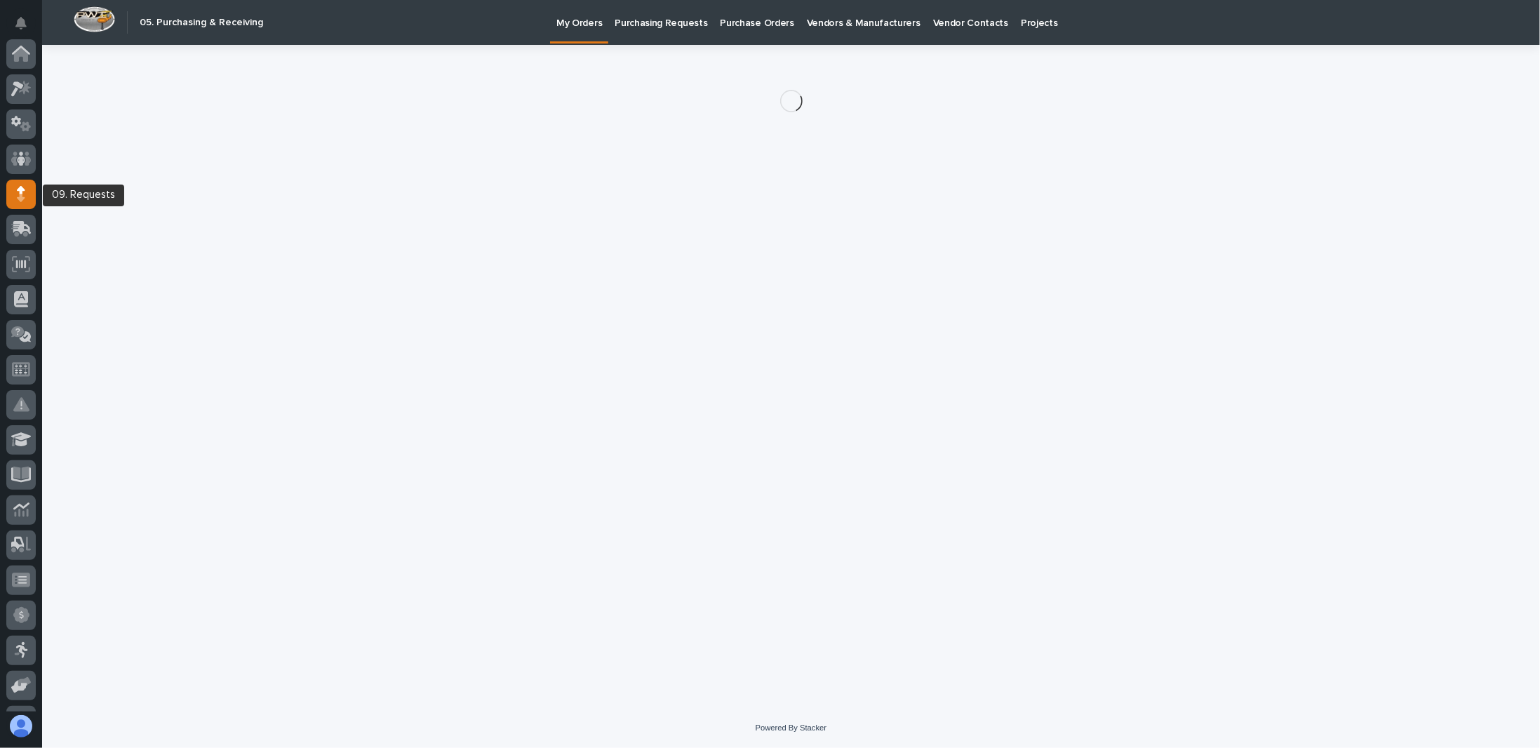
scroll to position [140, 0]
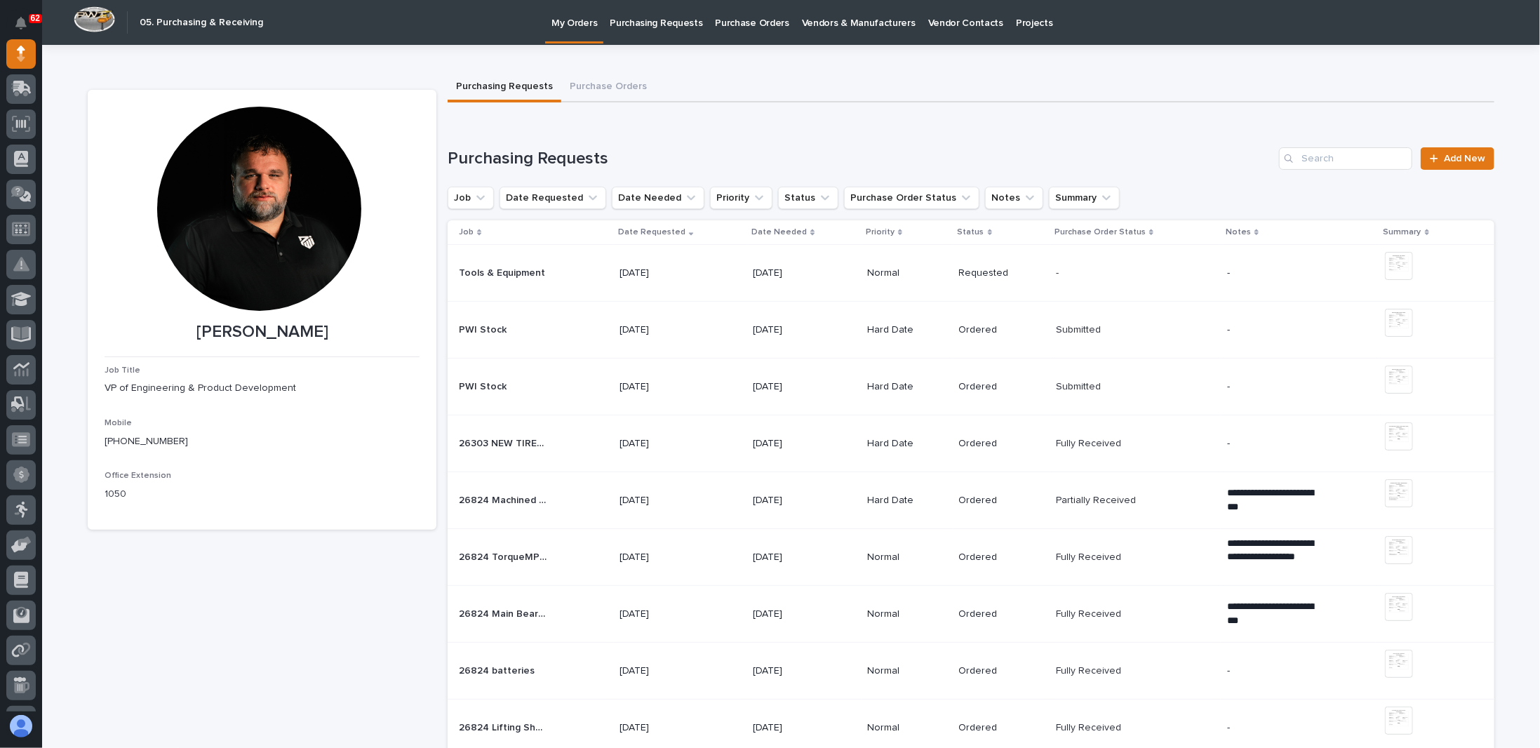
click at [748, 27] on p "Purchase Orders" at bounding box center [753, 14] width 74 height 29
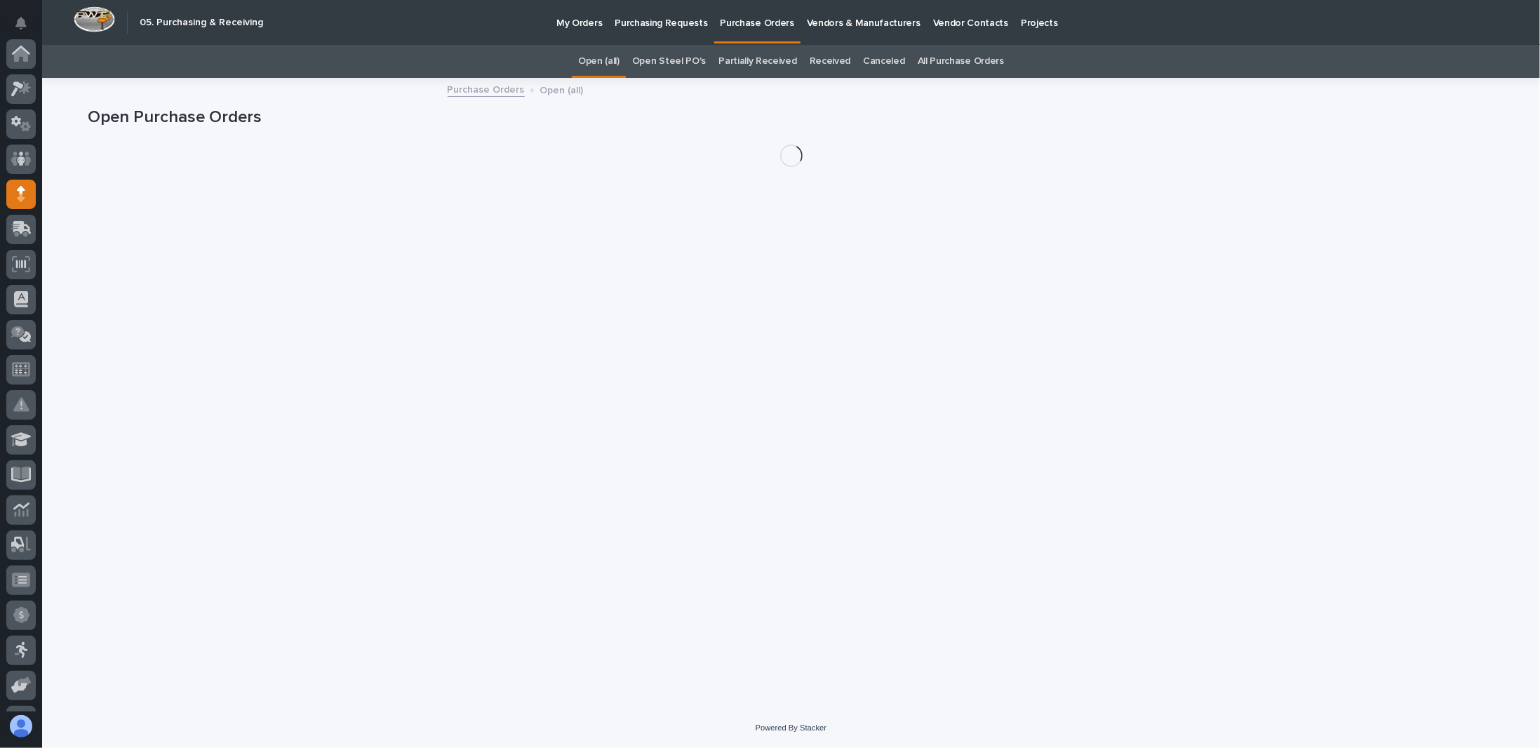
scroll to position [140, 0]
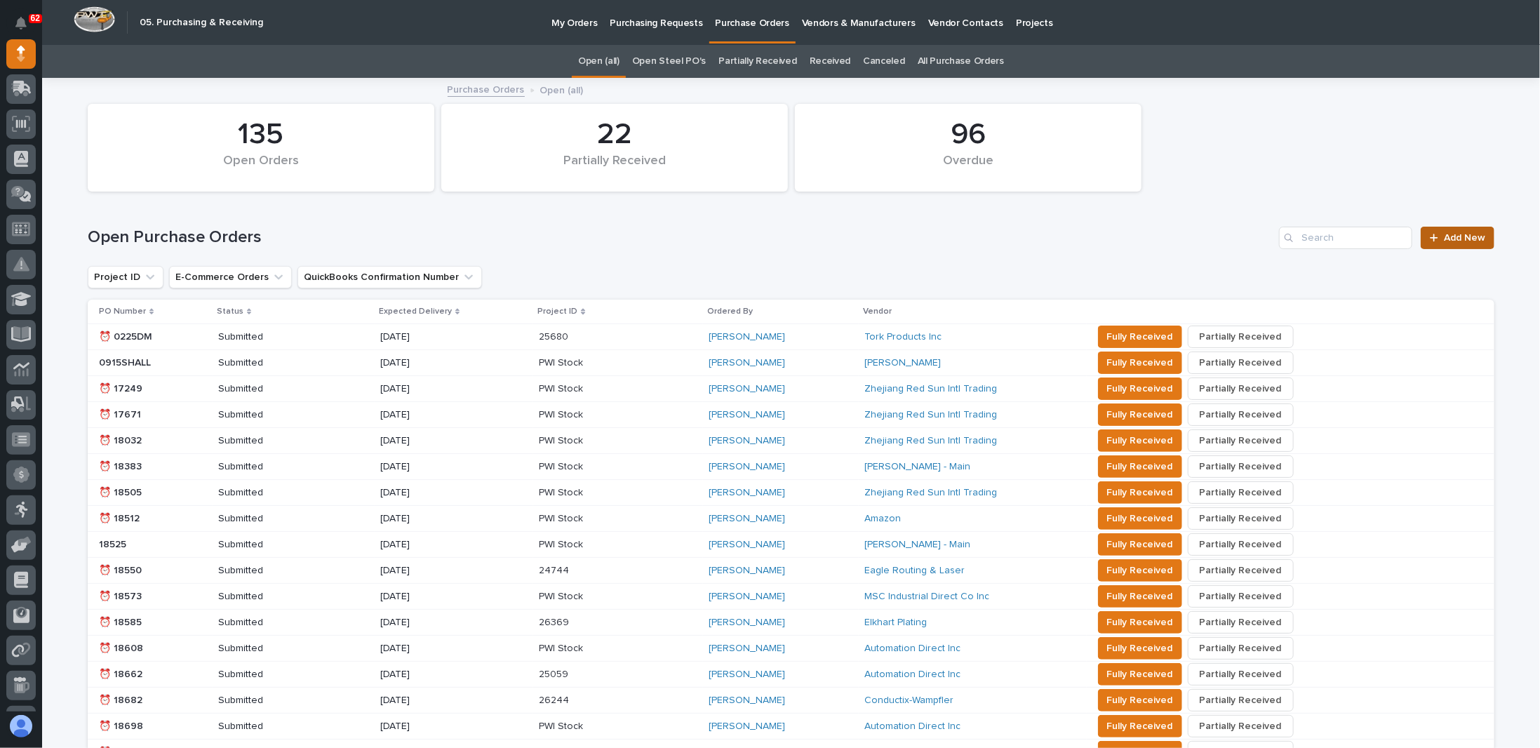
click at [1454, 242] on link "Add New" at bounding box center [1458, 238] width 74 height 22
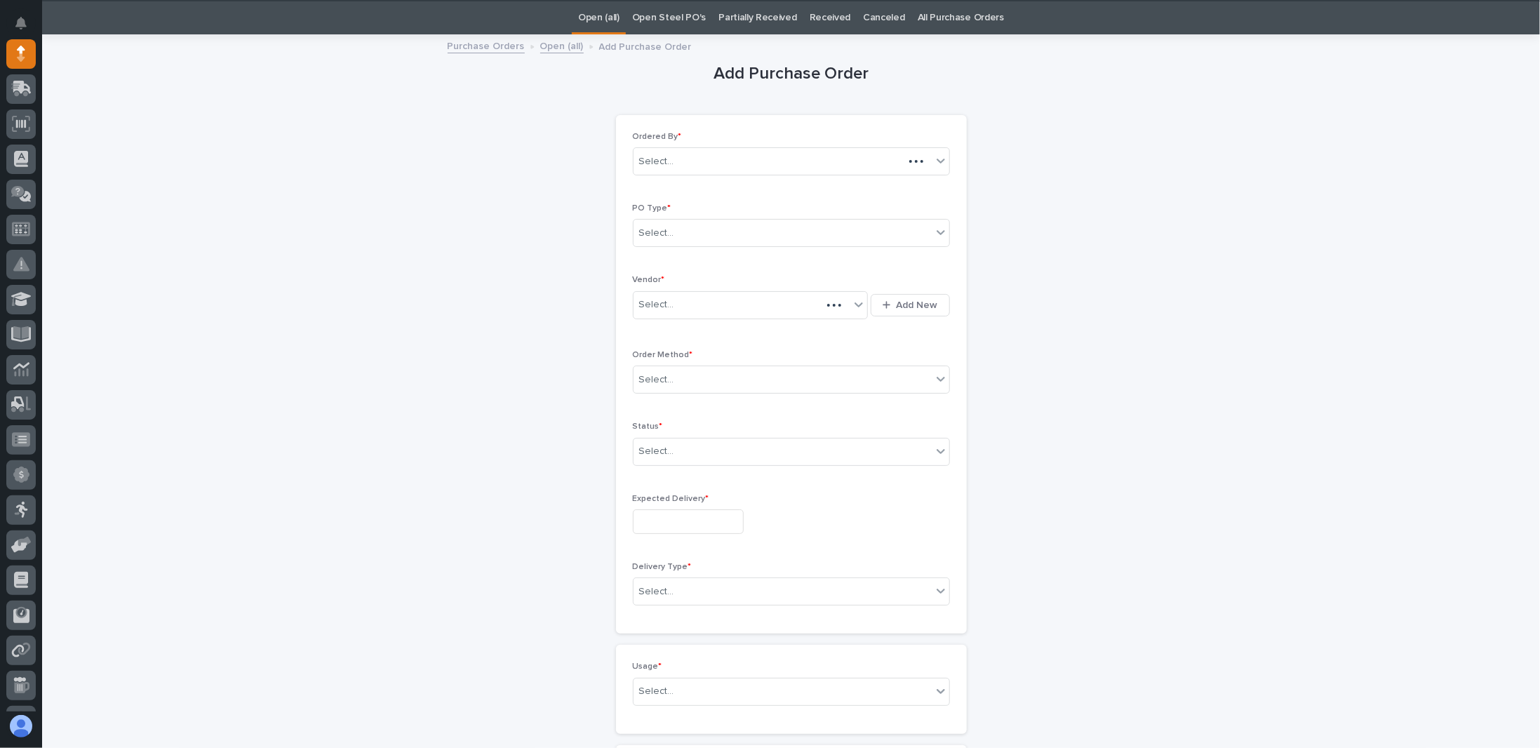
scroll to position [44, 0]
click at [710, 227] on div "Select..." at bounding box center [783, 232] width 298 height 23
click at [659, 281] on div "Paper" at bounding box center [786, 282] width 316 height 25
drag, startPoint x: 916, startPoint y: 231, endPoint x: 835, endPoint y: 236, distance: 81.5
click at [918, 231] on icon at bounding box center [923, 232] width 14 height 14
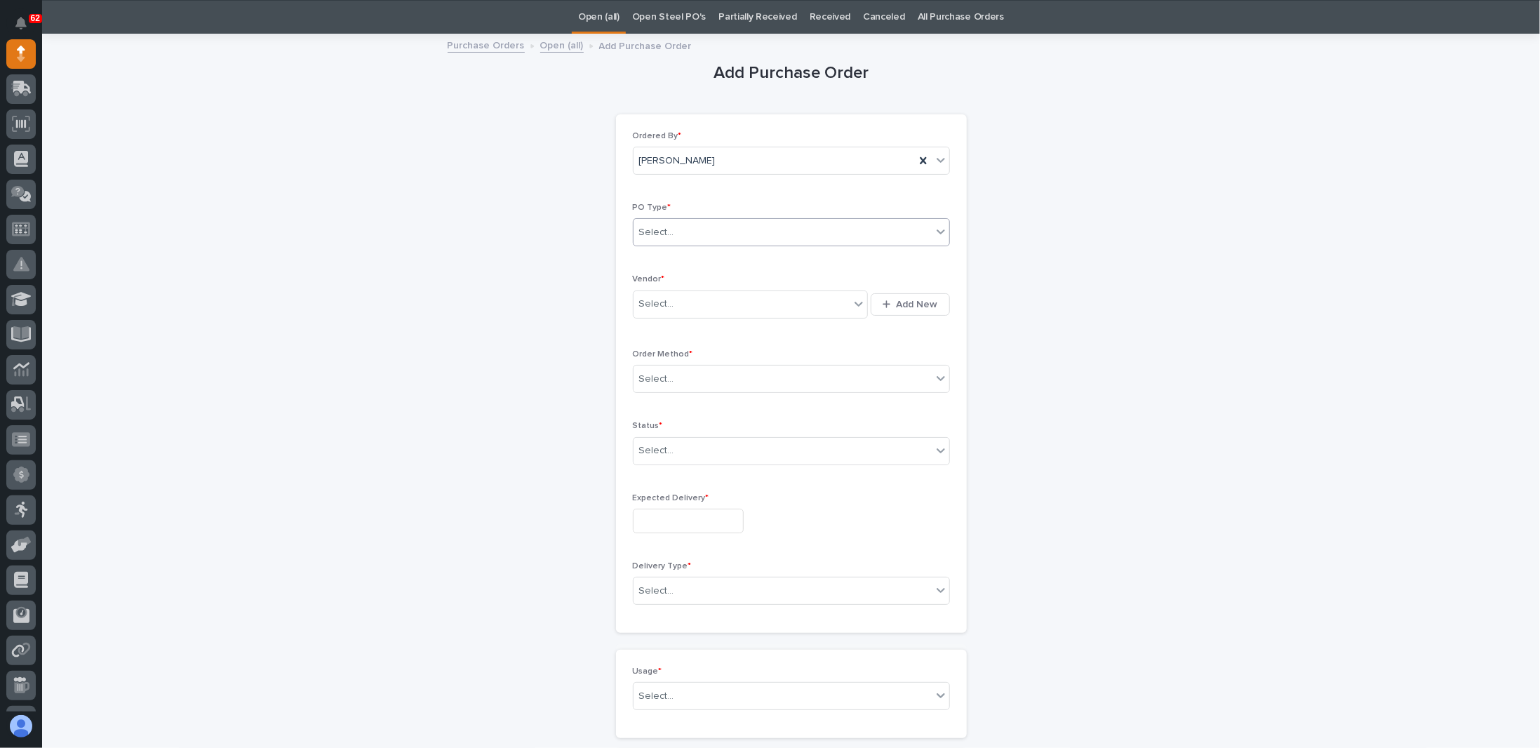
click at [737, 229] on div "Select..." at bounding box center [783, 232] width 298 height 23
click at [655, 300] on div "Verbal" at bounding box center [786, 307] width 316 height 25
click at [663, 298] on div "Select..." at bounding box center [656, 304] width 35 height 15
type input "***"
click at [683, 325] on div "[PERSON_NAME]" at bounding box center [746, 328] width 236 height 25
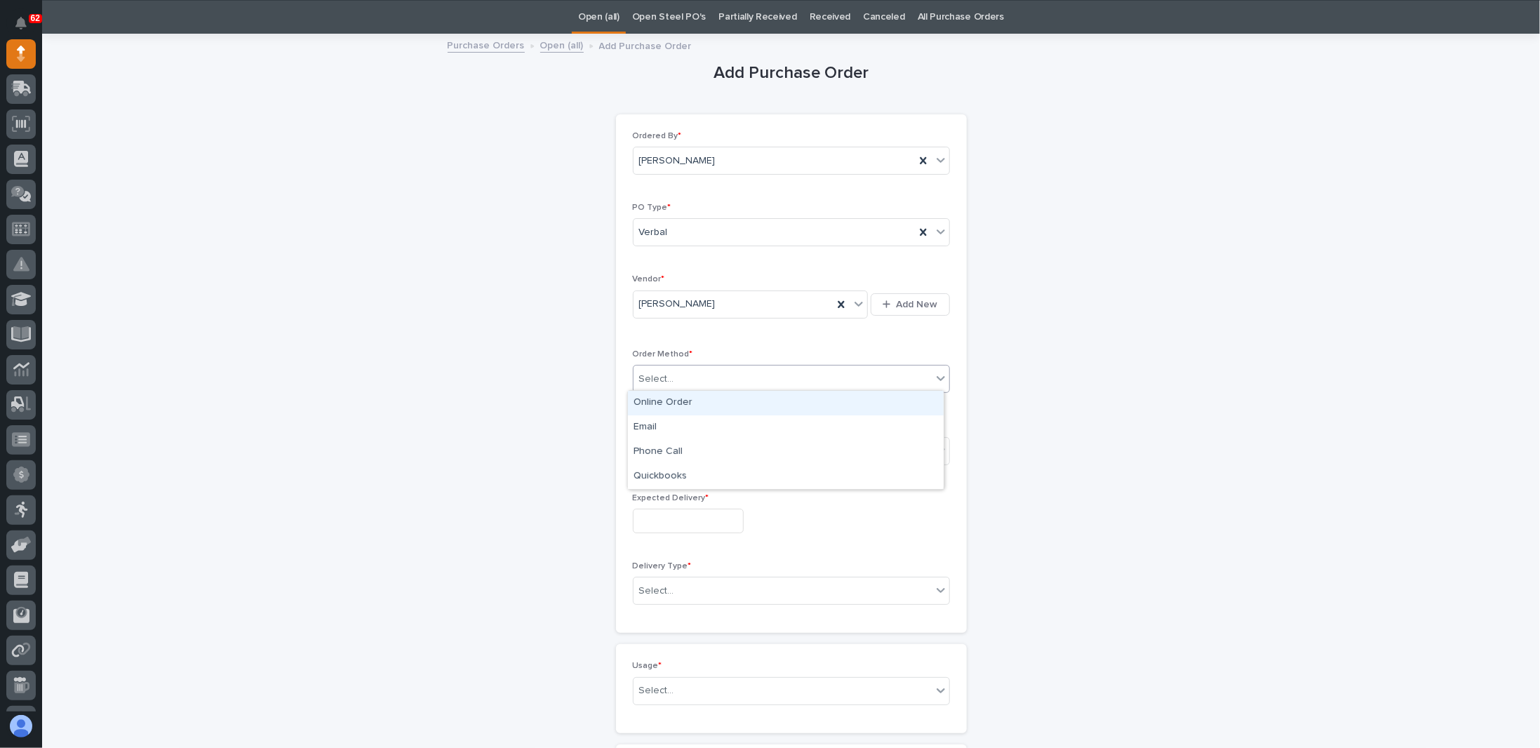
click at [688, 373] on div "Select..." at bounding box center [783, 379] width 298 height 23
click at [662, 400] on div "Online Order" at bounding box center [786, 403] width 316 height 25
click at [692, 452] on div "Select..." at bounding box center [783, 450] width 298 height 23
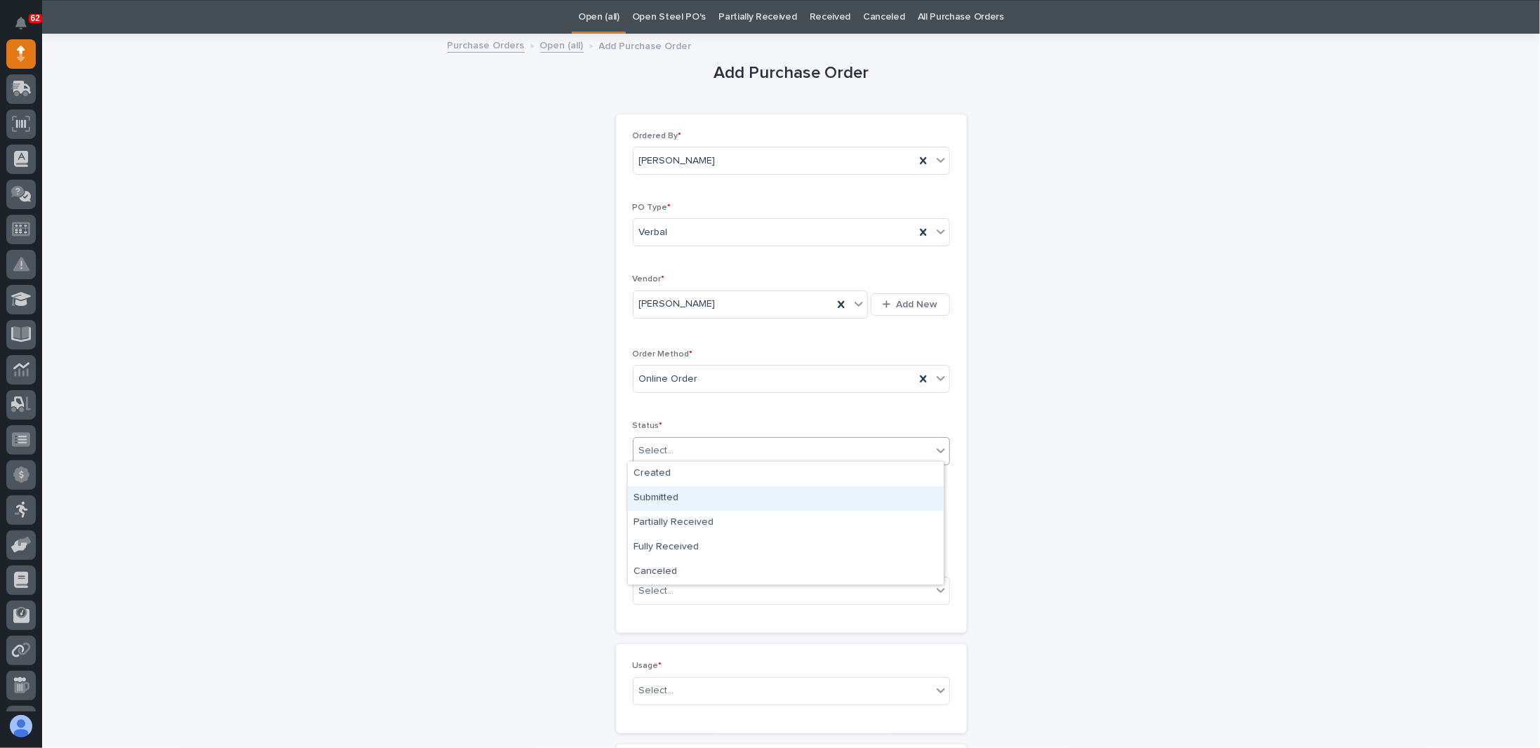
click at [648, 497] on div "Submitted" at bounding box center [786, 498] width 316 height 25
click at [662, 520] on input "text" at bounding box center [688, 521] width 111 height 25
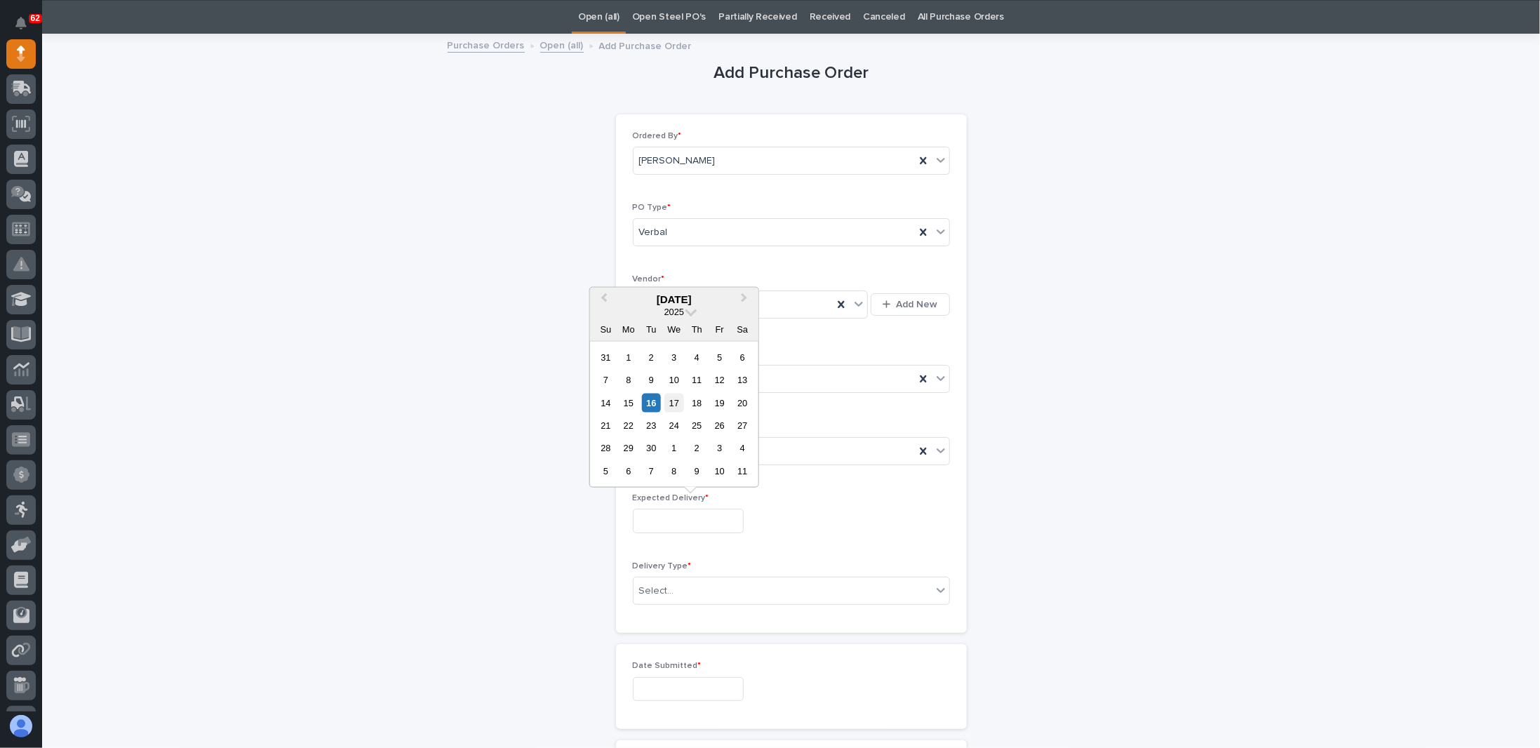
click at [674, 401] on div "17" at bounding box center [673, 402] width 19 height 19
type input "**********"
click at [666, 592] on div "Select..." at bounding box center [656, 591] width 35 height 15
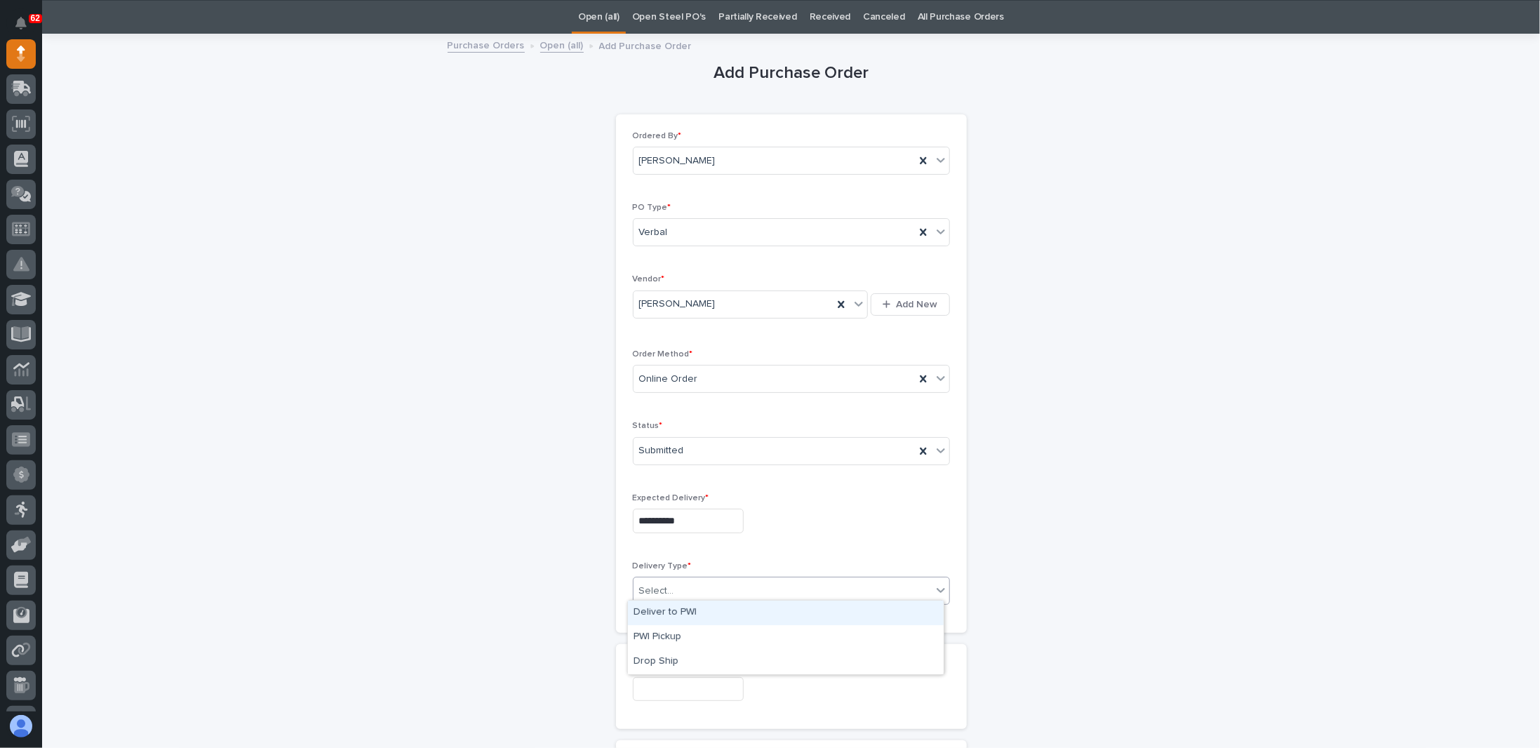
click at [664, 607] on div "Deliver to PWI" at bounding box center [786, 613] width 316 height 25
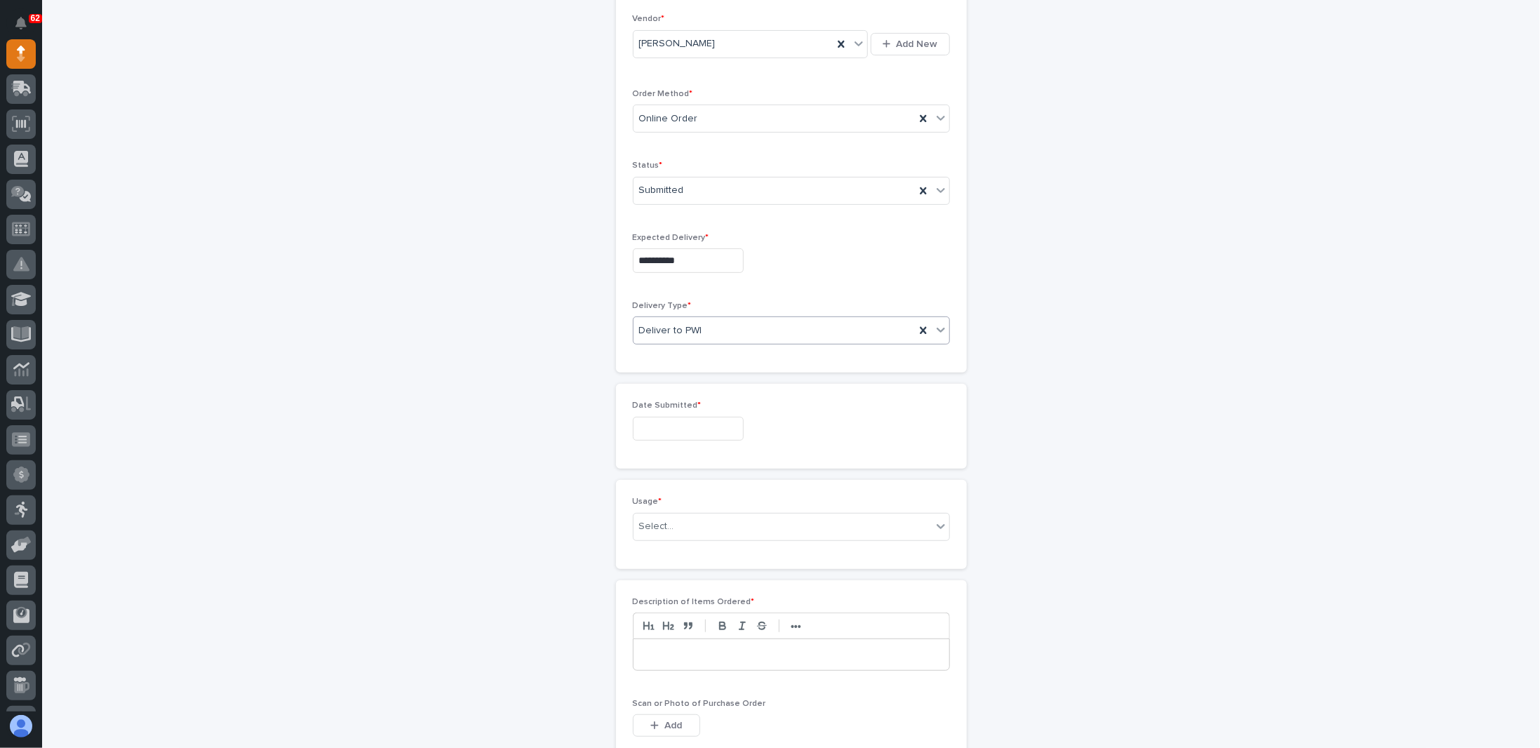
scroll to position [325, 0]
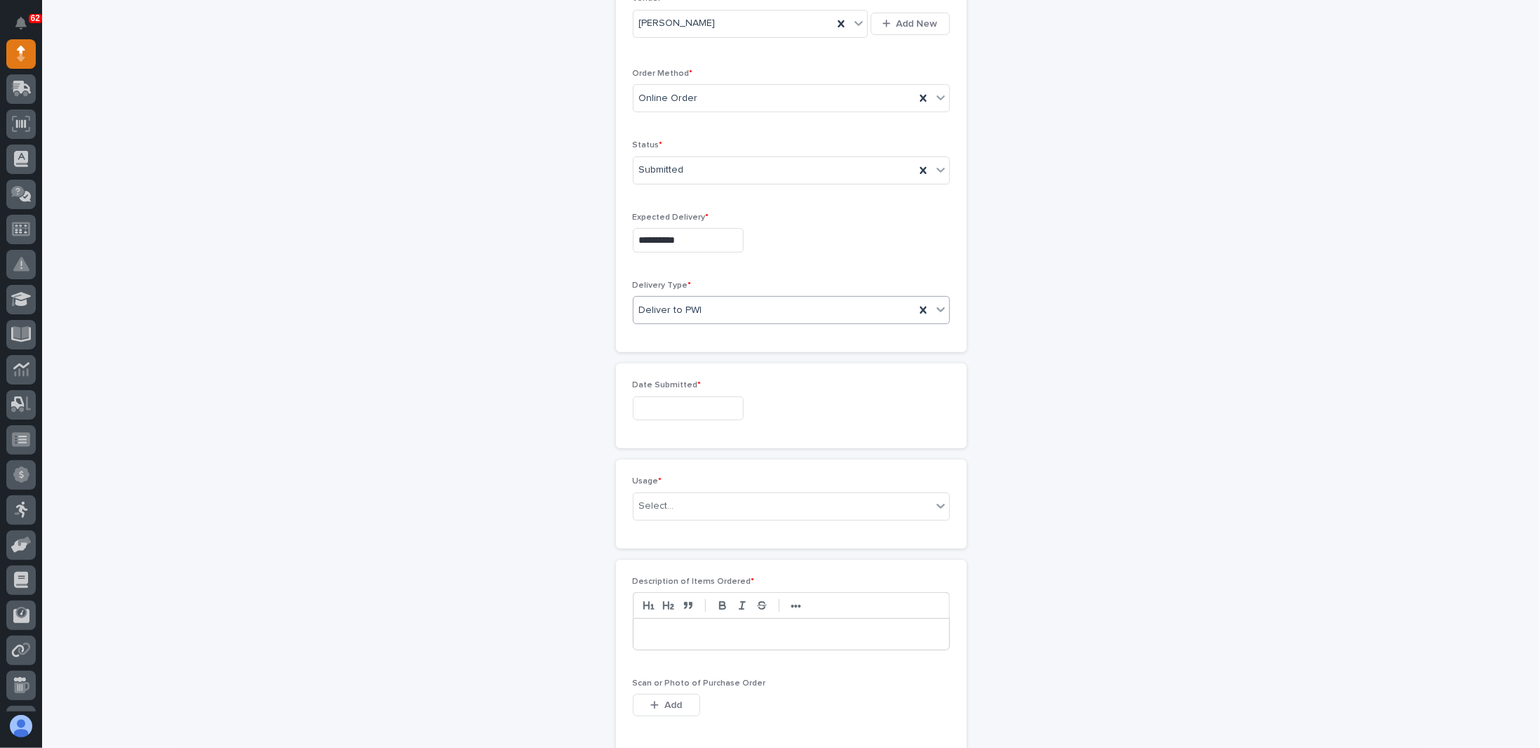
click at [660, 401] on input "text" at bounding box center [688, 408] width 111 height 25
click at [651, 291] on div "16" at bounding box center [651, 288] width 19 height 19
type input "**********"
click at [662, 499] on div "Select..." at bounding box center [656, 506] width 35 height 15
click at [657, 523] on div "PWI Project" at bounding box center [786, 527] width 316 height 25
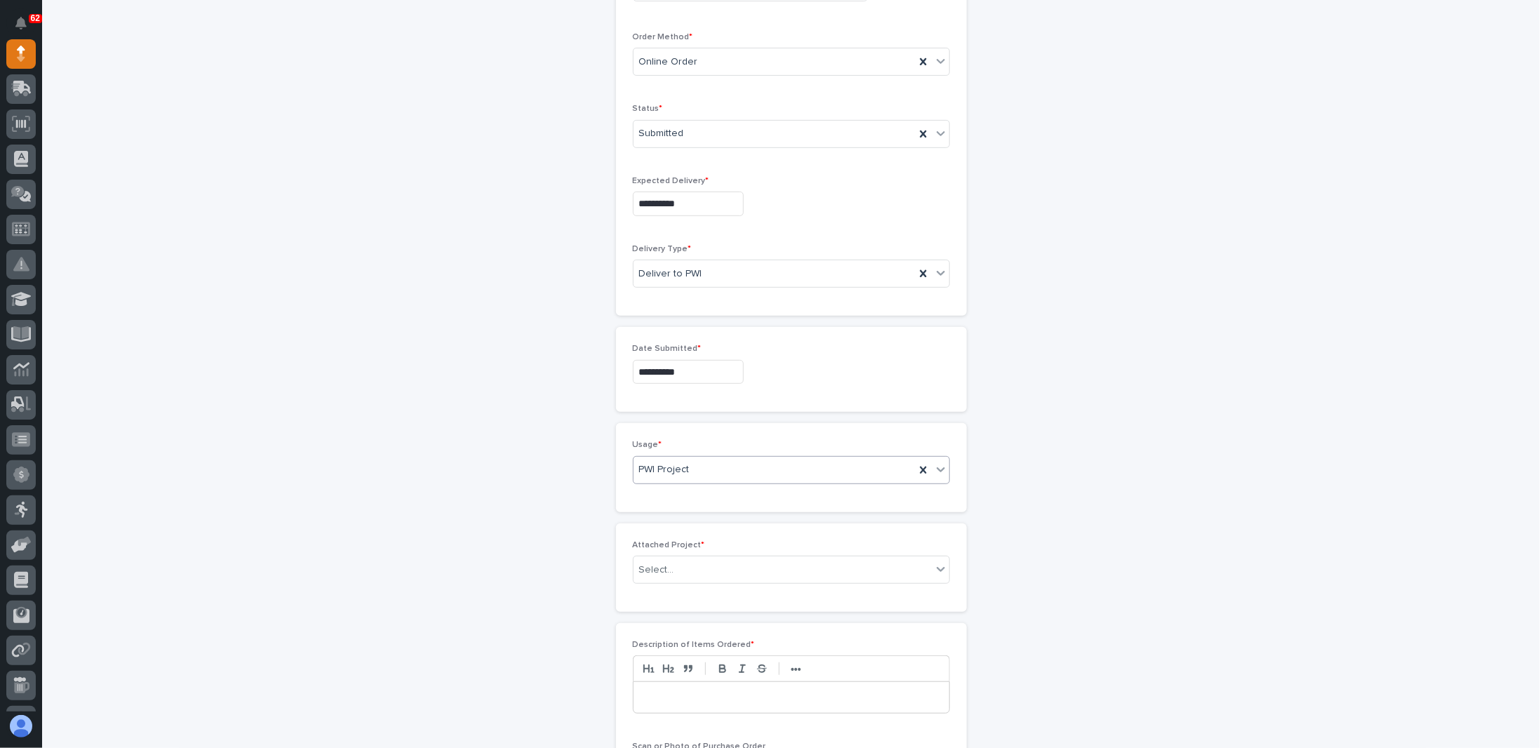
scroll to position [375, 0]
click at [648, 559] on div "Select..." at bounding box center [783, 556] width 298 height 23
click at [690, 546] on div "Select..." at bounding box center [783, 556] width 298 height 23
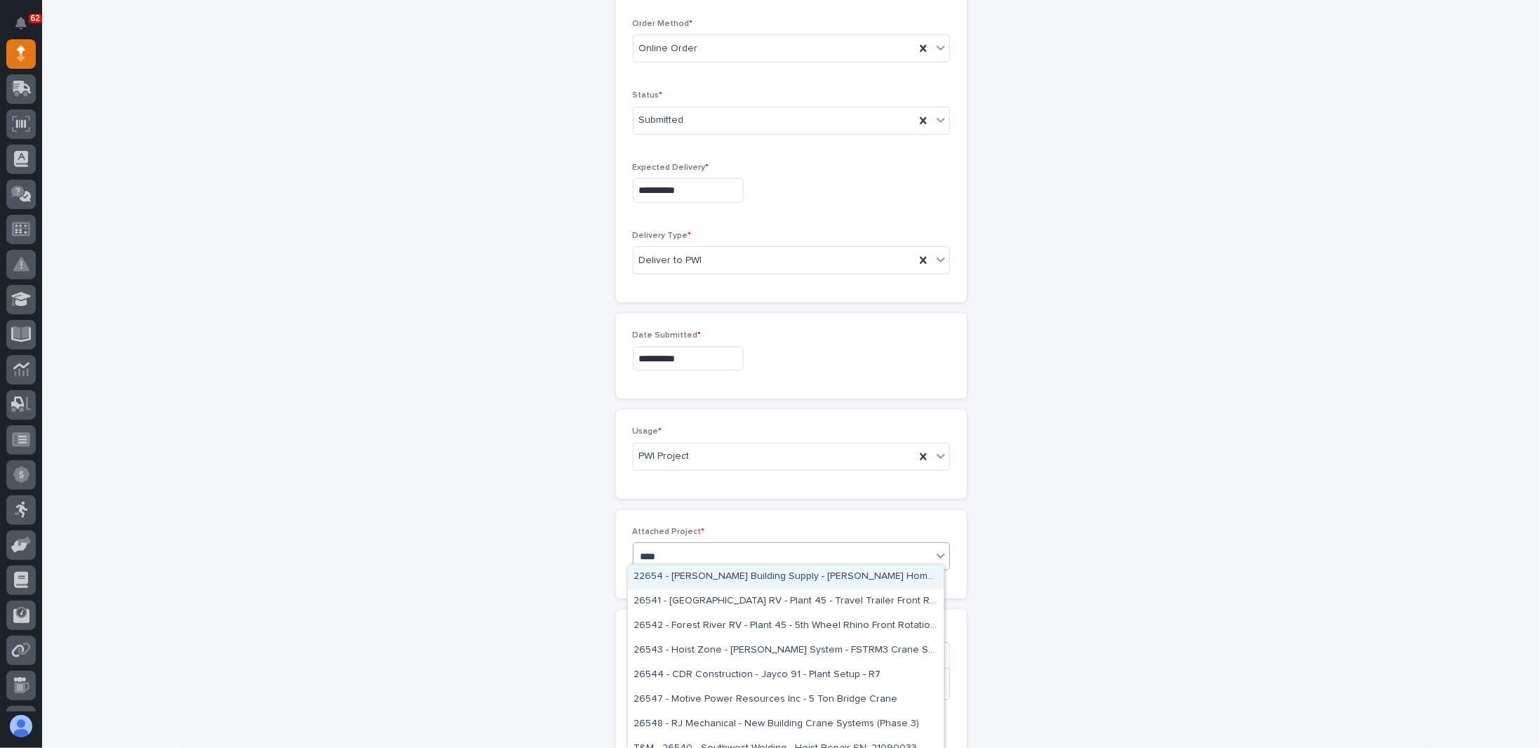
type input "*****"
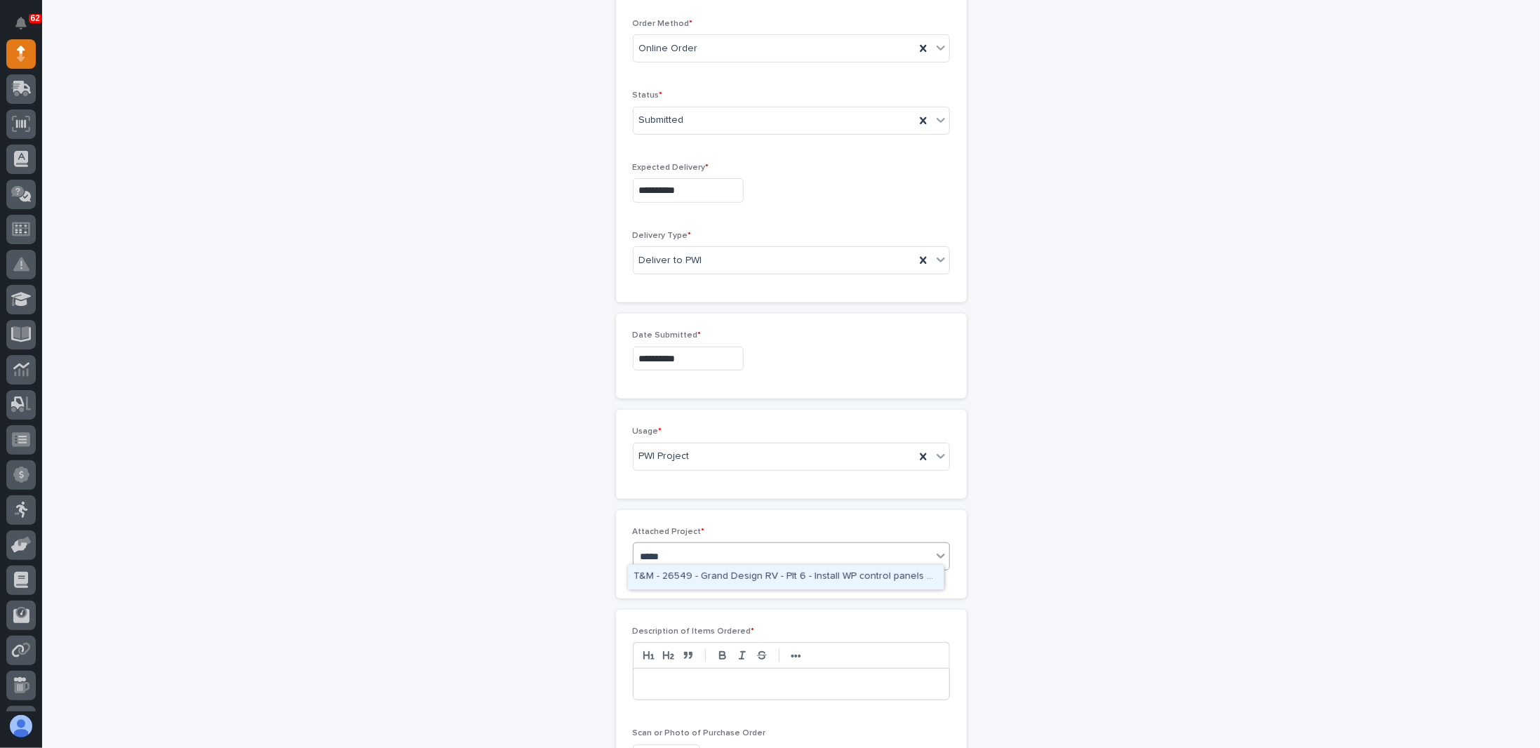
click at [717, 574] on div "T&M - 26549 - Grand Design RV - Plt 6 - Install WP control panels on existing W…" at bounding box center [786, 577] width 316 height 25
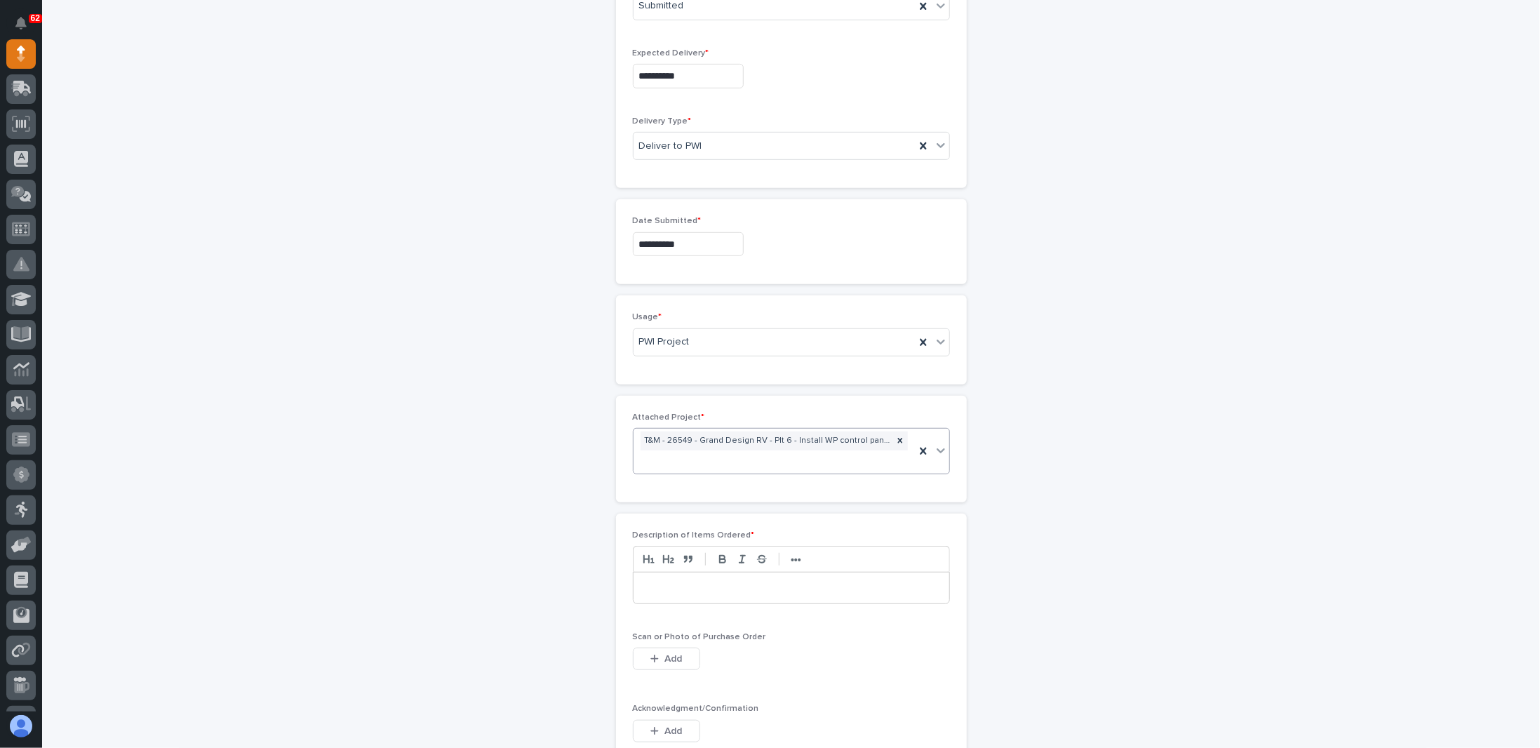
scroll to position [594, 0]
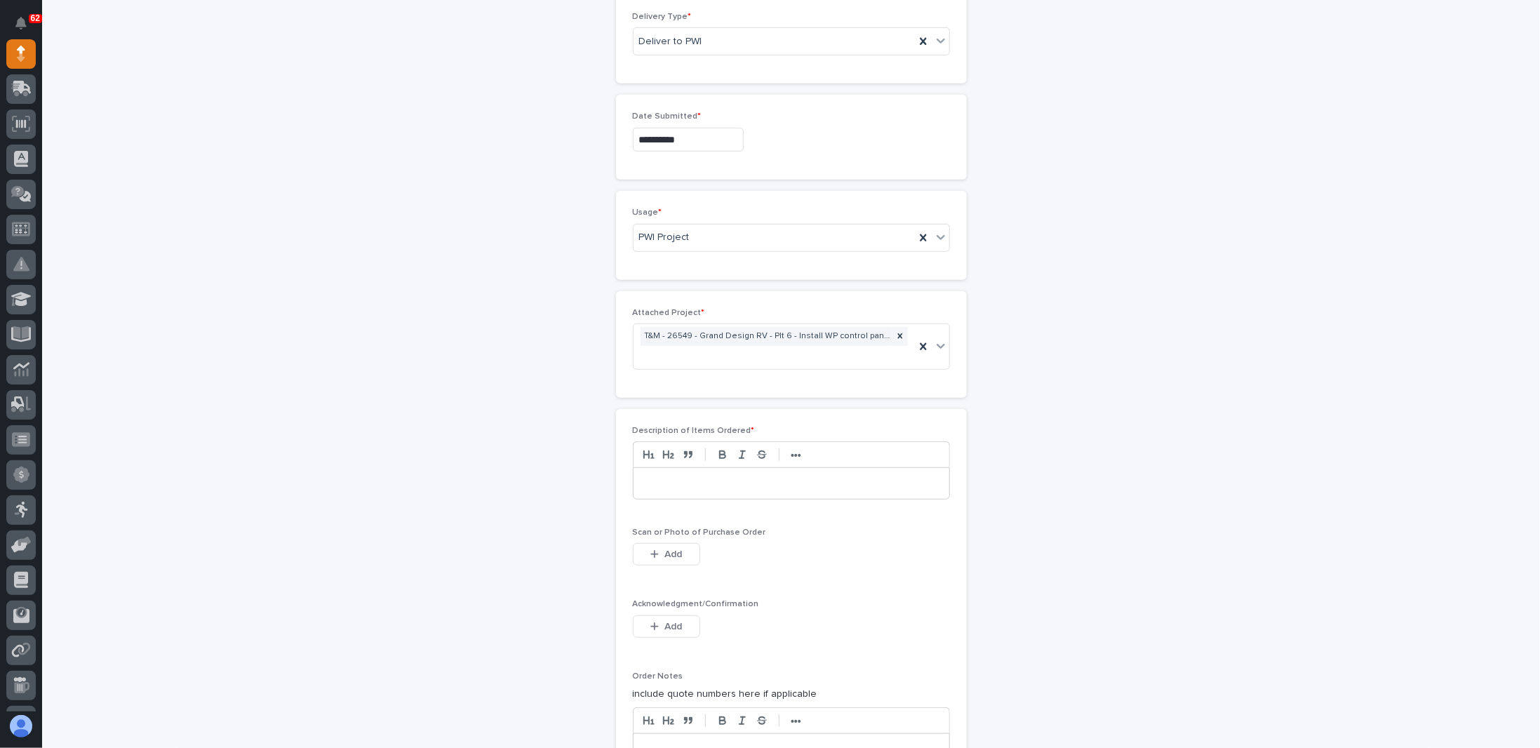
click at [702, 476] on p at bounding box center [791, 483] width 295 height 14
click at [672, 620] on span "Add" at bounding box center [673, 626] width 18 height 13
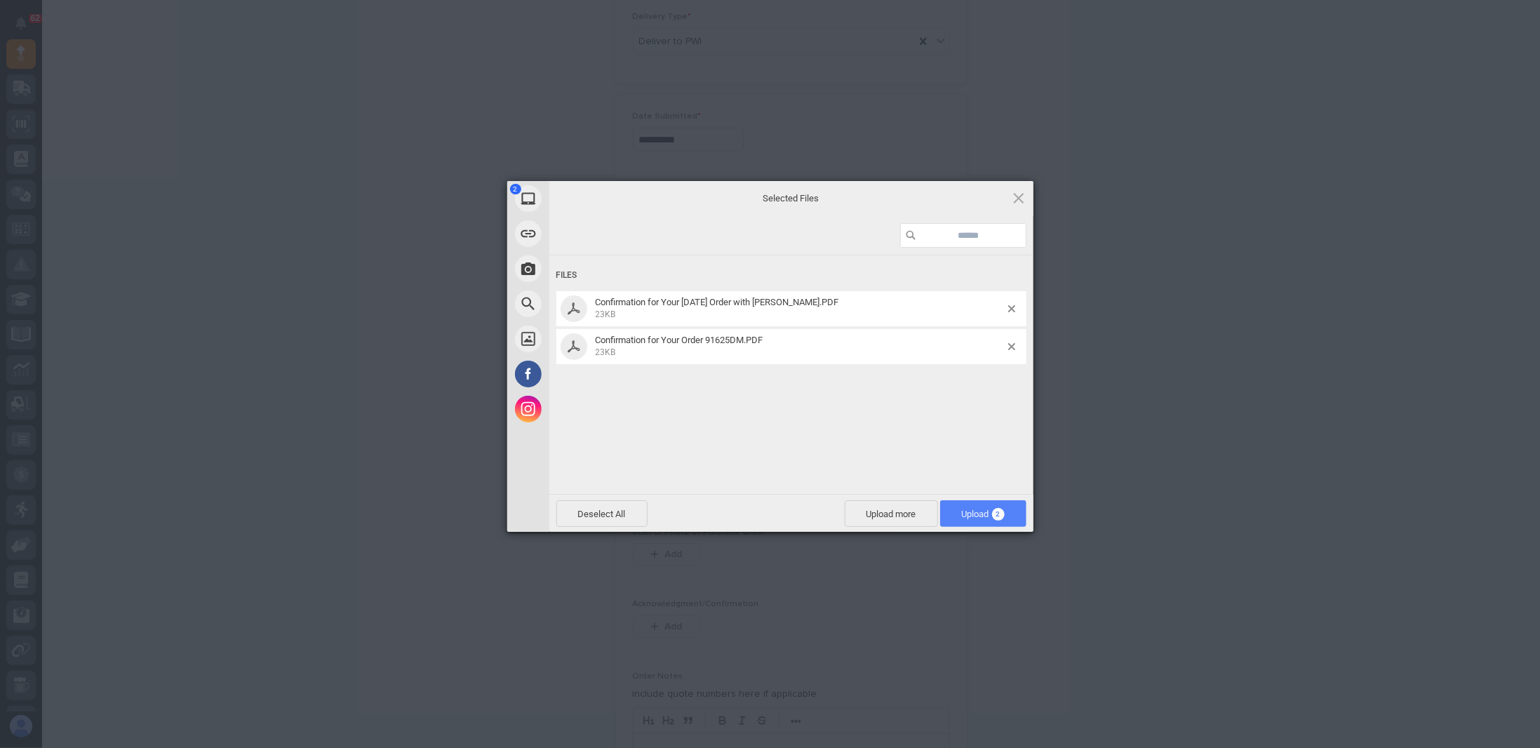
click at [992, 510] on span "Upload 2" at bounding box center [983, 514] width 43 height 11
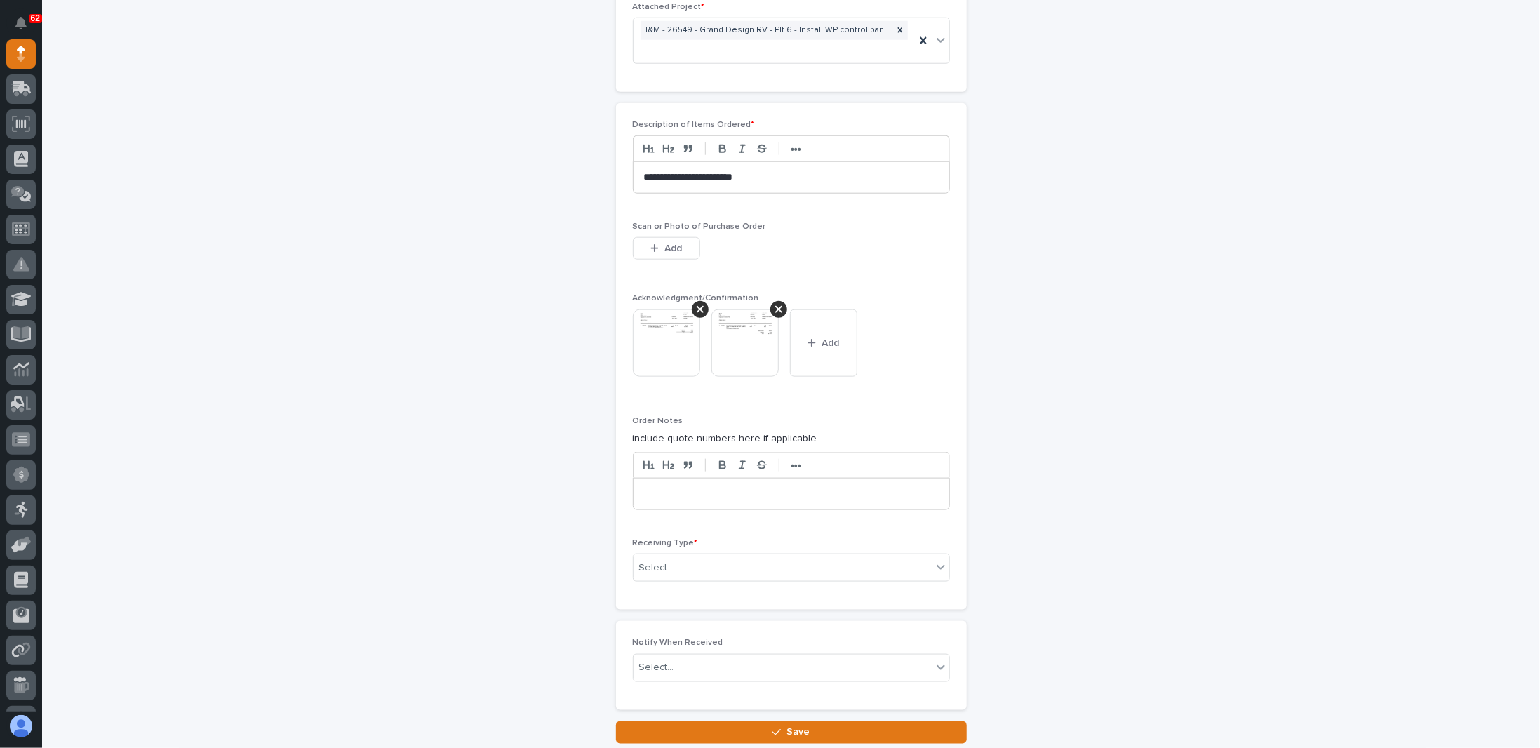
scroll to position [995, 0]
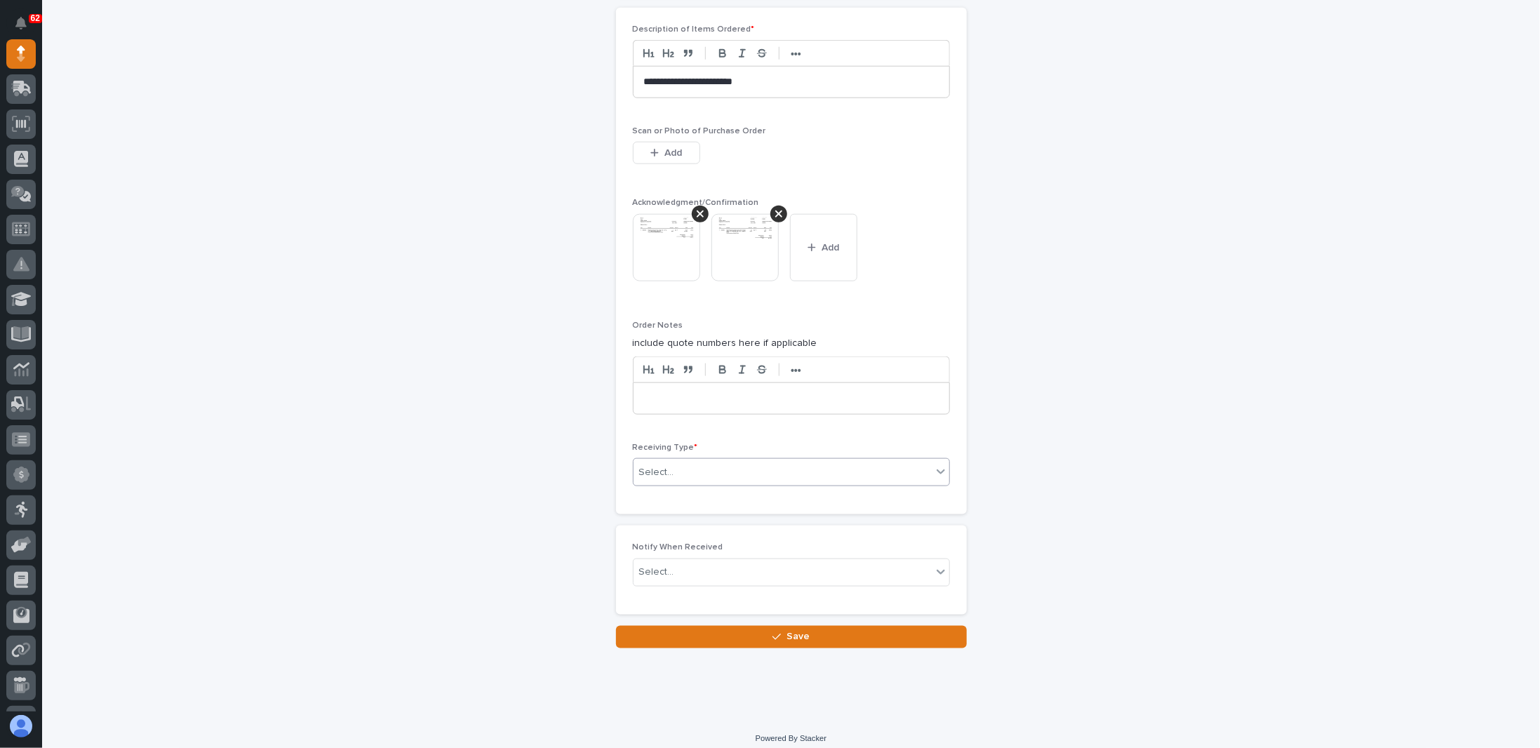
click at [724, 461] on div "Select..." at bounding box center [783, 472] width 298 height 23
click at [666, 514] on div "Place on Receiving Shelf" at bounding box center [786, 514] width 316 height 25
click at [765, 626] on button "Save" at bounding box center [791, 637] width 351 height 22
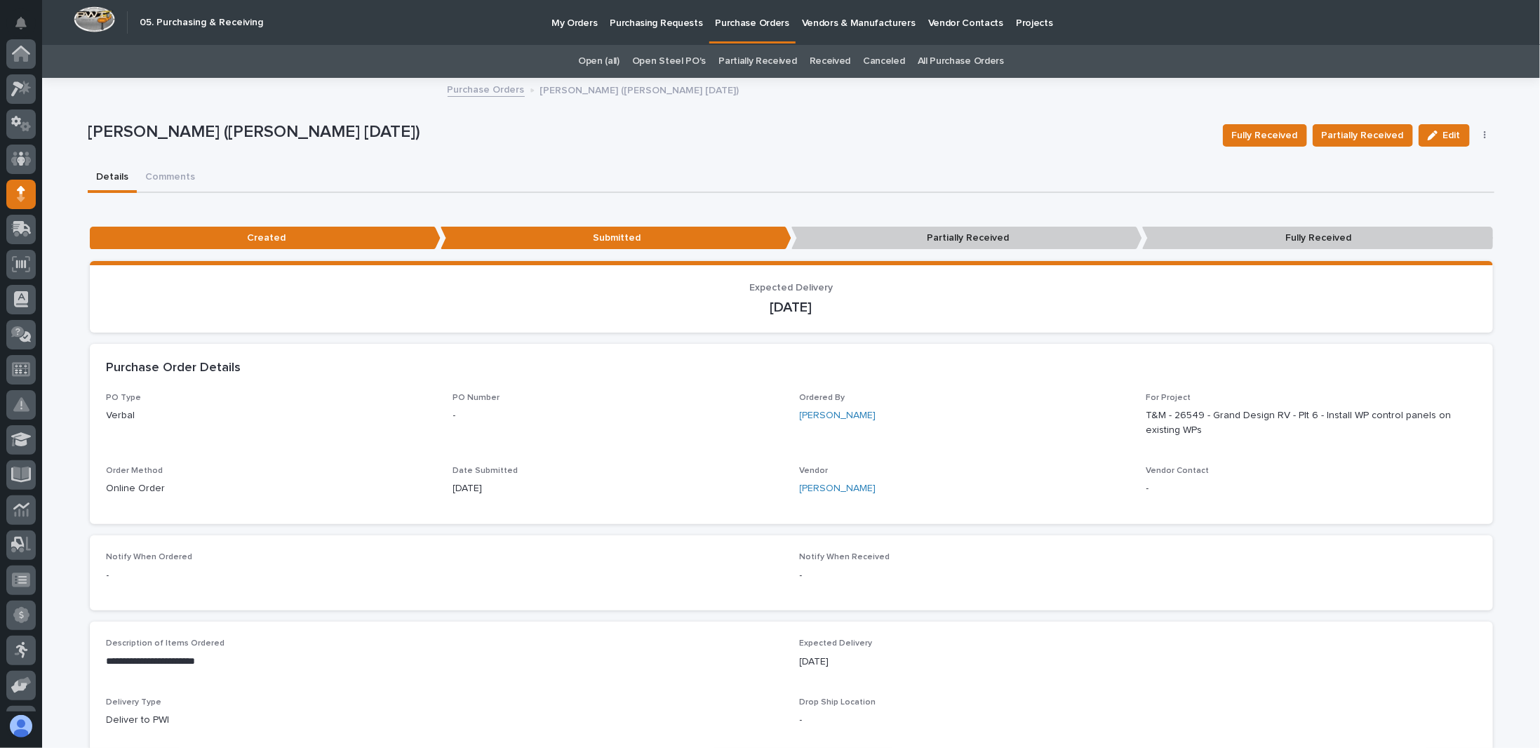
scroll to position [140, 0]
